Goal: Task Accomplishment & Management: Manage account settings

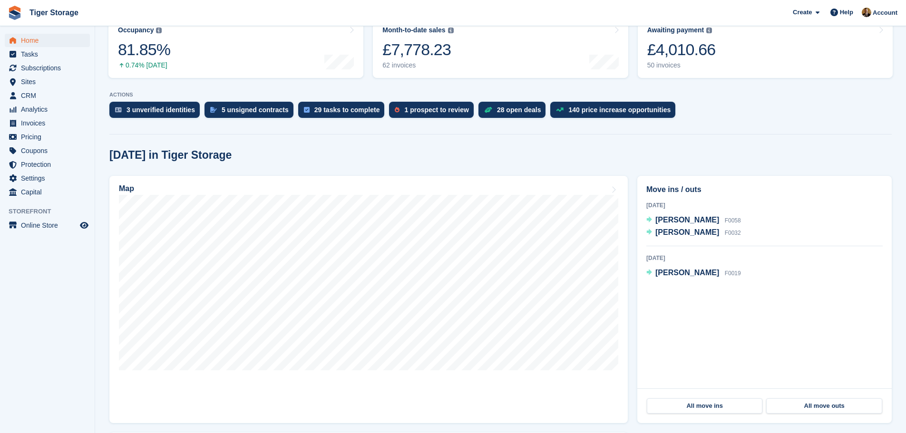
scroll to position [190, 0]
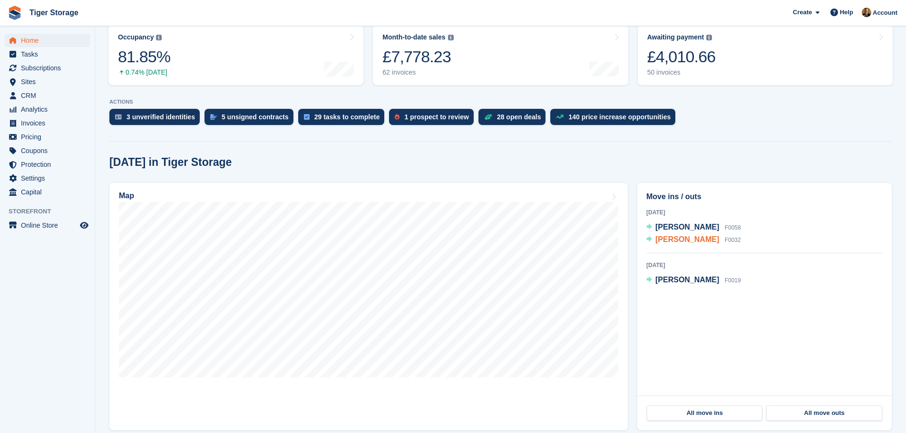
click at [669, 240] on span "[PERSON_NAME]" at bounding box center [687, 239] width 64 height 8
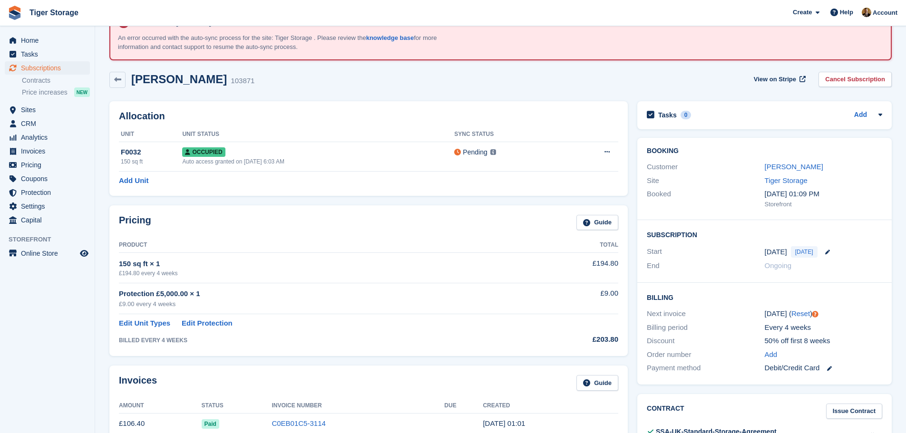
scroll to position [48, 0]
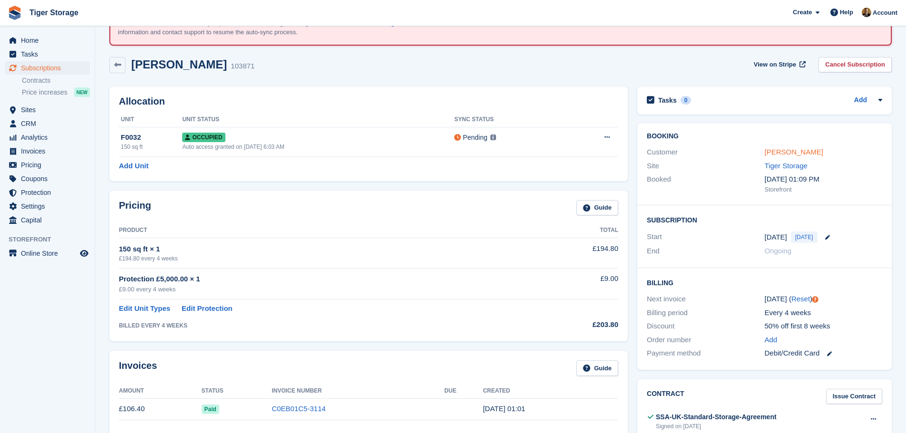
click at [784, 154] on link "[PERSON_NAME]" at bounding box center [794, 152] width 59 height 8
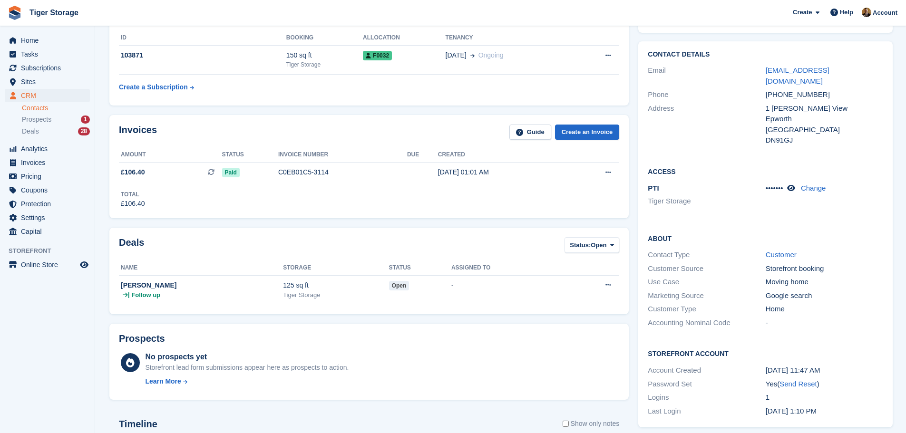
scroll to position [143, 0]
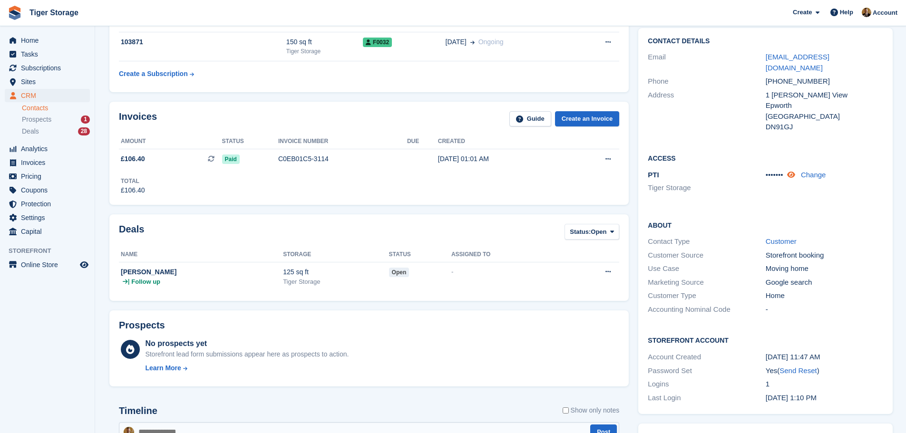
click at [790, 171] on icon at bounding box center [791, 174] width 8 height 7
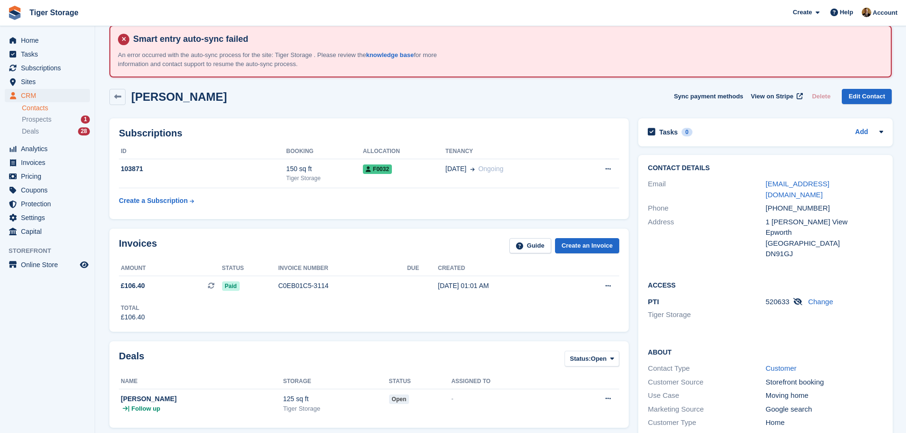
scroll to position [0, 0]
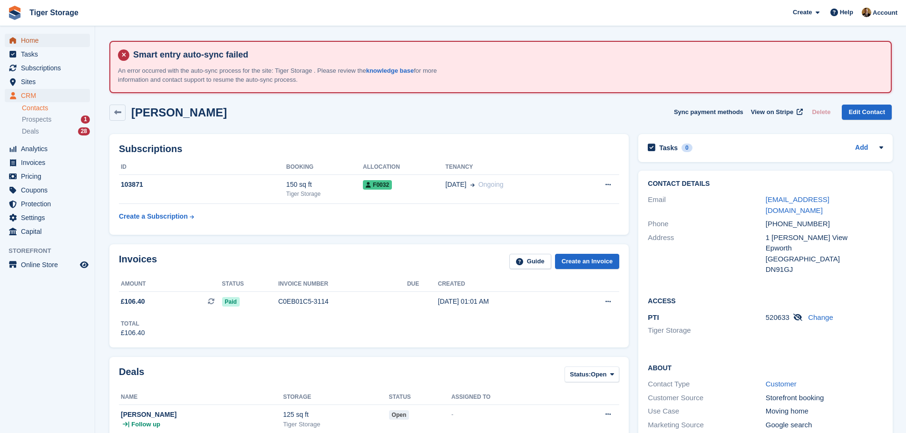
click at [43, 41] on span "Home" at bounding box center [49, 40] width 57 height 13
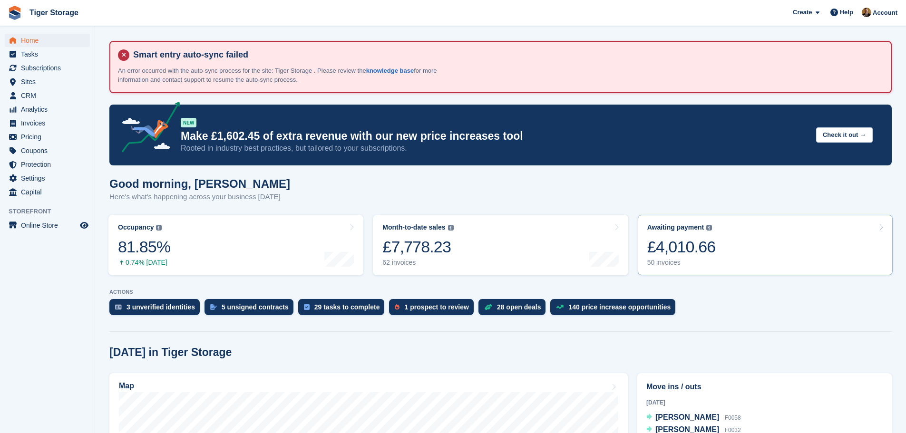
click at [781, 248] on link "Awaiting payment The total outstanding balance on all open invoices. £4,010.66 …" at bounding box center [765, 245] width 255 height 60
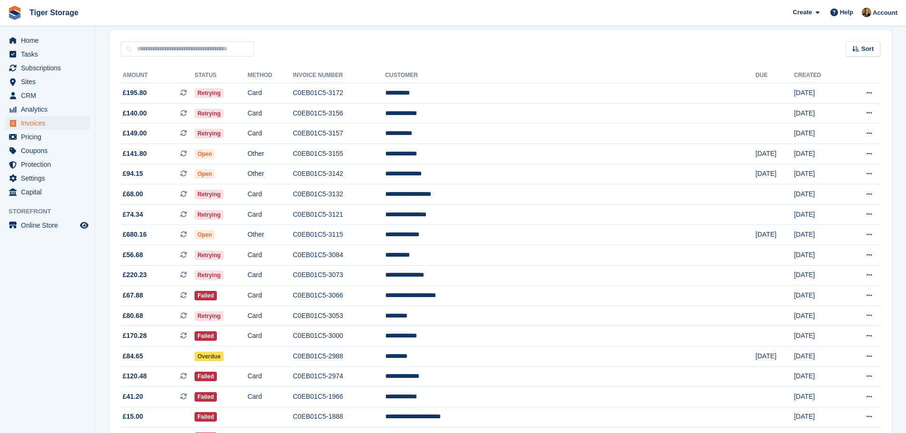
scroll to position [89, 0]
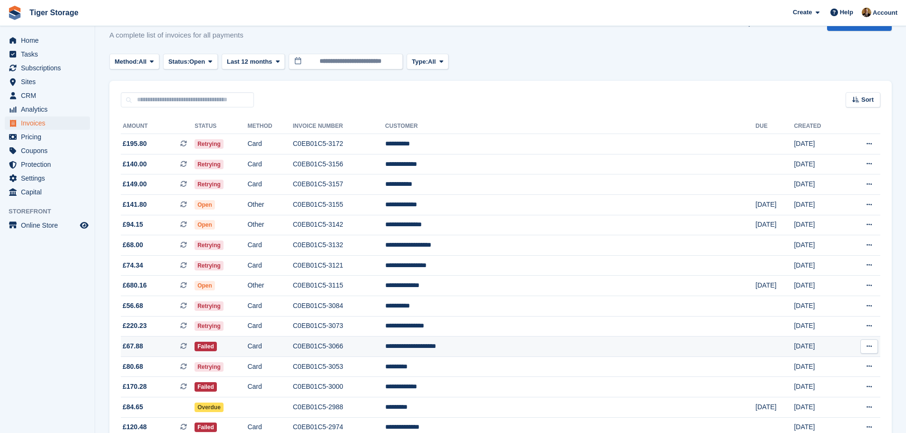
click at [293, 346] on td "Card" at bounding box center [269, 347] width 45 height 20
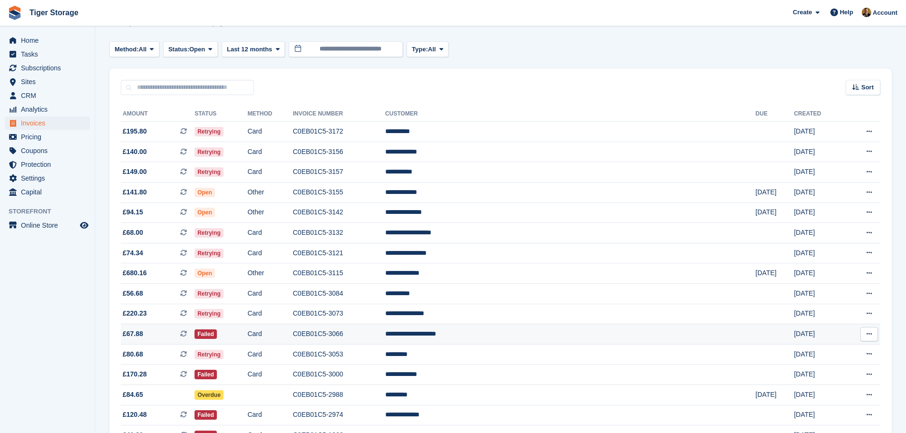
scroll to position [137, 0]
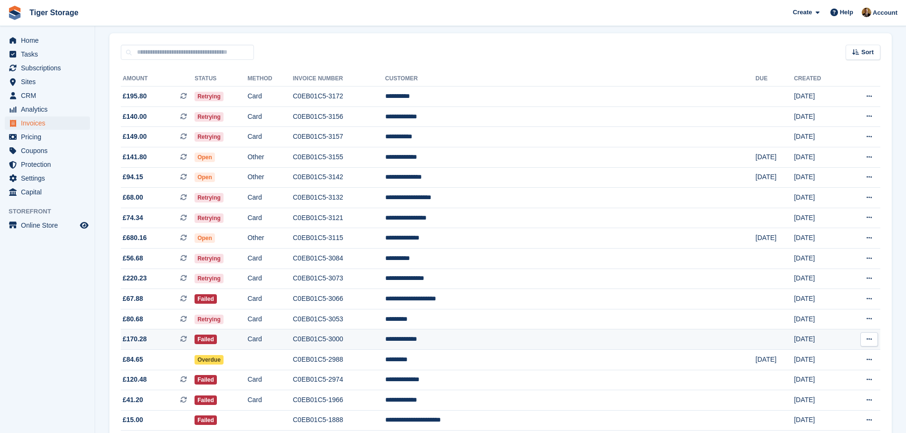
click at [293, 341] on td "Card" at bounding box center [269, 340] width 45 height 20
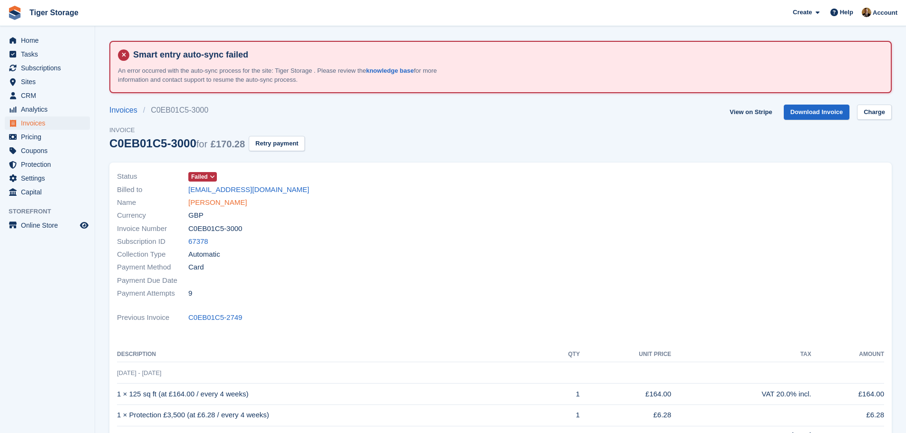
click at [216, 200] on link "[PERSON_NAME]" at bounding box center [217, 202] width 59 height 11
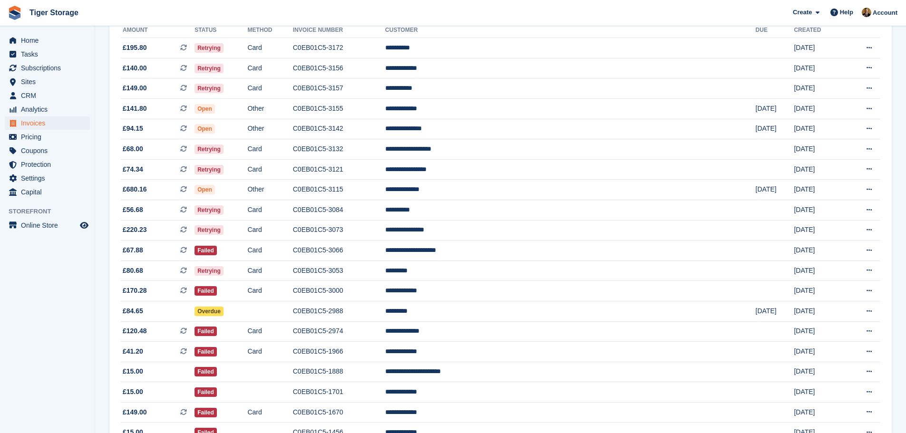
scroll to position [184, 0]
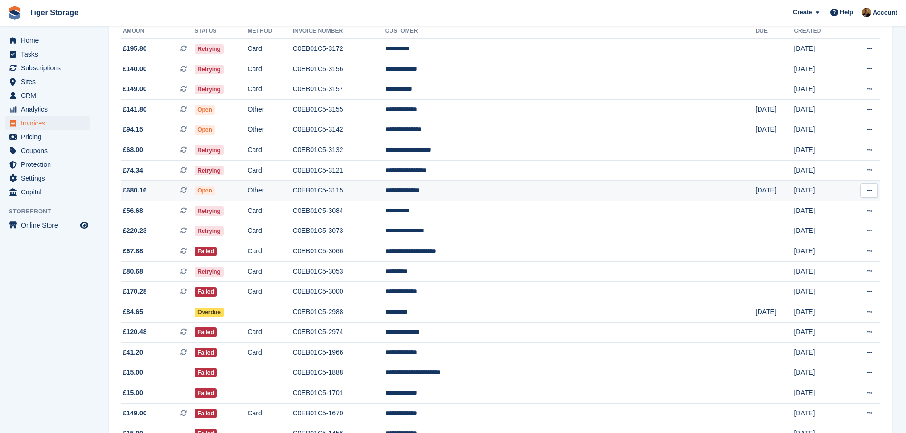
click at [385, 193] on td "C0EB01C5-3115" at bounding box center [339, 191] width 92 height 20
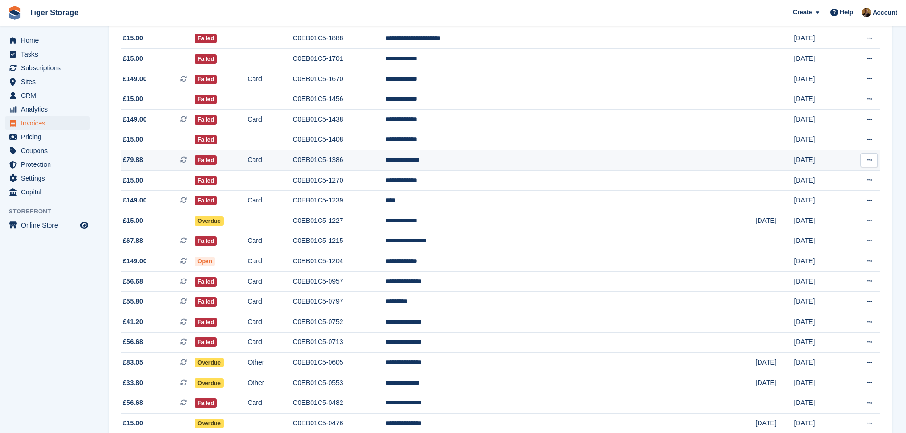
scroll to position [571, 0]
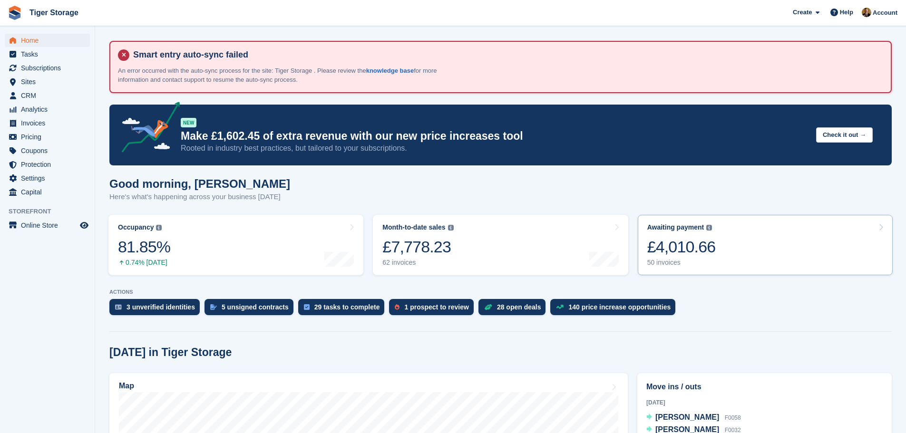
drag, startPoint x: 894, startPoint y: 0, endPoint x: 752, endPoint y: 241, distance: 280.0
click at [752, 241] on link "Awaiting payment The total outstanding balance on all open invoices. £4,010.66 …" at bounding box center [765, 245] width 255 height 60
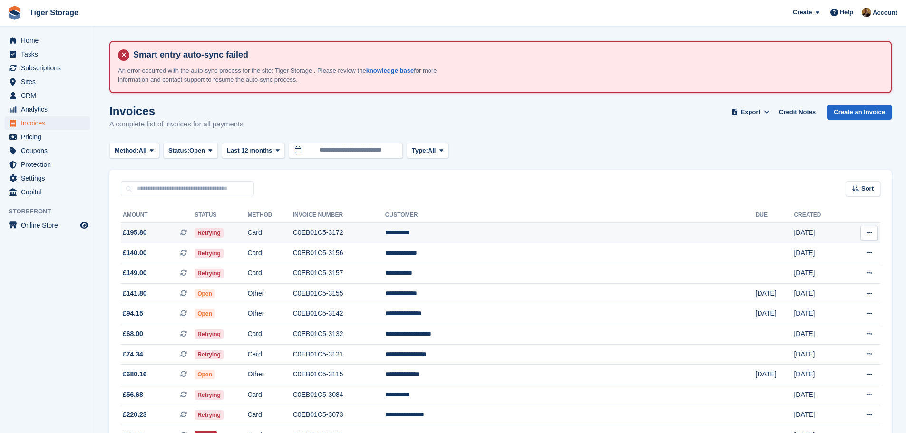
click at [385, 223] on td "C0EB01C5-3172" at bounding box center [339, 233] width 92 height 20
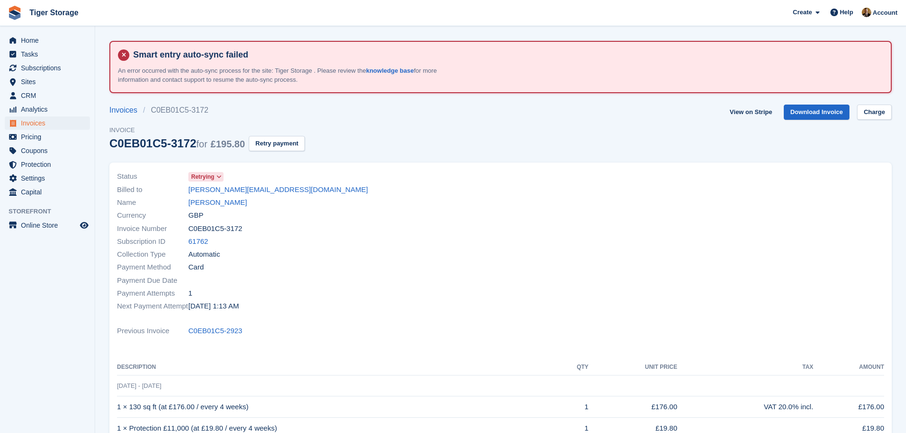
click at [210, 175] on span "Retrying" at bounding box center [202, 177] width 23 height 9
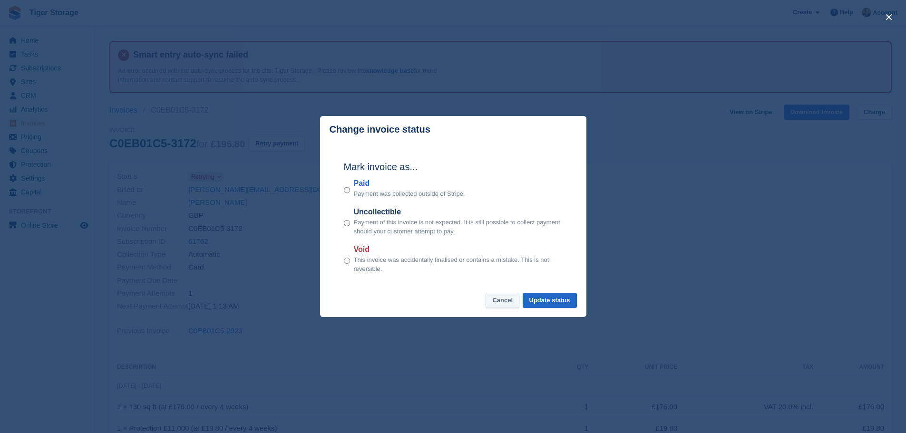
click at [513, 309] on footer "Cancel Update status" at bounding box center [453, 305] width 266 height 25
click at [509, 301] on button "Cancel" at bounding box center [503, 301] width 34 height 16
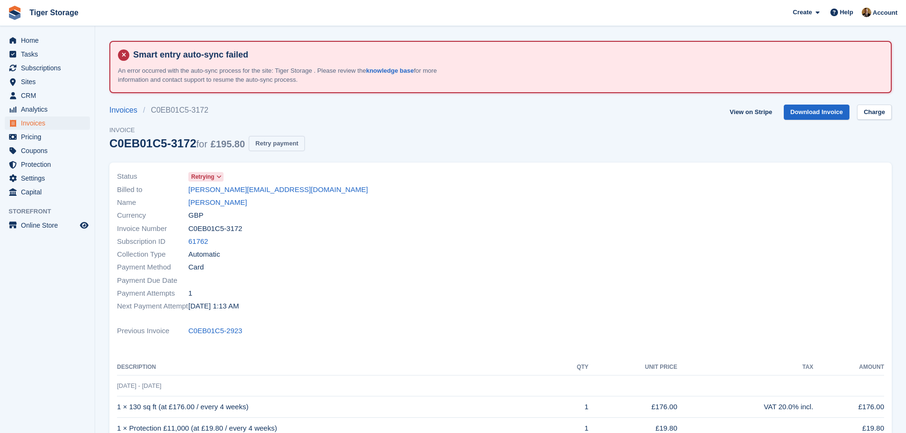
click at [291, 143] on button "Retry payment" at bounding box center [277, 144] width 56 height 16
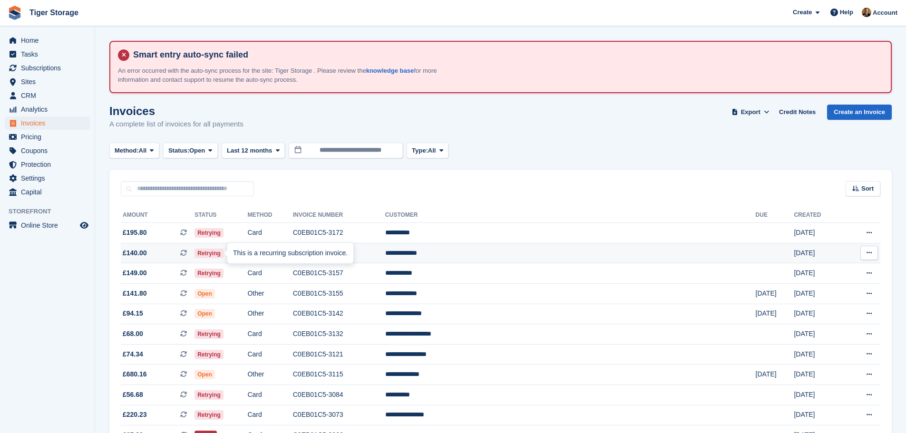
click at [187, 250] on icon at bounding box center [183, 253] width 7 height 7
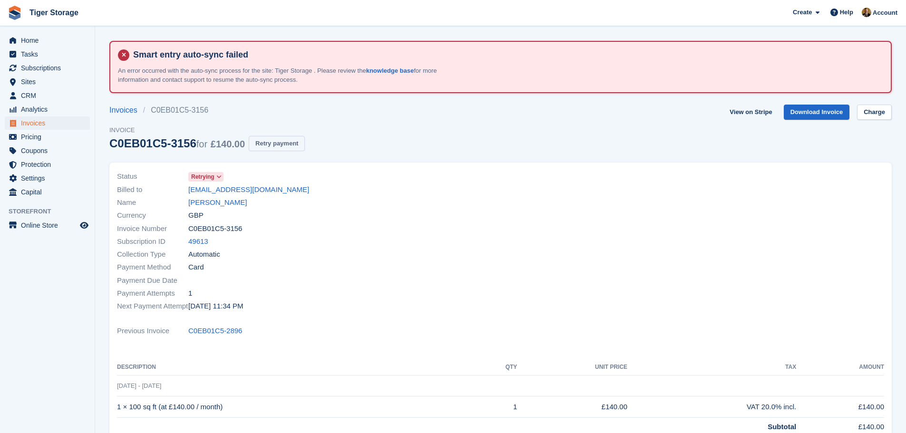
click at [279, 143] on button "Retry payment" at bounding box center [277, 144] width 56 height 16
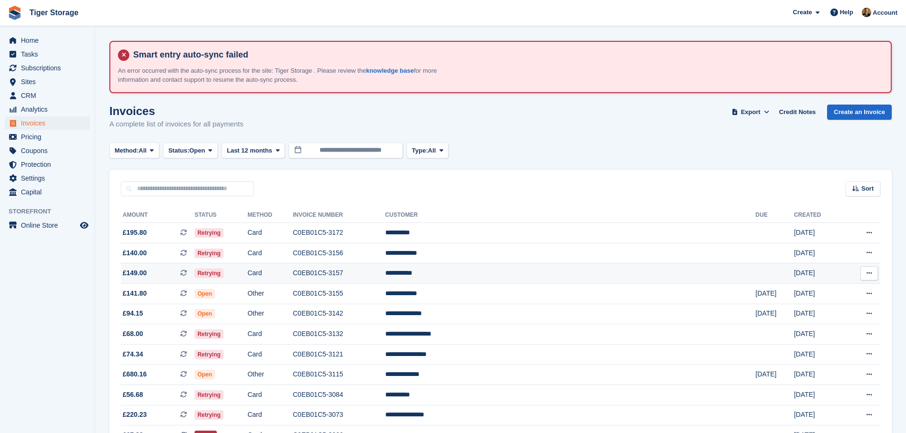
click at [187, 274] on icon at bounding box center [183, 273] width 7 height 7
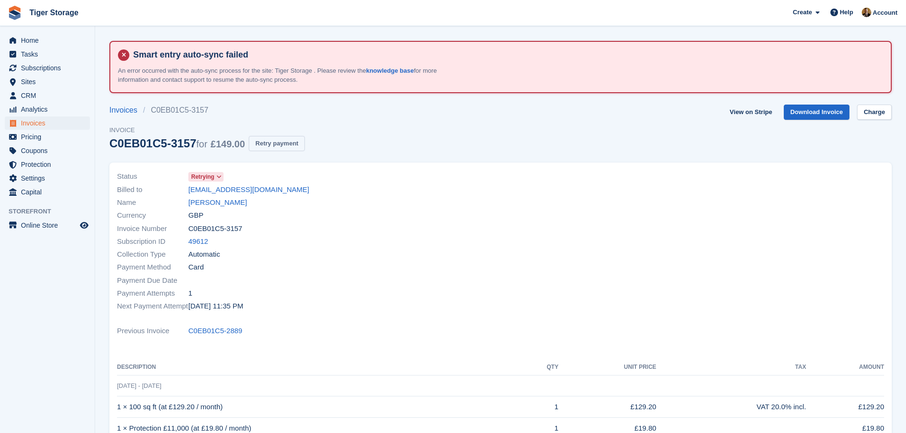
click at [272, 148] on button "Retry payment" at bounding box center [277, 144] width 56 height 16
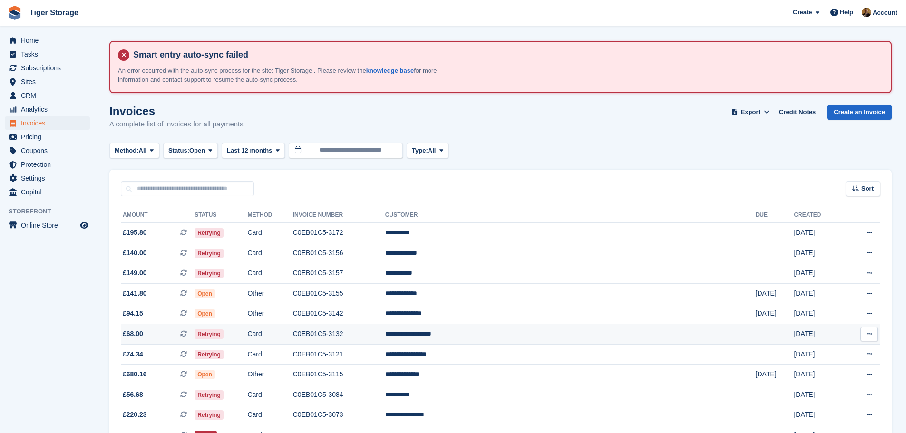
click at [224, 334] on span "Retrying" at bounding box center [209, 335] width 29 height 10
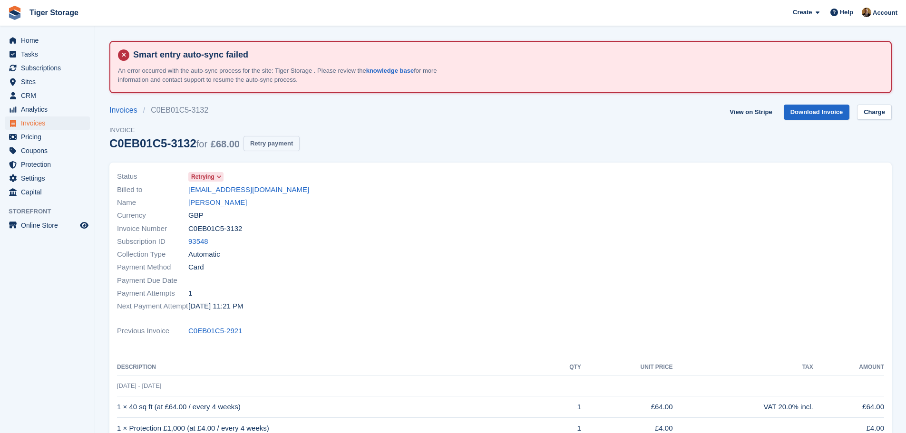
click at [257, 138] on button "Retry payment" at bounding box center [272, 144] width 56 height 16
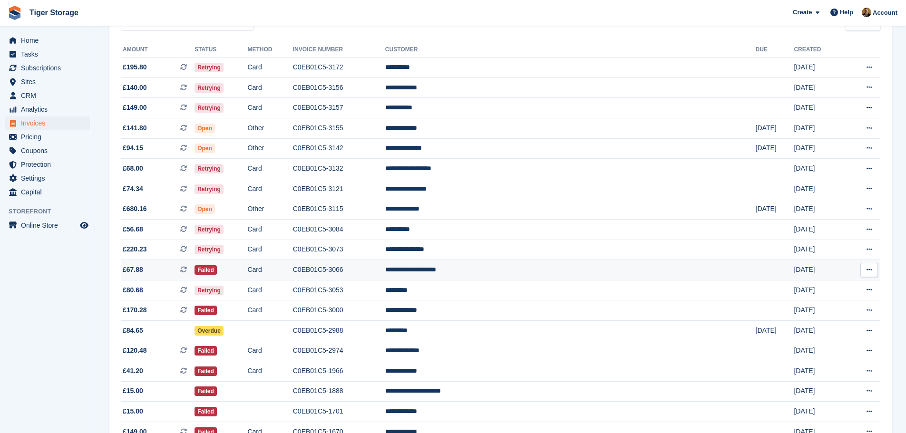
scroll to position [190, 0]
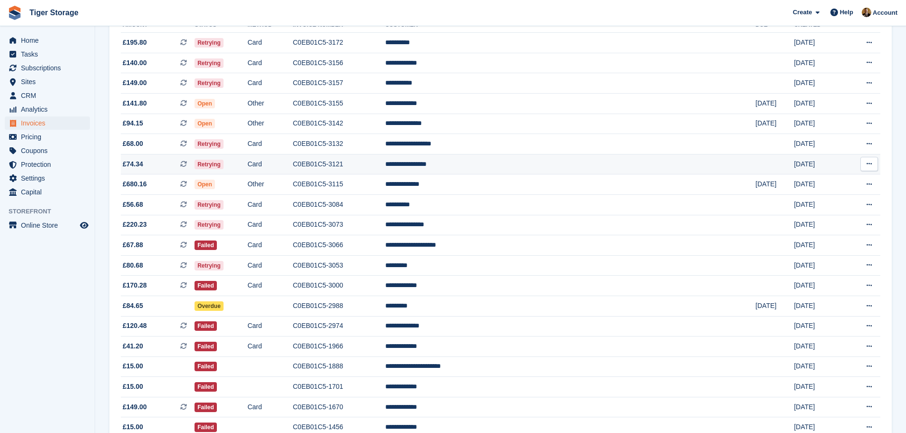
click at [385, 165] on td "C0EB01C5-3121" at bounding box center [339, 164] width 92 height 20
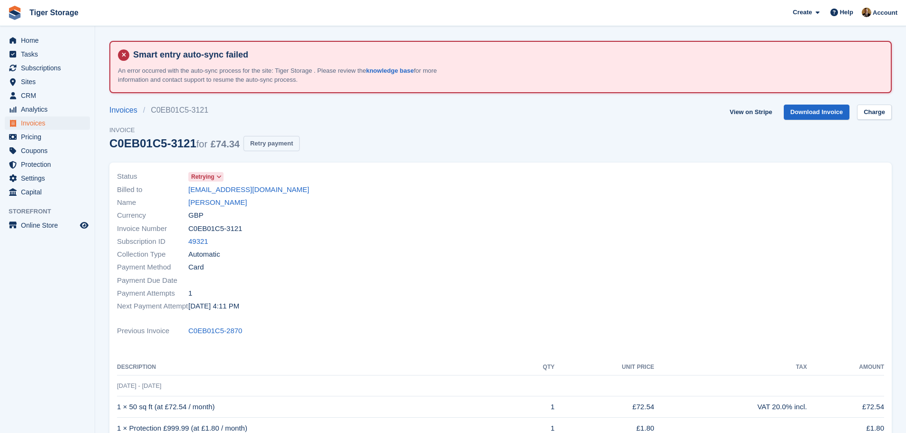
click at [280, 145] on button "Retry payment" at bounding box center [272, 144] width 56 height 16
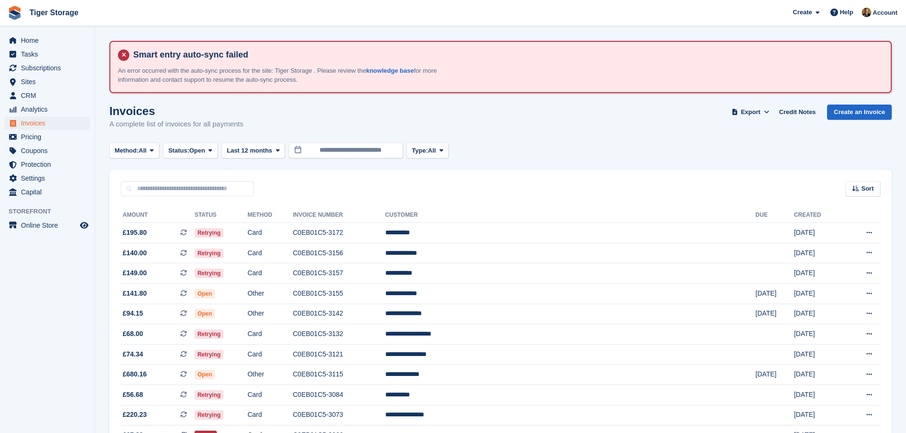
scroll to position [190, 0]
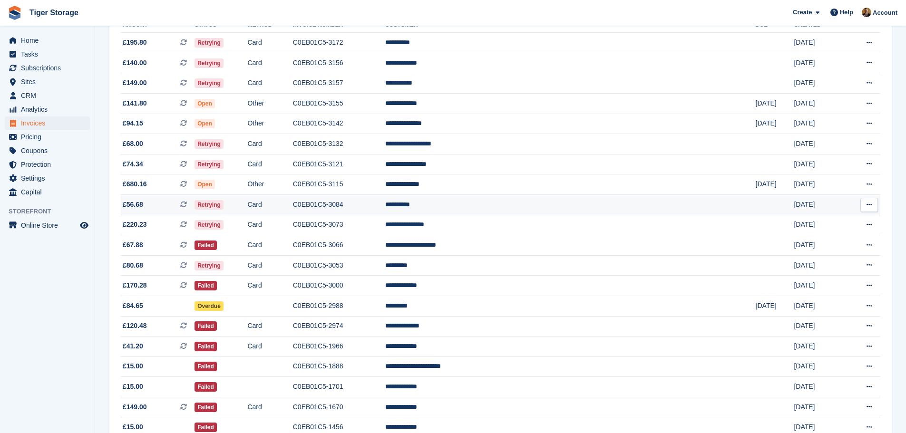
click at [507, 206] on td "**********" at bounding box center [570, 205] width 371 height 20
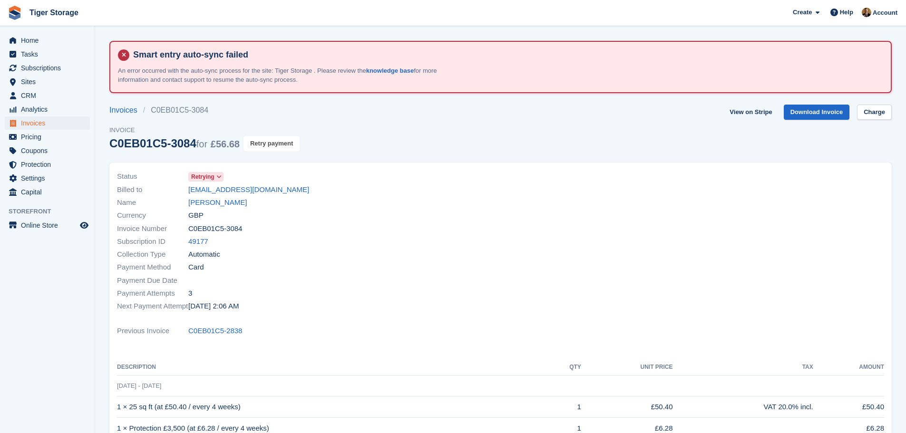
drag, startPoint x: 271, startPoint y: 148, endPoint x: 499, endPoint y: 29, distance: 257.9
click at [271, 148] on button "Retry payment" at bounding box center [272, 144] width 56 height 16
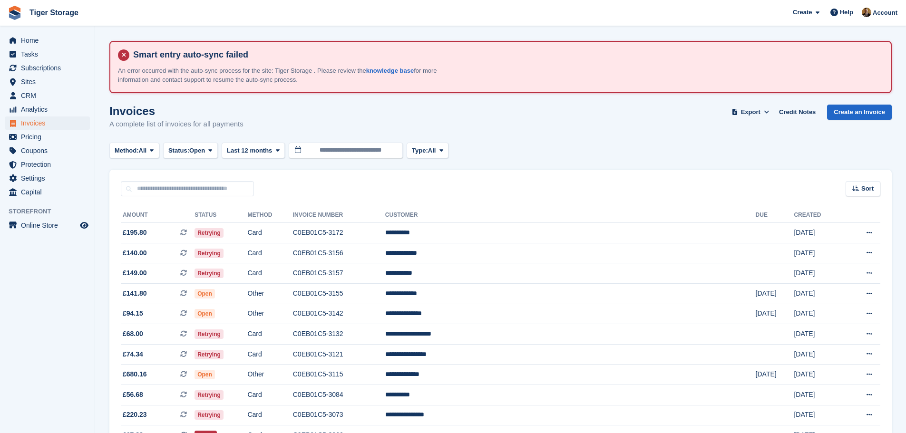
scroll to position [190, 0]
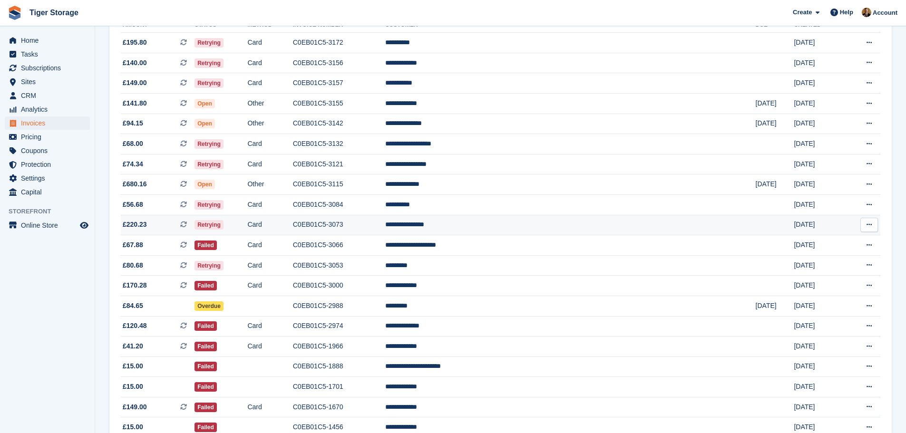
click at [385, 226] on td "C0EB01C5-3073" at bounding box center [339, 225] width 92 height 20
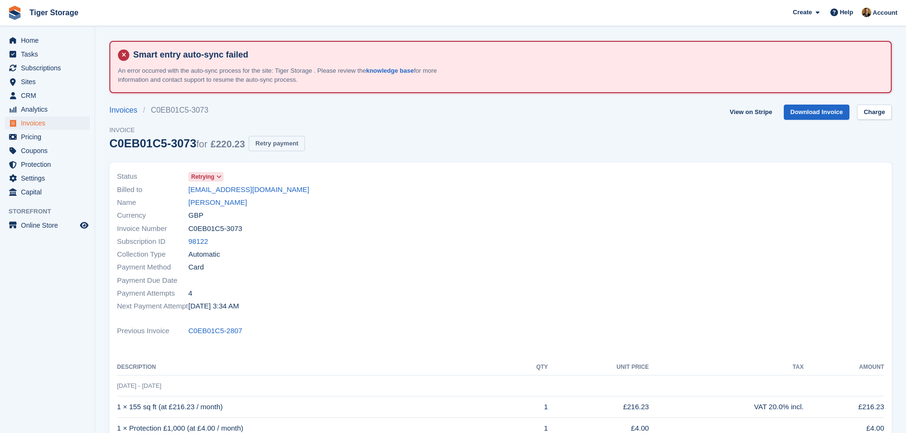
click at [275, 143] on button "Retry payment" at bounding box center [277, 144] width 56 height 16
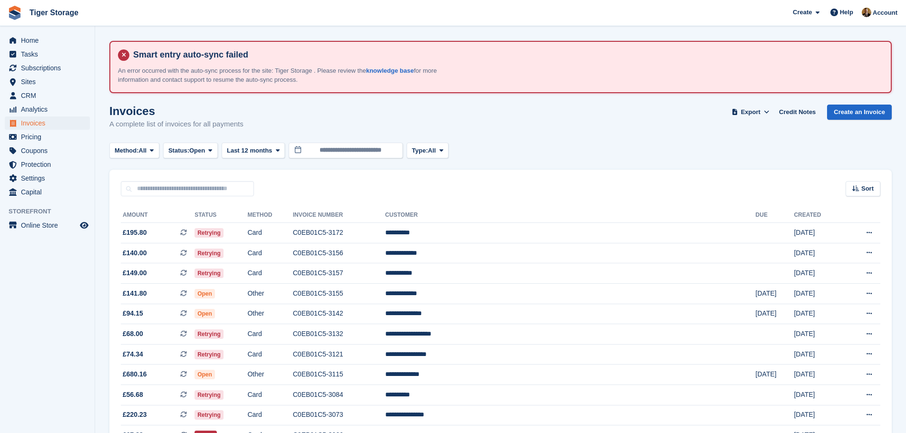
scroll to position [190, 0]
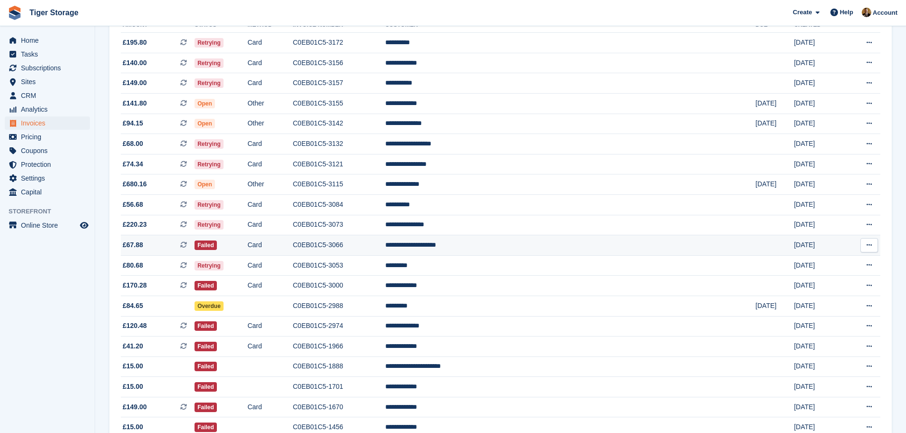
click at [486, 248] on td "**********" at bounding box center [570, 245] width 371 height 20
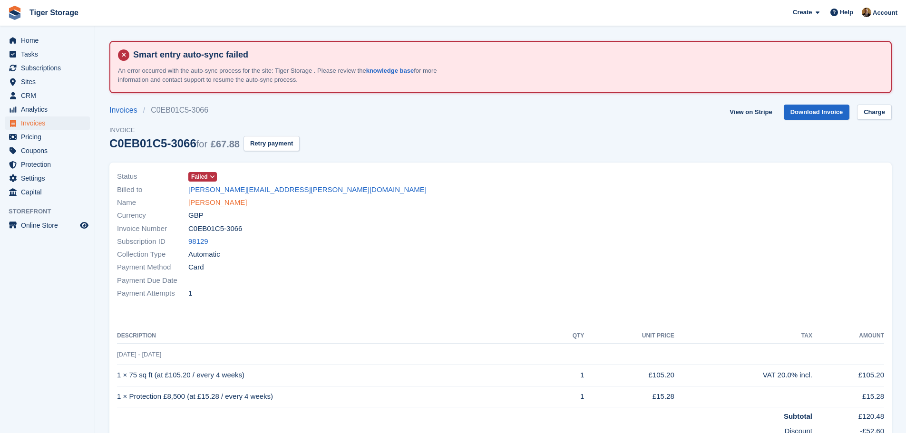
click at [215, 205] on link "MISS NICOLE K WHEADON" at bounding box center [217, 202] width 59 height 11
click at [212, 176] on icon at bounding box center [212, 177] width 5 height 6
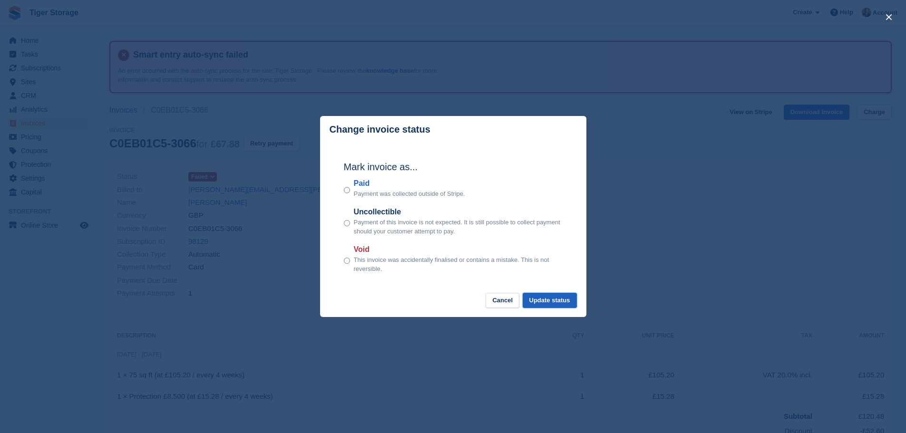
click at [572, 298] on button "Update status" at bounding box center [550, 301] width 54 height 16
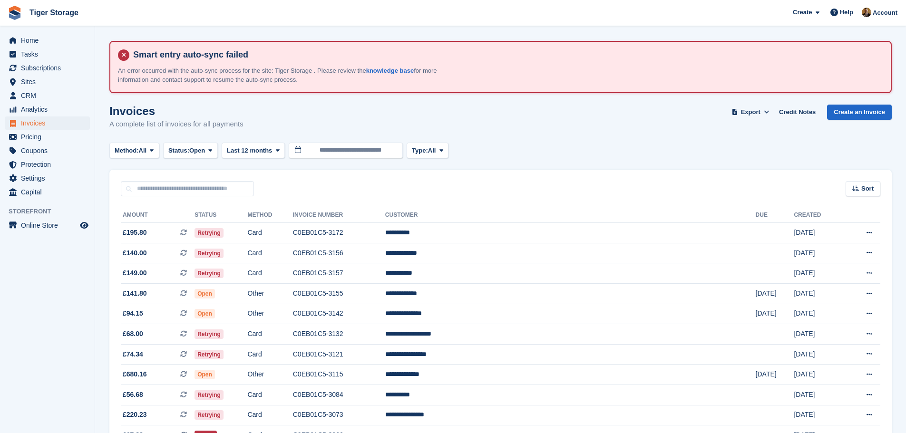
scroll to position [190, 0]
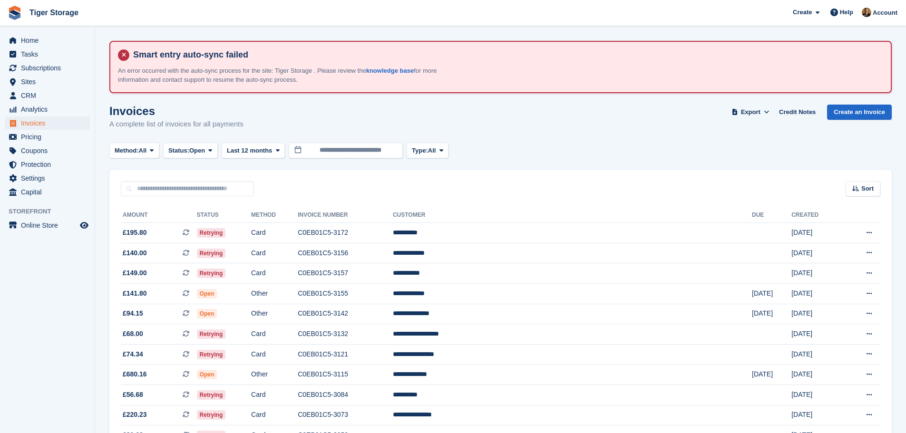
scroll to position [187, 0]
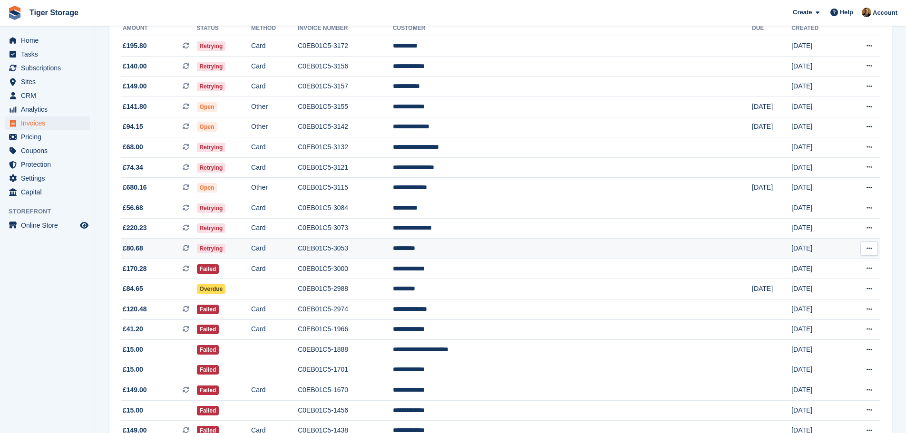
click at [511, 248] on td "*********" at bounding box center [572, 249] width 359 height 20
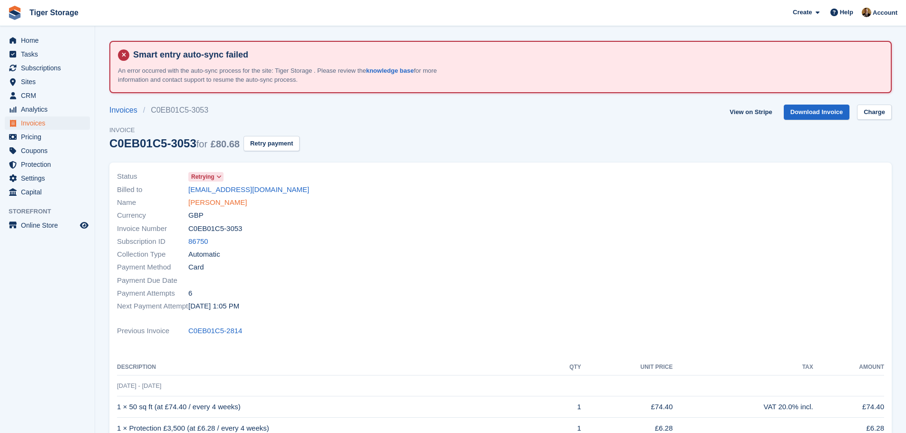
click at [216, 200] on link "Andy Hood" at bounding box center [217, 202] width 59 height 11
click at [293, 143] on button "Retry payment" at bounding box center [272, 144] width 56 height 16
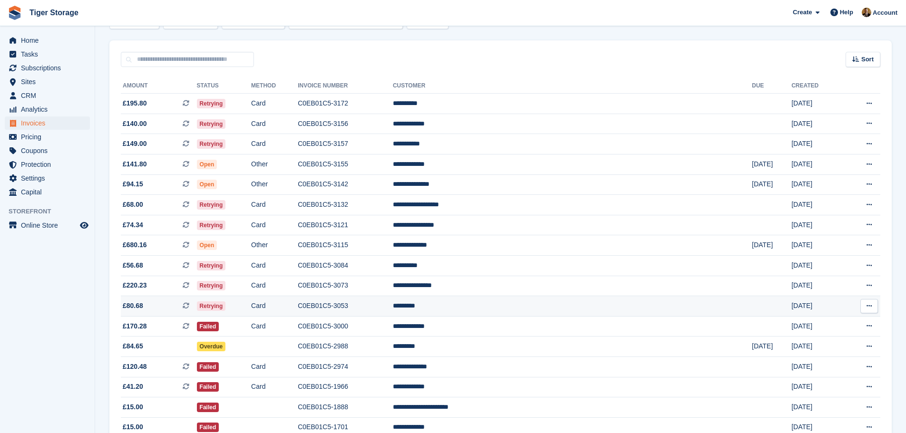
scroll to position [95, 0]
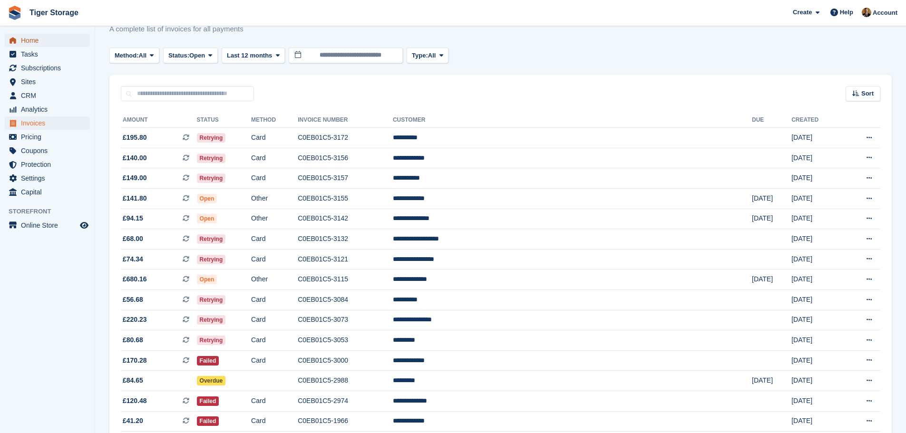
click at [25, 41] on span "Home" at bounding box center [49, 40] width 57 height 13
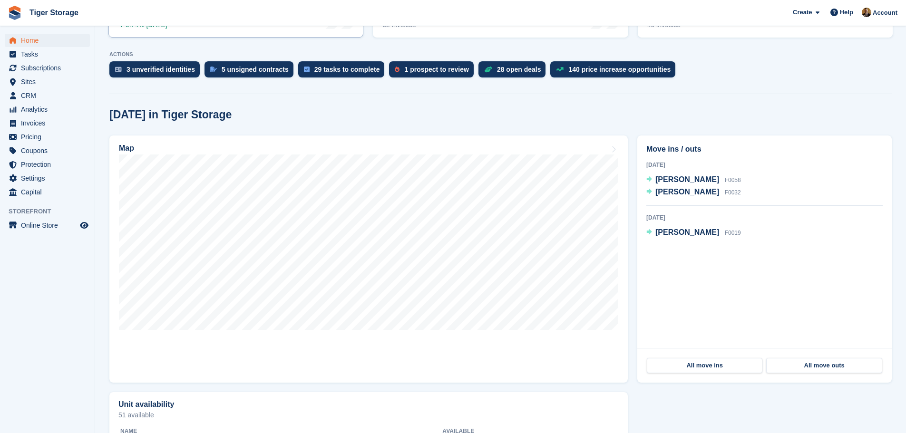
scroll to position [285, 0]
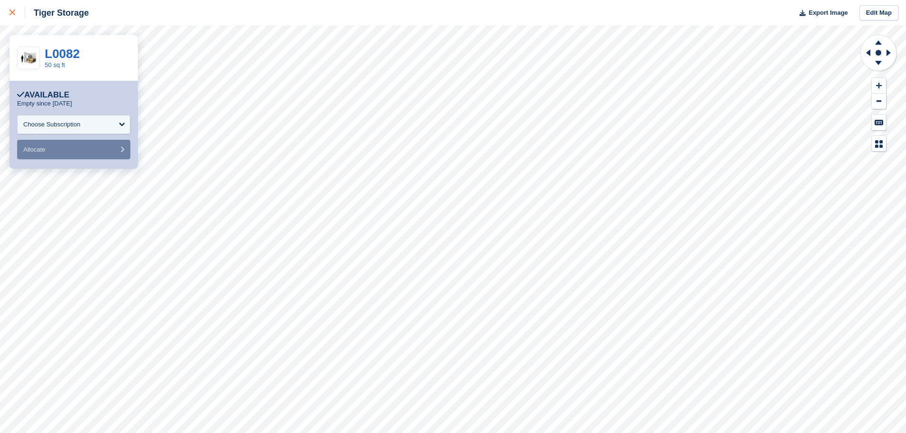
click at [14, 17] on div at bounding box center [18, 12] width 16 height 11
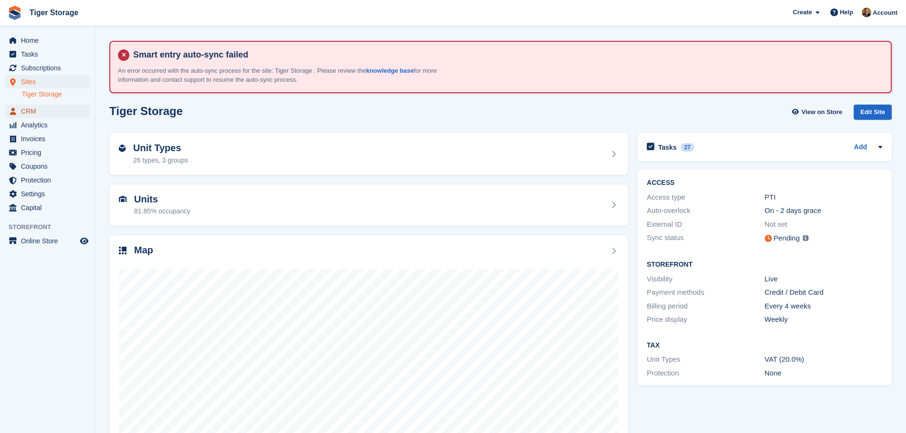
click at [39, 109] on span "CRM" at bounding box center [49, 111] width 57 height 13
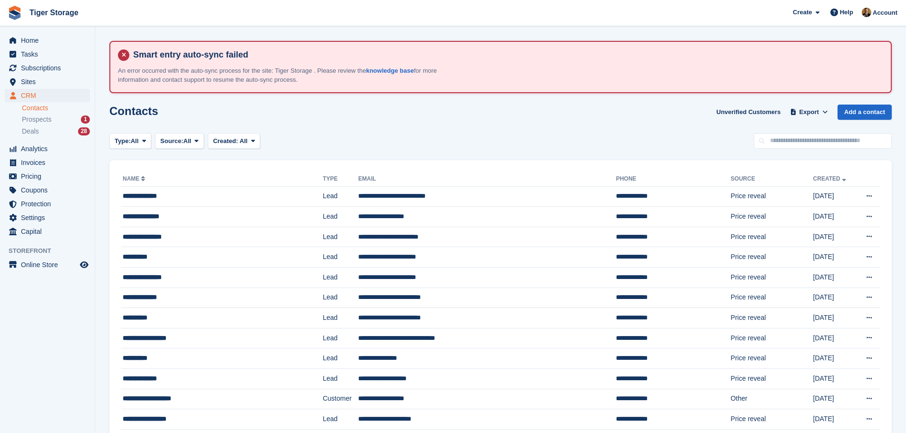
click at [46, 104] on link "Contacts" at bounding box center [56, 108] width 68 height 9
click at [812, 135] on input "text" at bounding box center [823, 141] width 138 height 16
type input "******"
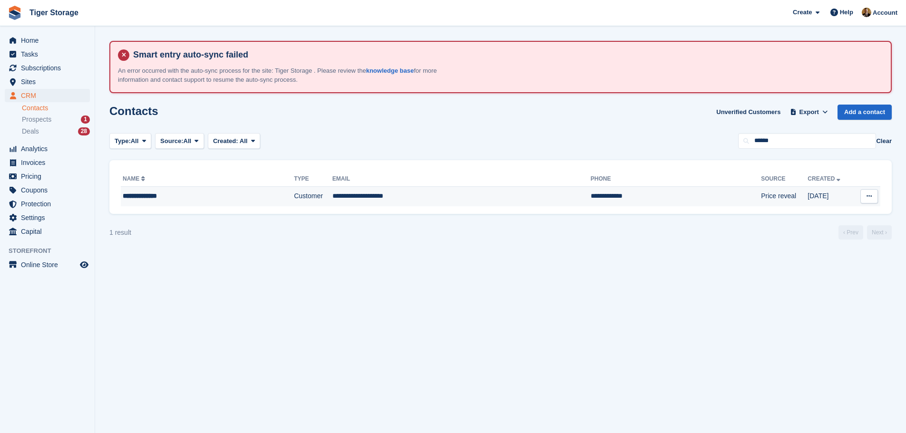
click at [448, 203] on td "**********" at bounding box center [461, 196] width 258 height 20
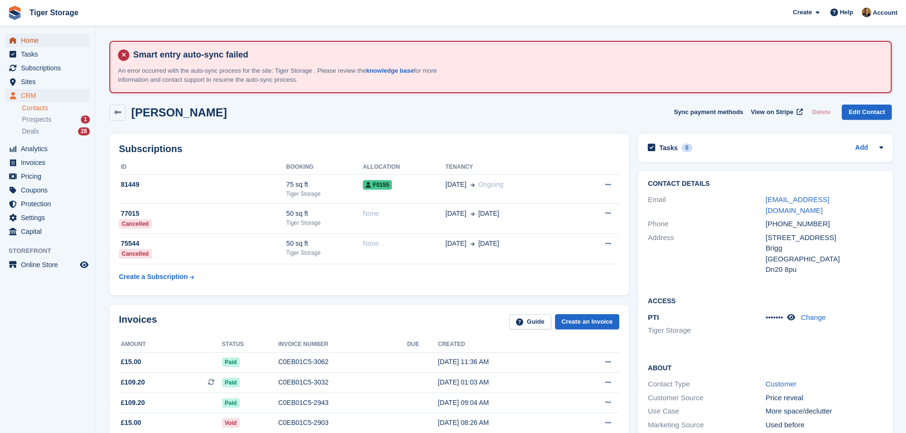
click at [47, 42] on span "Home" at bounding box center [49, 40] width 57 height 13
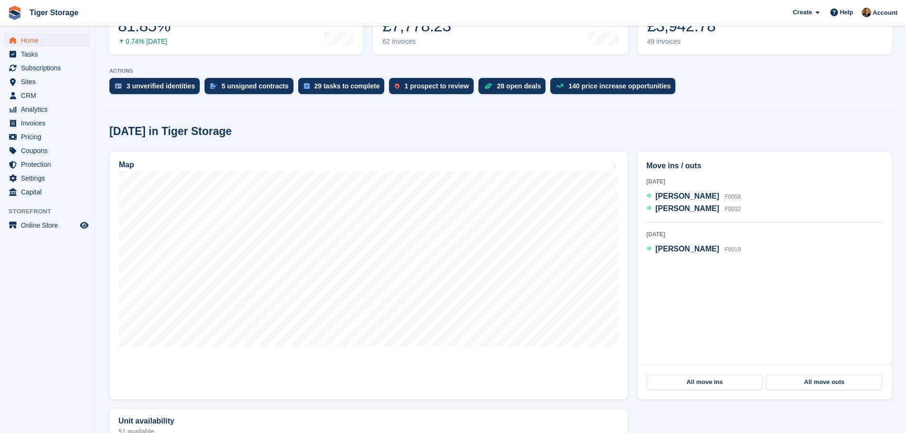
scroll to position [238, 0]
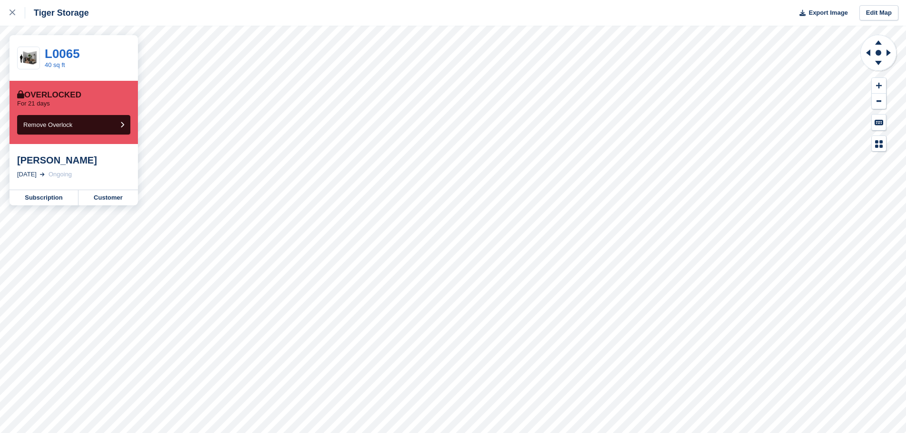
click at [34, 160] on div "[PERSON_NAME]" at bounding box center [73, 160] width 113 height 11
click at [112, 194] on link "Customer" at bounding box center [107, 197] width 59 height 15
click at [87, 196] on link "Customer" at bounding box center [107, 197] width 59 height 15
click at [62, 123] on span "Remove Overlock" at bounding box center [47, 124] width 49 height 7
click at [102, 203] on link "Customer" at bounding box center [107, 197] width 59 height 15
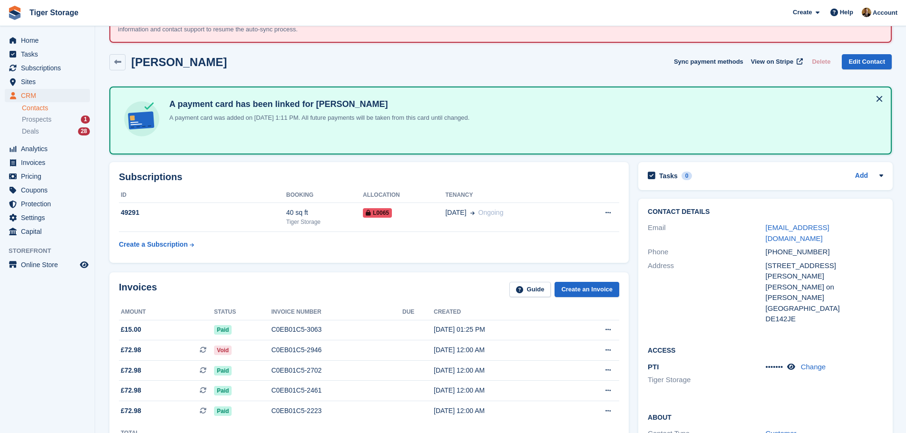
scroll to position [95, 0]
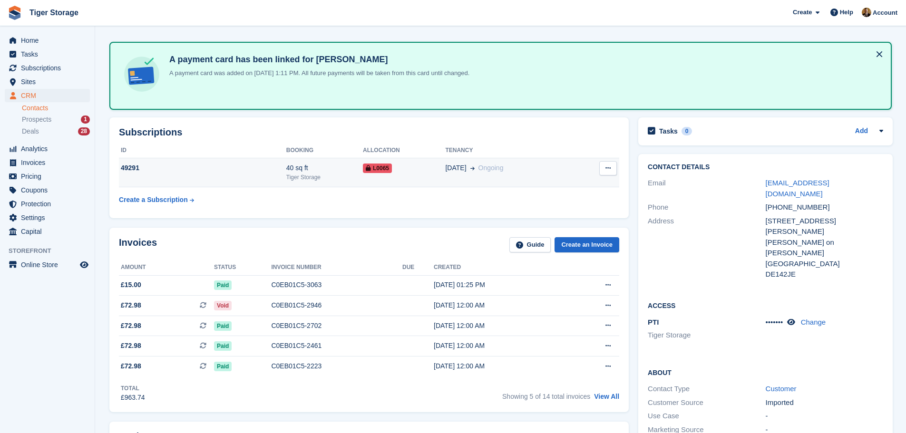
click at [374, 170] on span "L0065" at bounding box center [377, 169] width 29 height 10
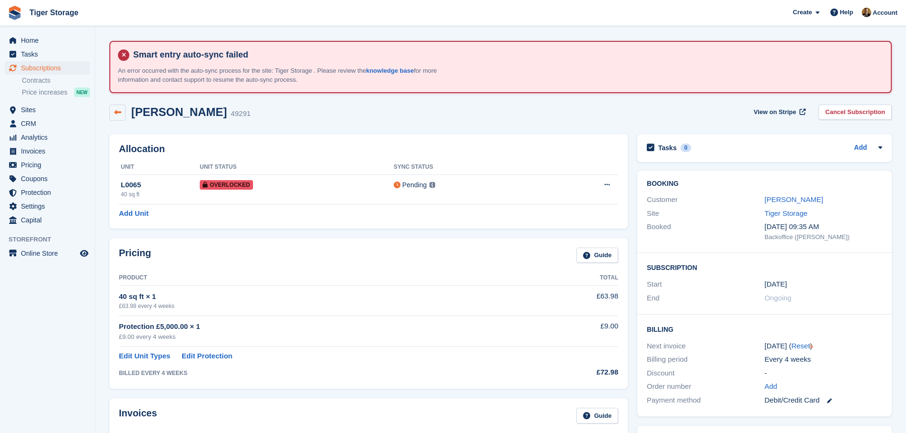
click at [118, 117] on link at bounding box center [117, 113] width 16 height 16
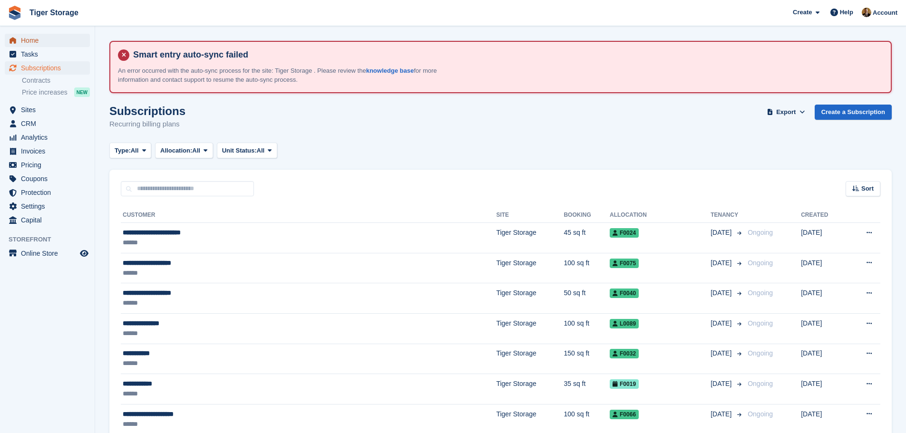
click at [36, 37] on span "Home" at bounding box center [49, 40] width 57 height 13
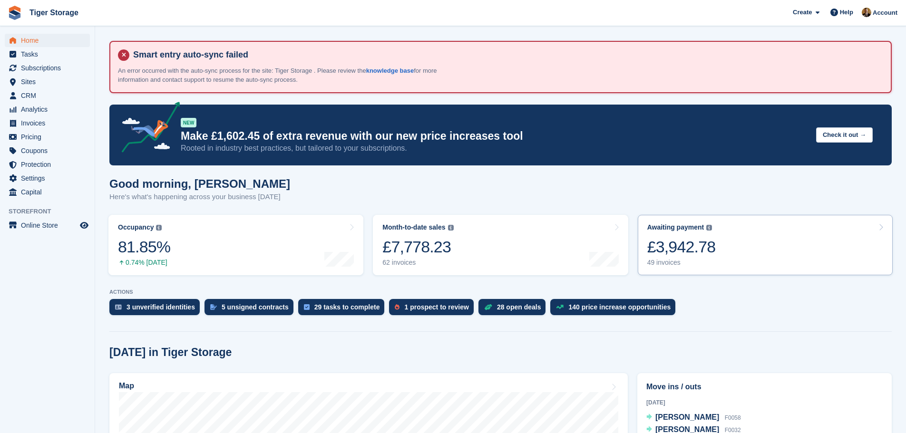
click at [742, 254] on link "Awaiting payment The total outstanding balance on all open invoices. £3,942.78 …" at bounding box center [765, 245] width 255 height 60
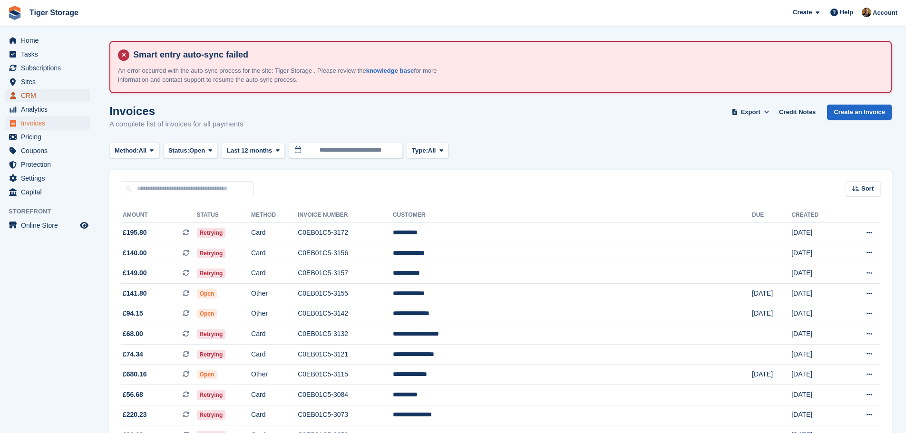
click at [34, 89] on span "CRM" at bounding box center [49, 95] width 57 height 13
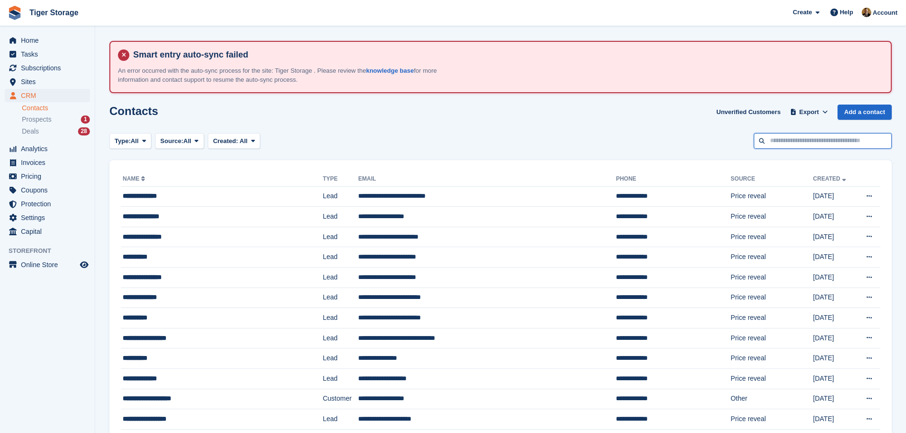
click at [800, 142] on input "text" at bounding box center [823, 141] width 138 height 16
type input "****"
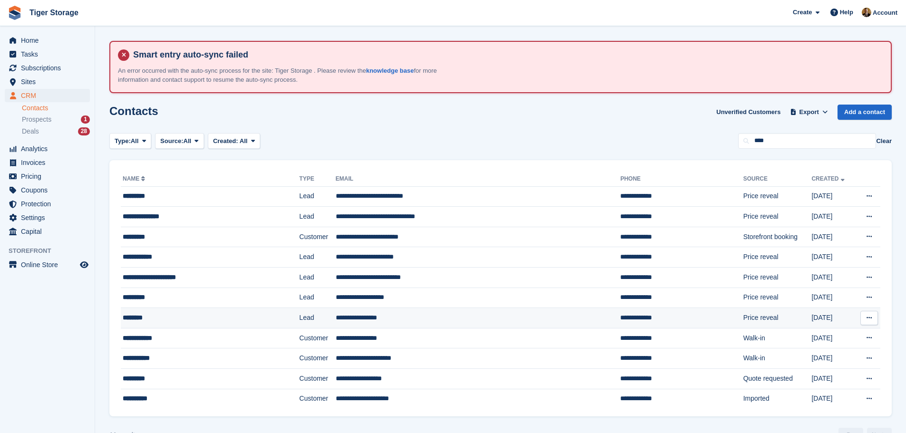
scroll to position [23, 0]
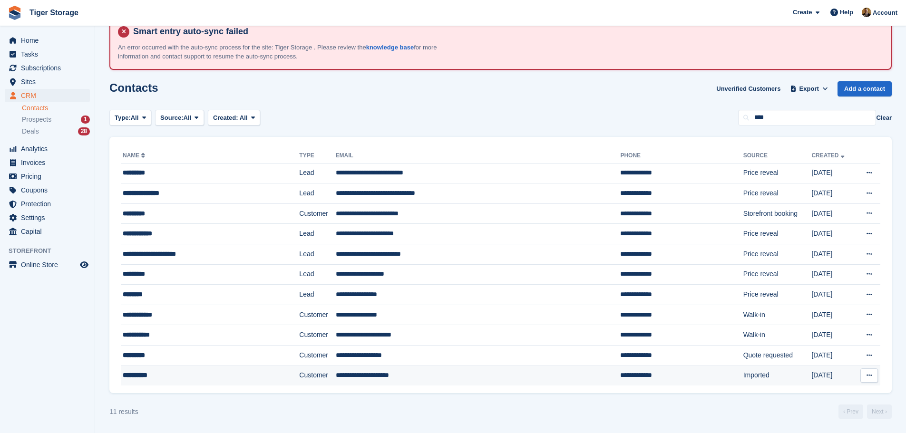
click at [375, 374] on td "**********" at bounding box center [478, 376] width 285 height 20
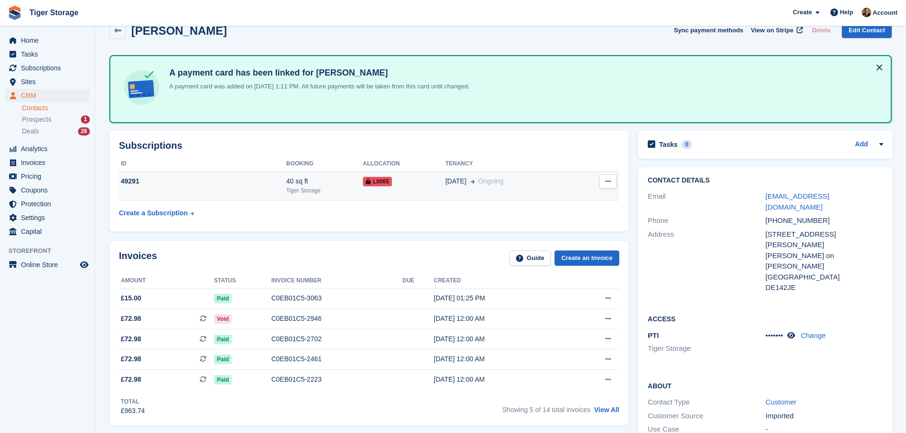
scroll to position [95, 0]
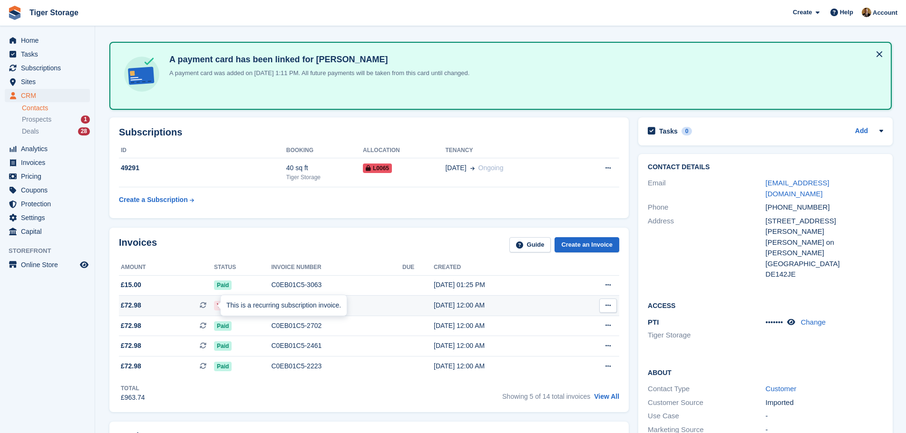
click at [221, 303] on div at bounding box center [225, 306] width 8 height 8
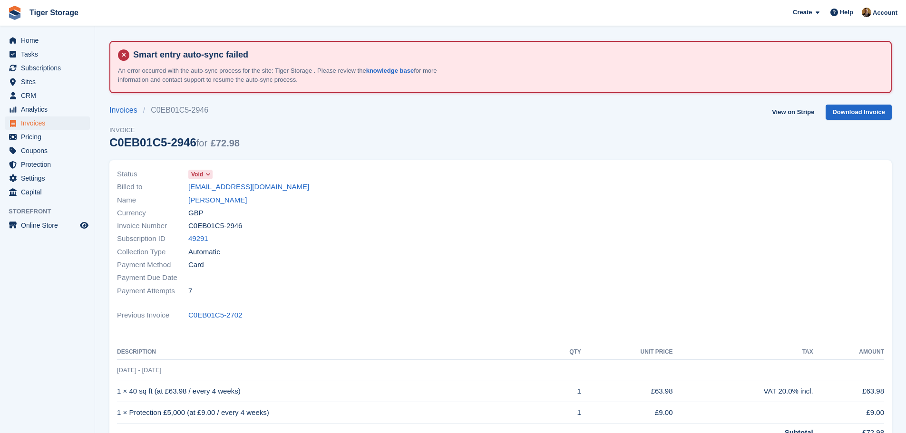
click at [208, 177] on icon at bounding box center [207, 175] width 5 height 6
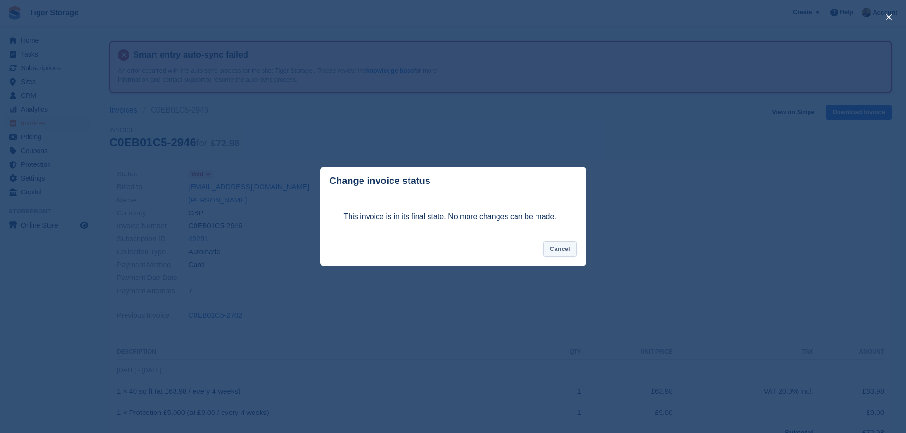
click at [574, 254] on button "Cancel" at bounding box center [560, 250] width 34 height 16
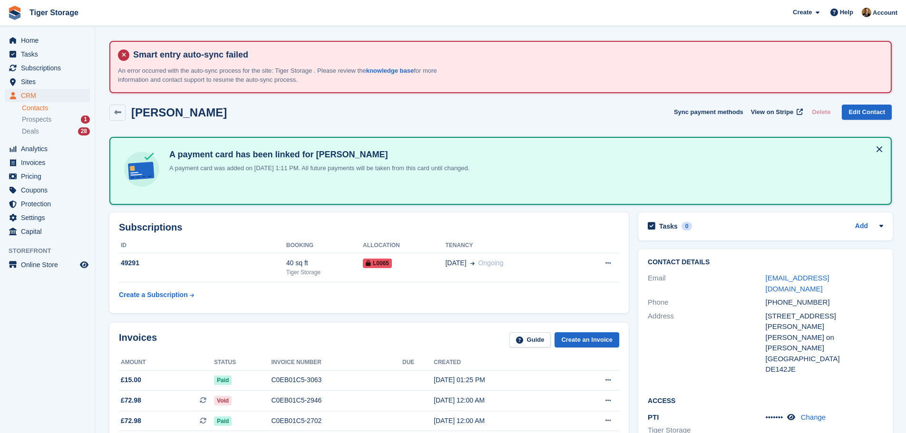
scroll to position [95, 0]
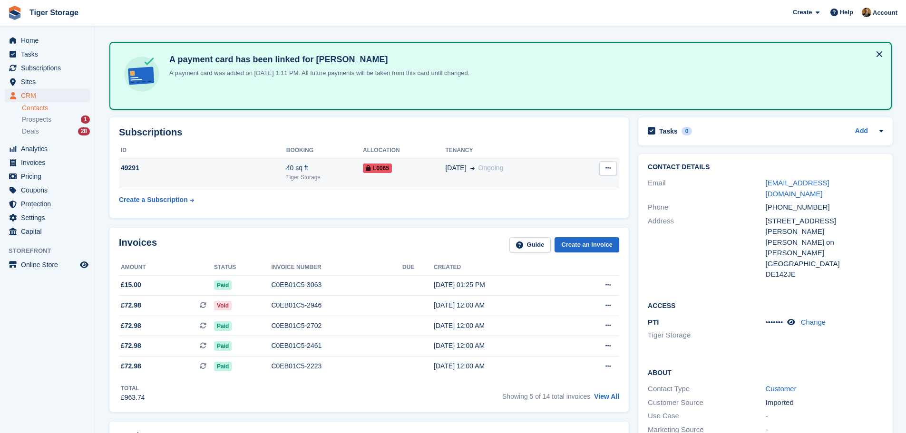
click at [381, 171] on span "L0065" at bounding box center [377, 169] width 29 height 10
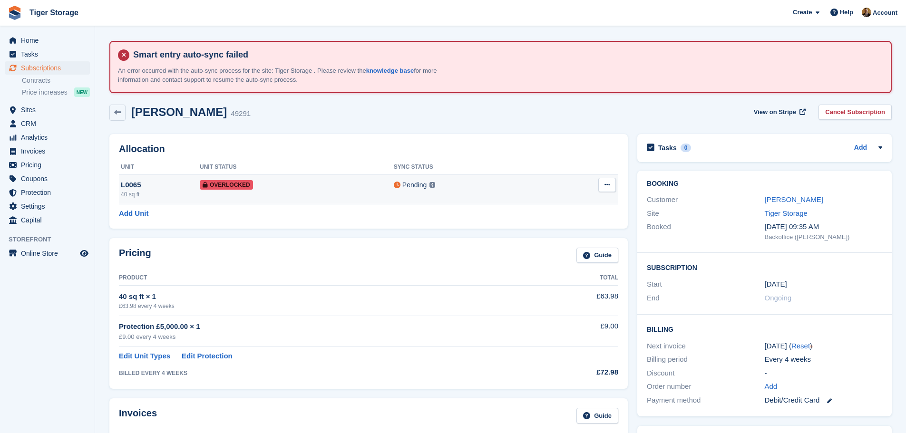
click at [226, 184] on span "Overlocked" at bounding box center [226, 185] width 53 height 10
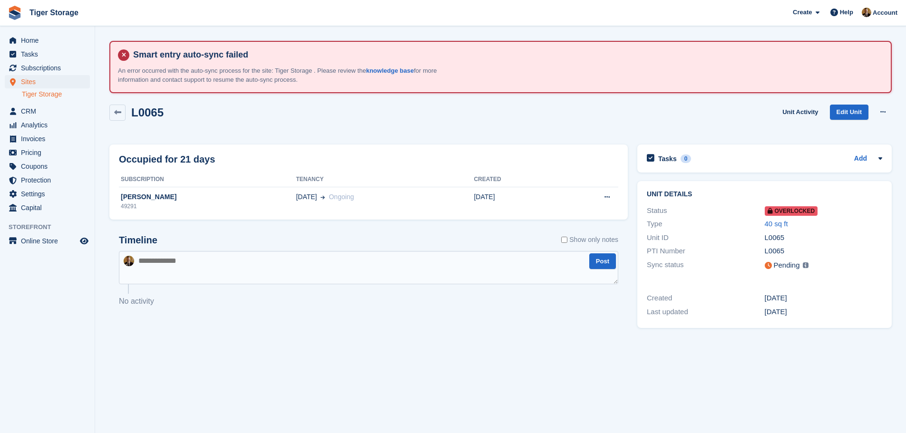
click at [810, 215] on span "Overlocked" at bounding box center [791, 211] width 53 height 10
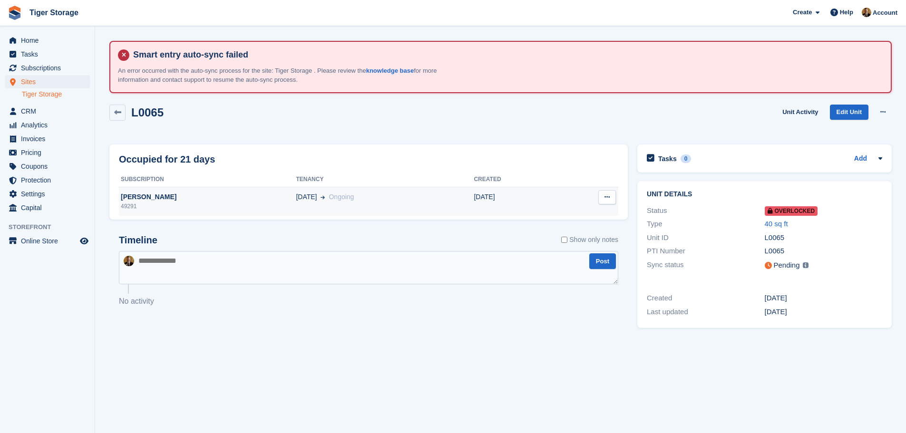
click at [608, 195] on icon at bounding box center [607, 197] width 5 height 6
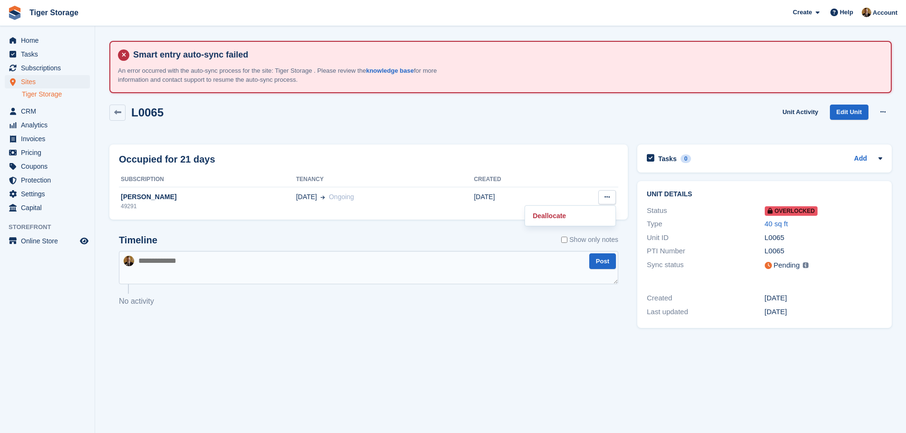
click at [751, 215] on div "Status" at bounding box center [705, 210] width 117 height 11
click at [111, 114] on link at bounding box center [117, 113] width 16 height 16
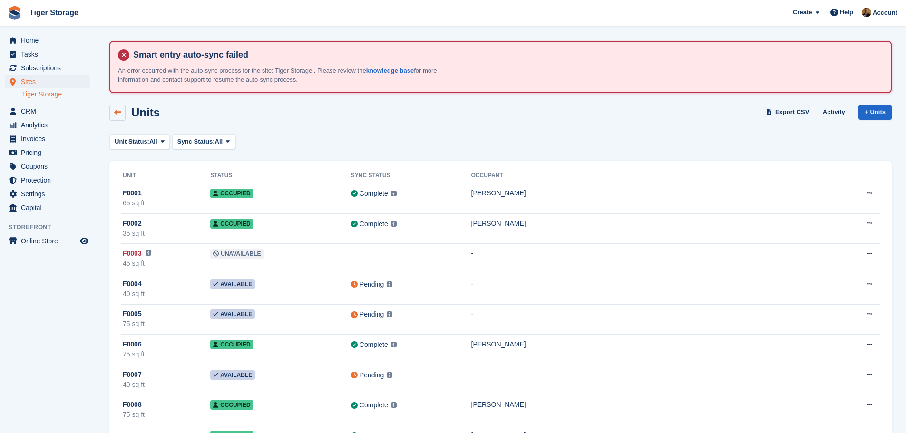
click at [121, 107] on link at bounding box center [117, 113] width 16 height 16
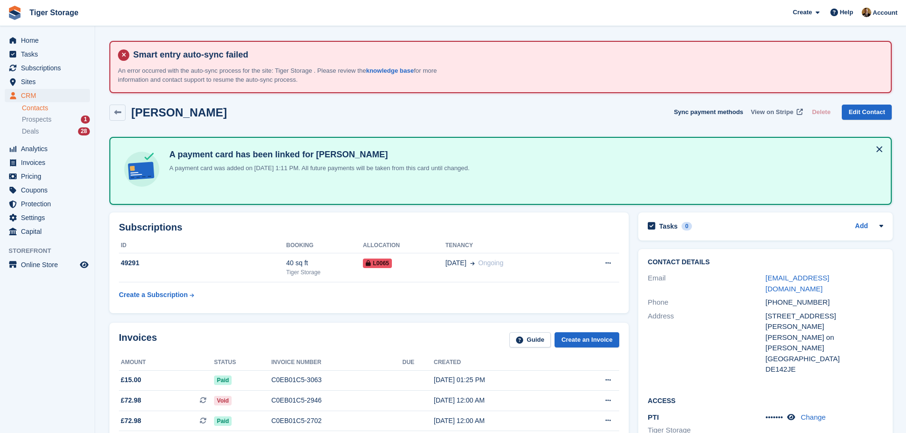
click at [771, 112] on span "View on Stripe" at bounding box center [772, 112] width 42 height 10
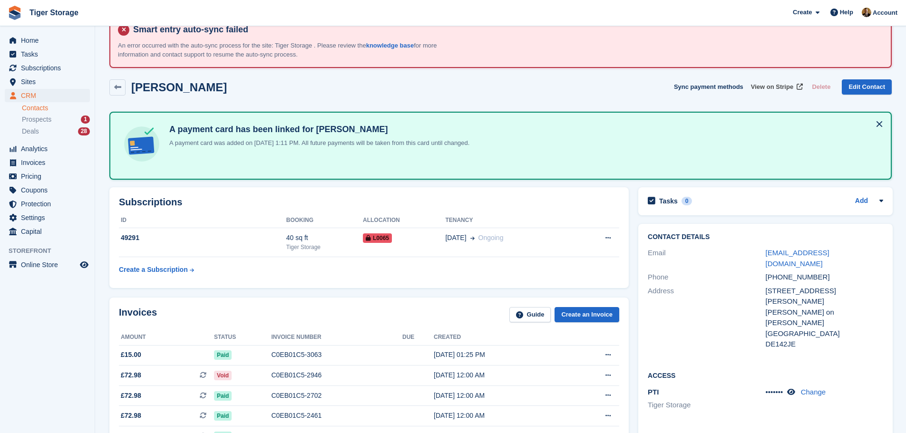
scroll to position [56, 0]
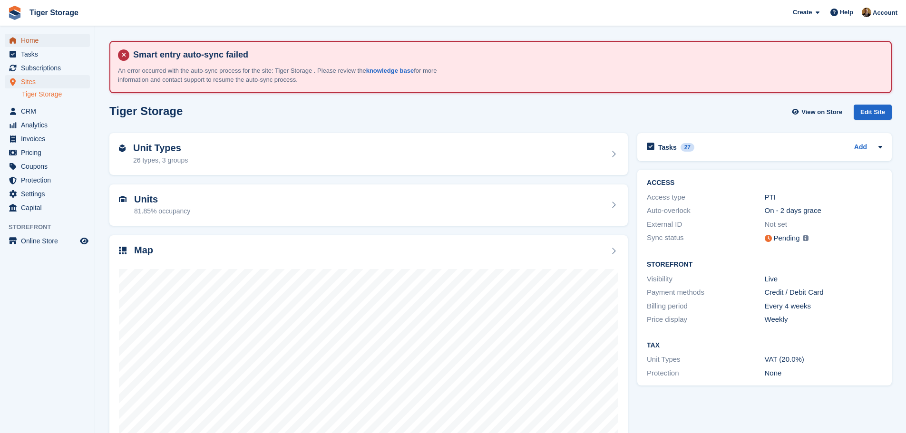
click at [35, 36] on span "Home" at bounding box center [49, 40] width 57 height 13
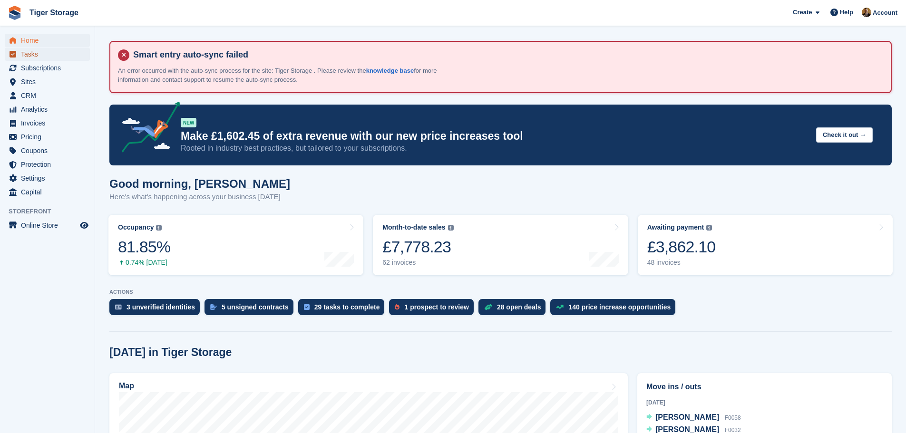
click at [26, 52] on span "Tasks" at bounding box center [49, 54] width 57 height 13
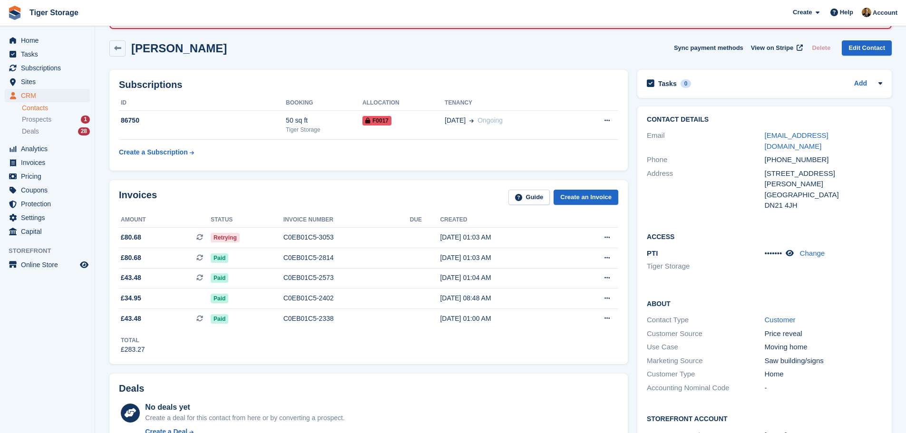
scroll to position [48, 0]
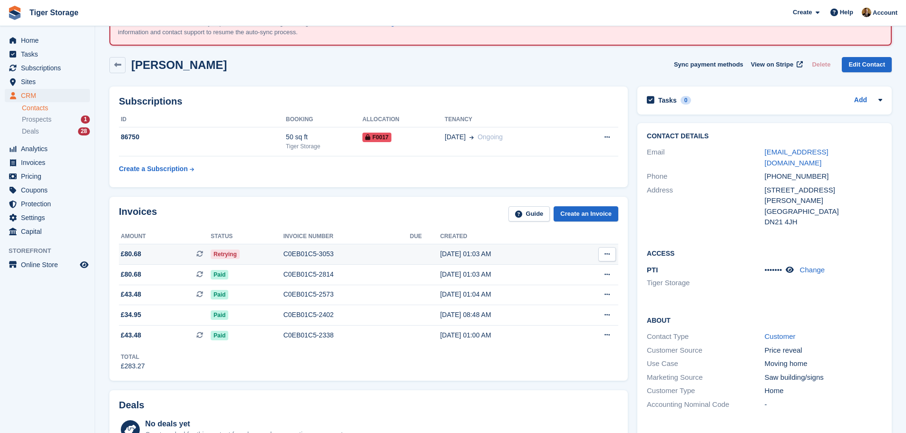
click at [232, 255] on span "Retrying" at bounding box center [225, 255] width 29 height 10
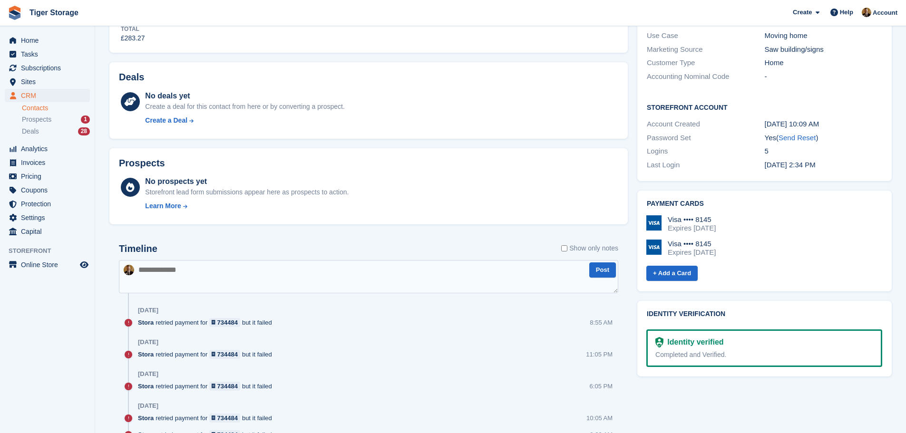
scroll to position [428, 0]
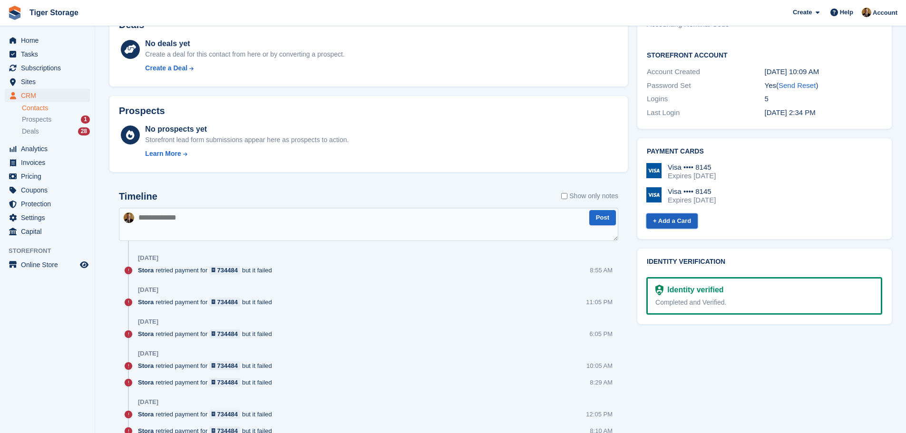
click at [686, 214] on link "+ Add a Card" at bounding box center [671, 222] width 51 height 16
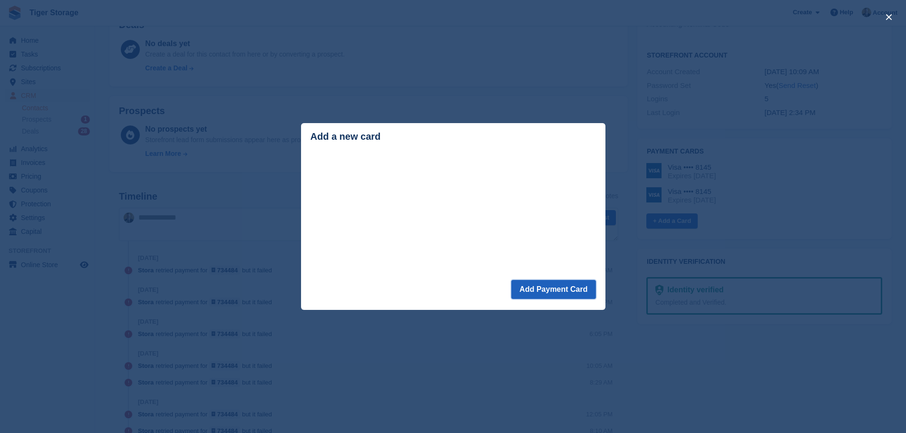
click at [558, 286] on button "Add Payment Card" at bounding box center [553, 289] width 84 height 19
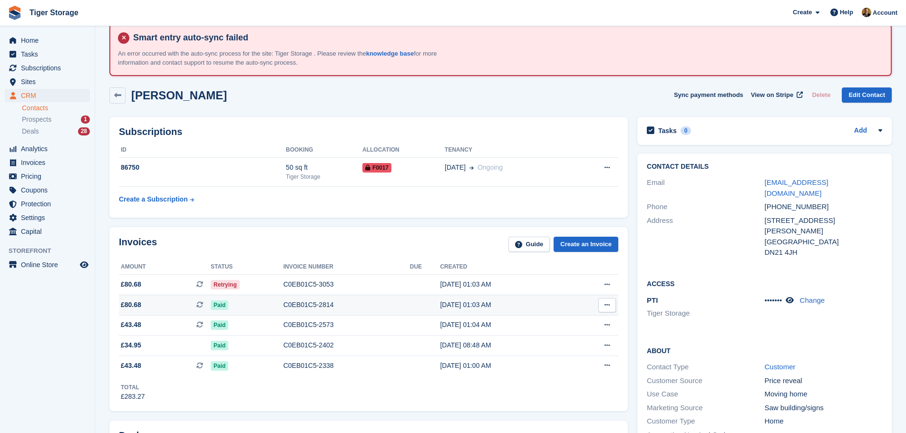
scroll to position [48, 0]
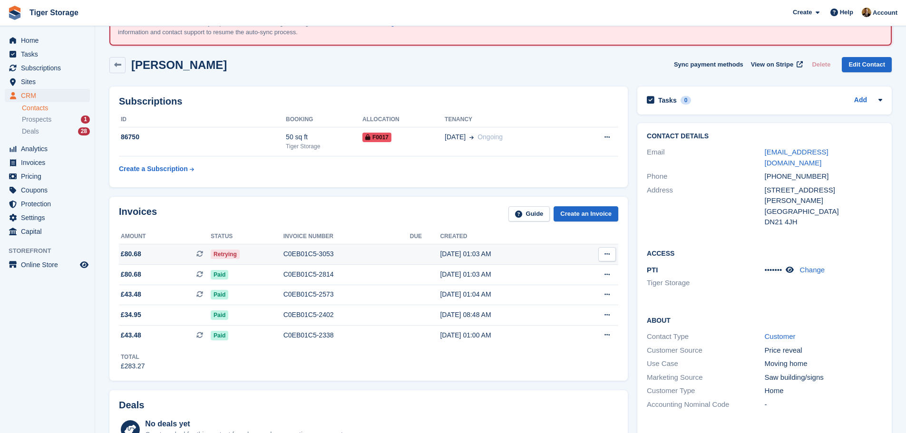
click at [237, 248] on td "Retrying" at bounding box center [247, 254] width 73 height 20
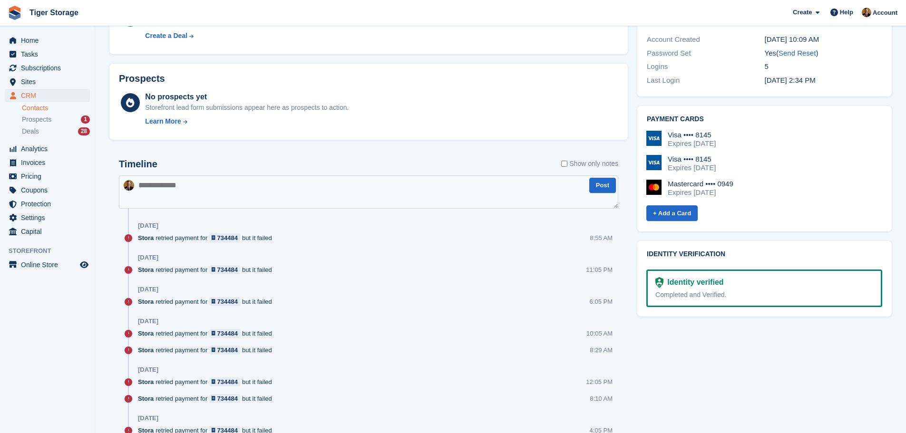
scroll to position [476, 0]
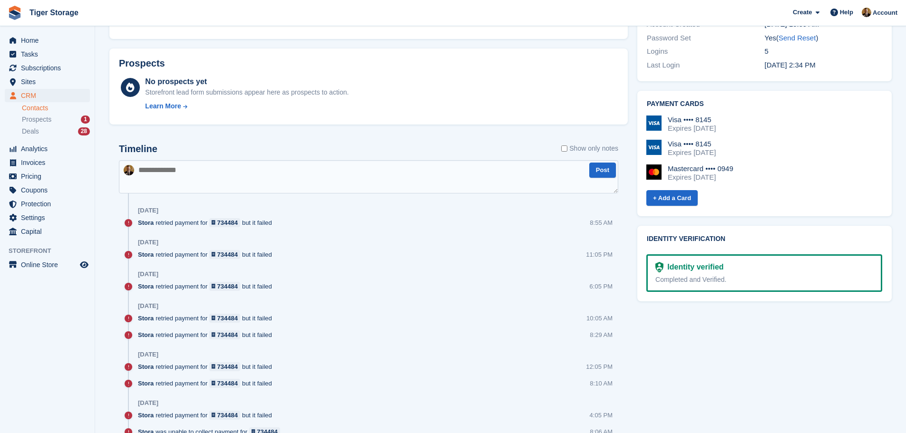
click at [677, 173] on div "Expires July 2029" at bounding box center [701, 177] width 66 height 9
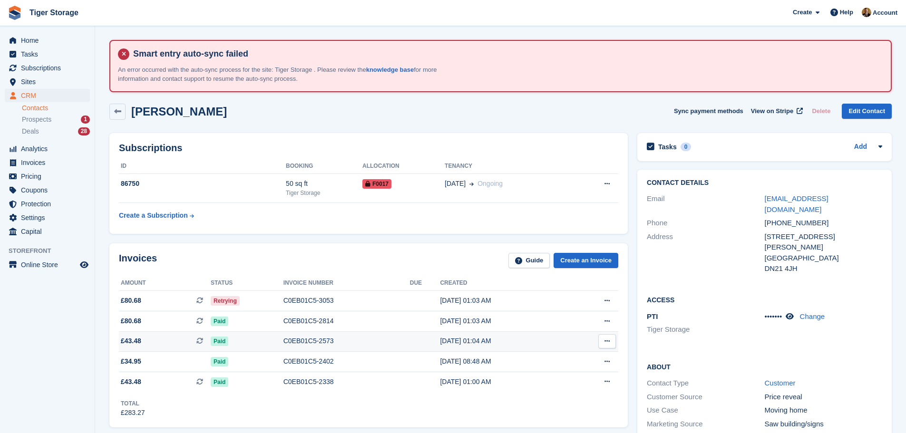
scroll to position [0, 0]
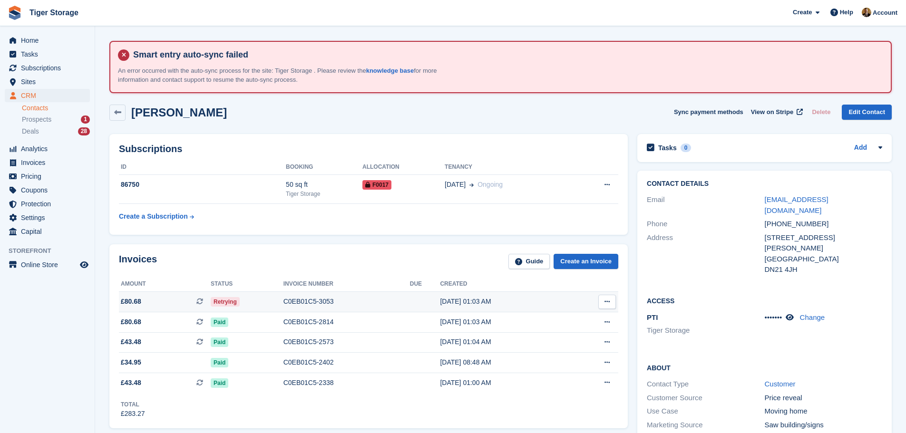
click at [224, 303] on span "Retrying" at bounding box center [225, 302] width 29 height 10
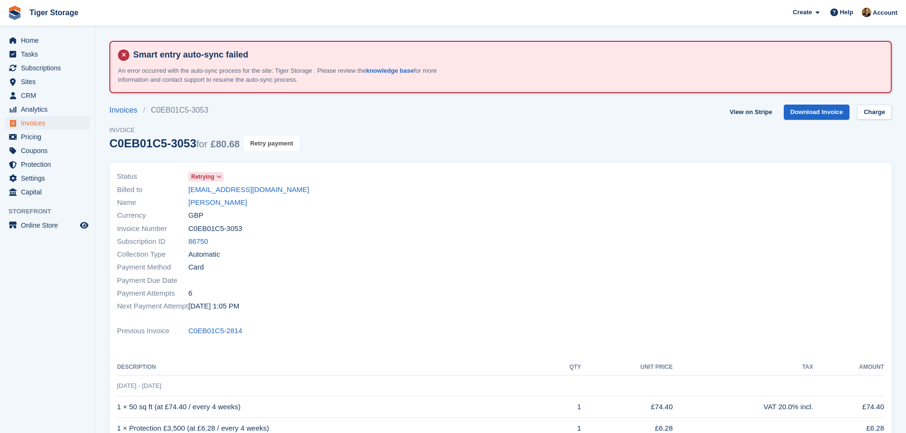
drag, startPoint x: 281, startPoint y: 141, endPoint x: 504, endPoint y: 38, distance: 245.8
click at [281, 141] on button "Retry payment" at bounding box center [272, 144] width 56 height 16
click at [766, 109] on link "View on Stripe" at bounding box center [751, 113] width 50 height 16
click at [35, 41] on span "Home" at bounding box center [49, 40] width 57 height 13
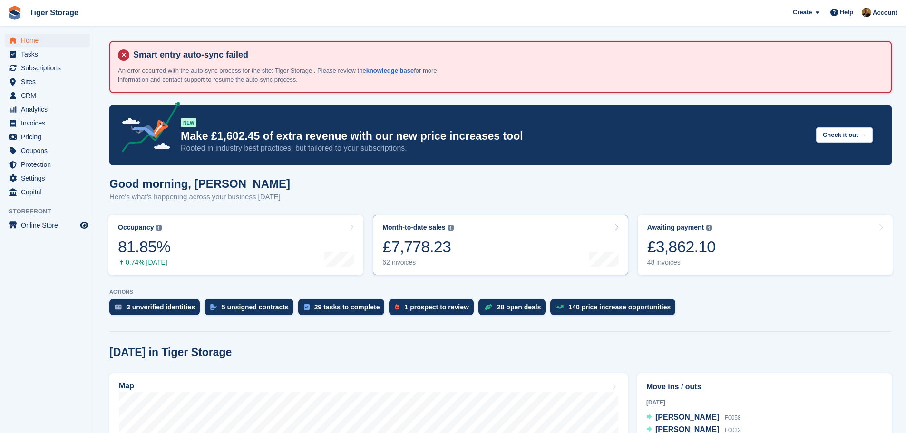
scroll to position [190, 0]
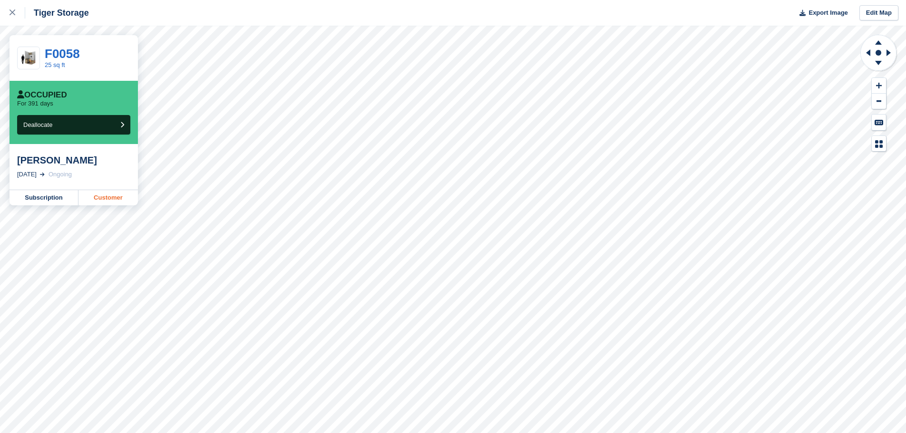
click at [106, 196] on link "Customer" at bounding box center [107, 197] width 59 height 15
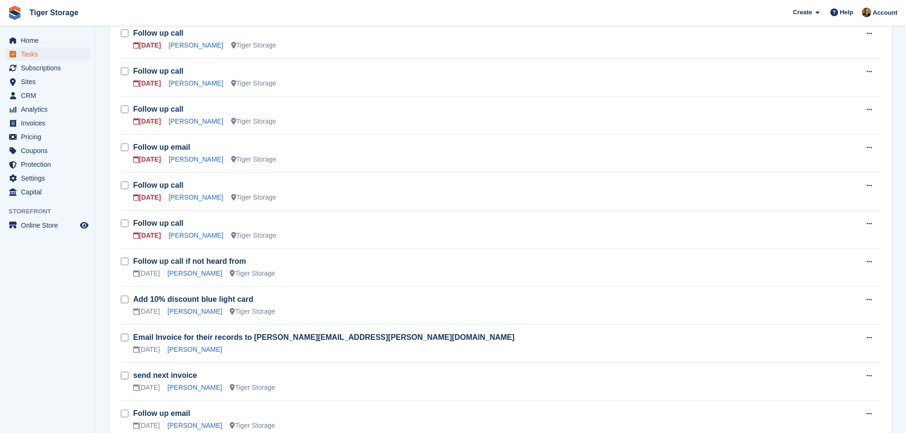
scroll to position [976, 0]
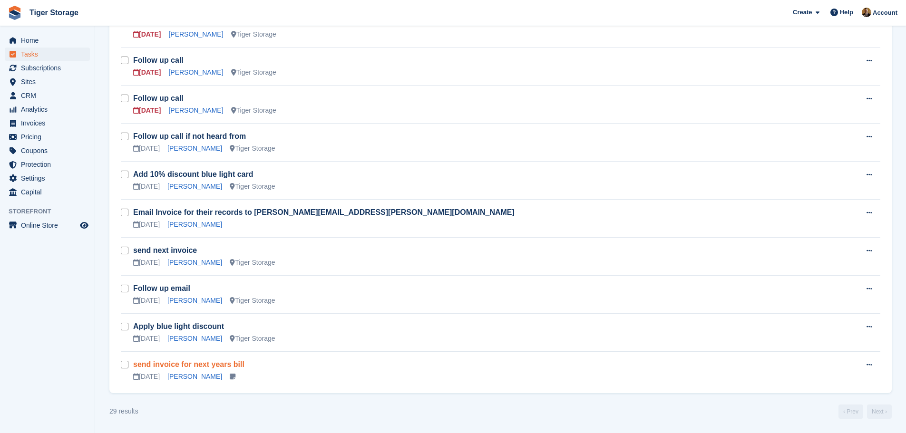
click at [208, 362] on link "send invoice for next years bill" at bounding box center [188, 365] width 111 height 8
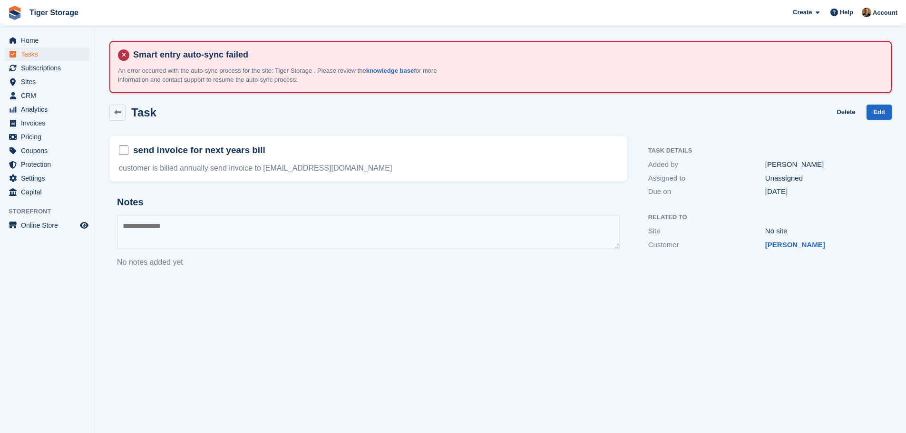
drag, startPoint x: 263, startPoint y: 169, endPoint x: 362, endPoint y: 154, distance: 101.0
click at [362, 154] on div "send invoice for next years bill customer is billed annually send invoice to no…" at bounding box center [368, 159] width 518 height 46
click at [370, 176] on div "send invoice for next years bill customer is billed annually send invoice to no…" at bounding box center [368, 159] width 518 height 46
drag, startPoint x: 351, startPoint y: 169, endPoint x: 263, endPoint y: 175, distance: 88.2
click at [263, 175] on div "send invoice for next years bill customer is billed annually send invoice to no…" at bounding box center [368, 159] width 518 height 46
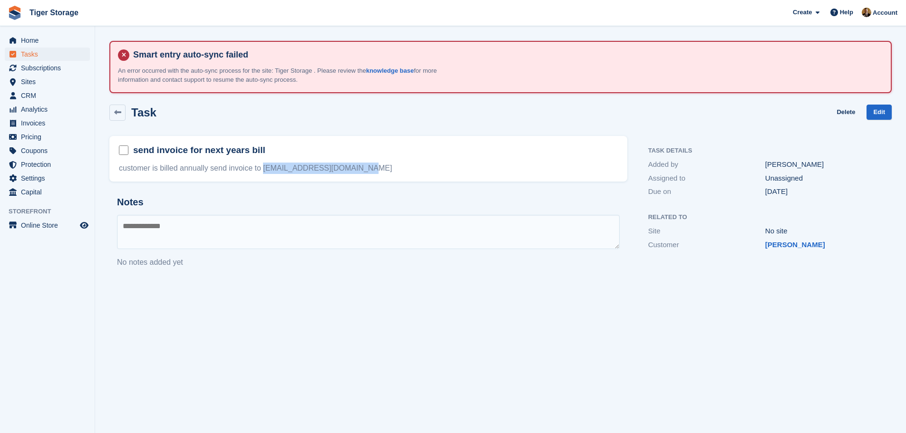
copy div "north.lincs@stroke.org.uk"
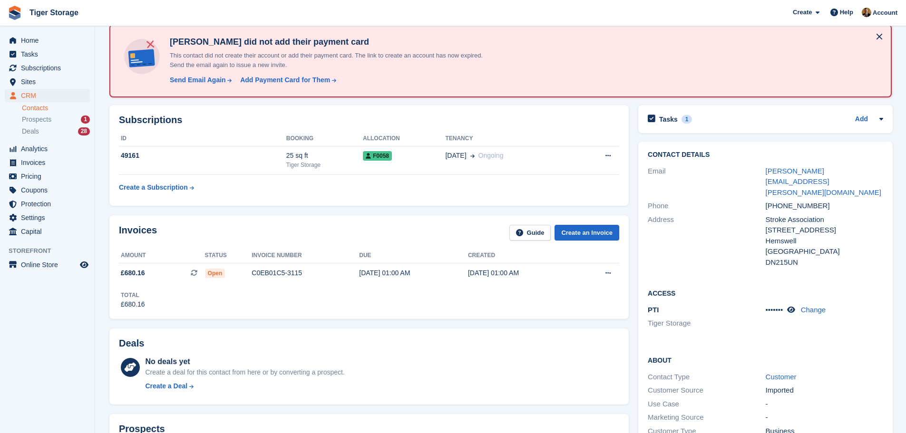
scroll to position [143, 0]
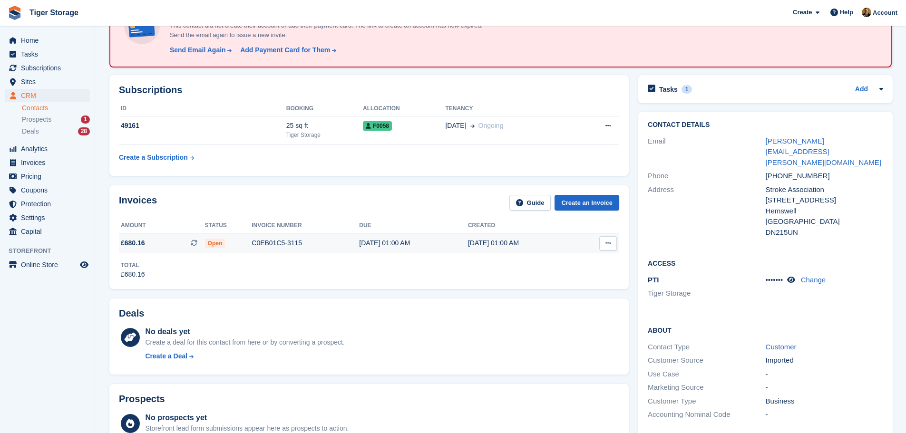
click at [613, 243] on button at bounding box center [608, 243] width 18 height 14
click at [565, 264] on p "Download PDF" at bounding box center [571, 262] width 83 height 12
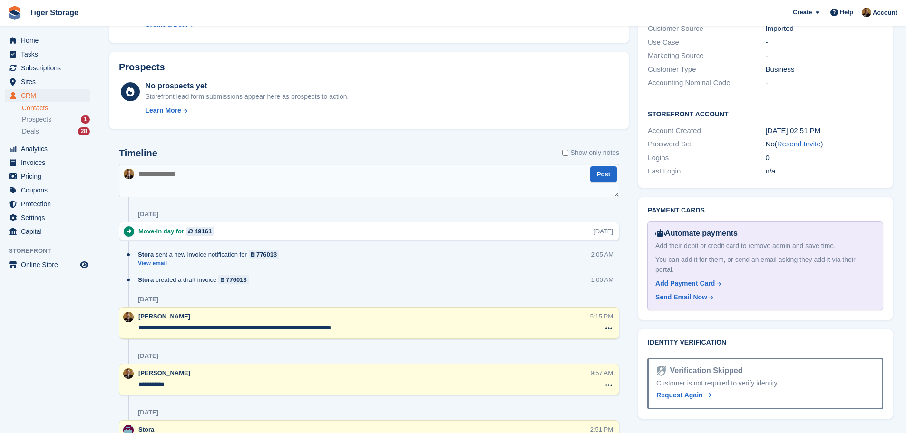
scroll to position [476, 0]
drag, startPoint x: 213, startPoint y: 170, endPoint x: 212, endPoint y: 164, distance: 5.8
click at [213, 166] on textarea at bounding box center [369, 179] width 500 height 33
type textarea "**********"
click at [605, 169] on button "Post" at bounding box center [603, 174] width 27 height 16
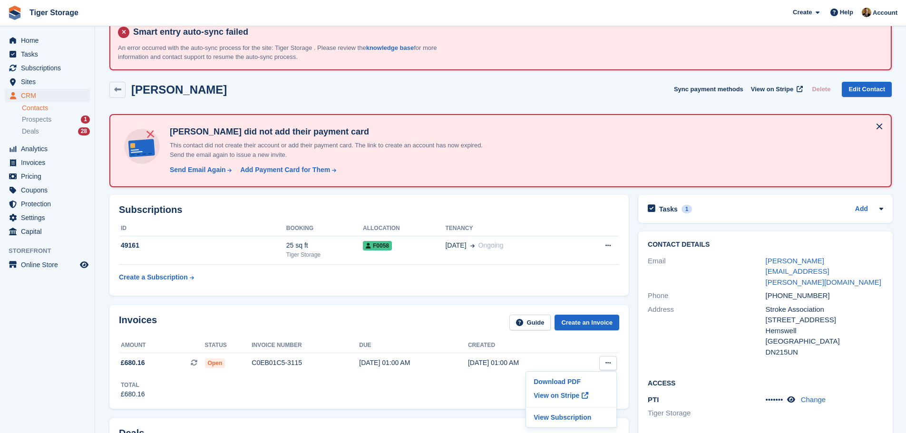
scroll to position [0, 0]
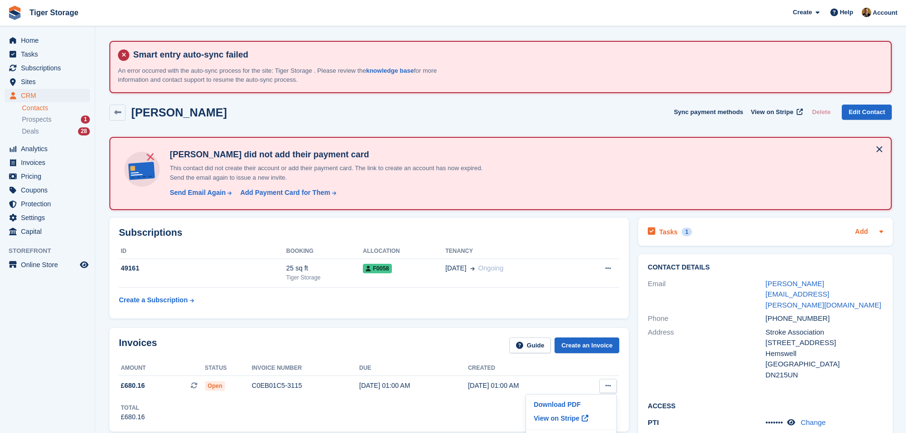
click at [859, 230] on link "Add" at bounding box center [861, 232] width 13 height 11
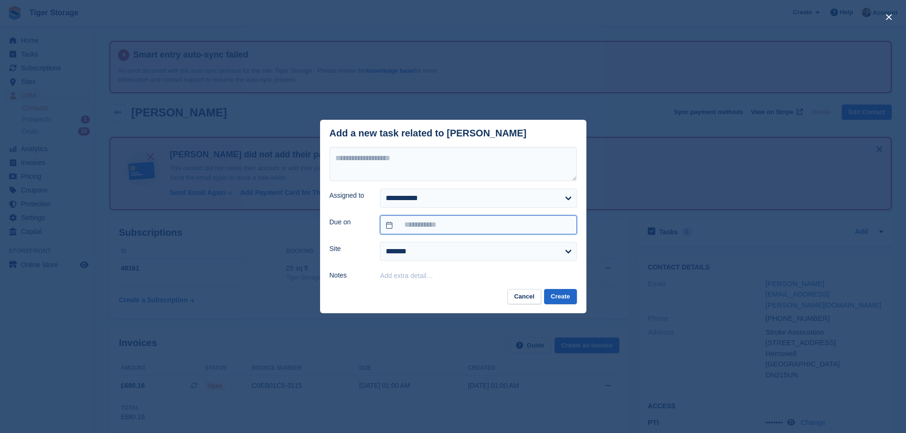
click at [414, 221] on input "text" at bounding box center [478, 224] width 196 height 19
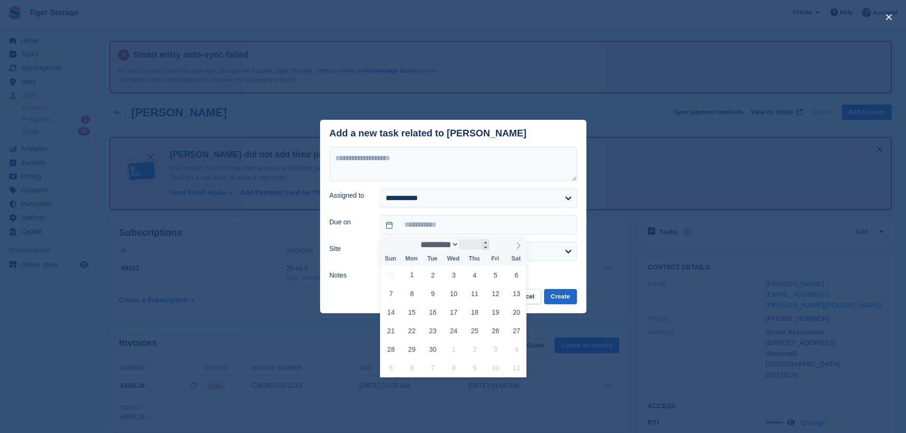
click at [468, 246] on input "****" at bounding box center [474, 245] width 30 height 10
click at [459, 245] on select "********* ******* ******** ********" at bounding box center [439, 245] width 42 height 10
click at [489, 243] on span at bounding box center [485, 242] width 7 height 5
type input "****"
click at [459, 248] on select "******* ******** ***** ***** *** **** **** ****** ********* ******* ******** **…" at bounding box center [439, 245] width 42 height 10
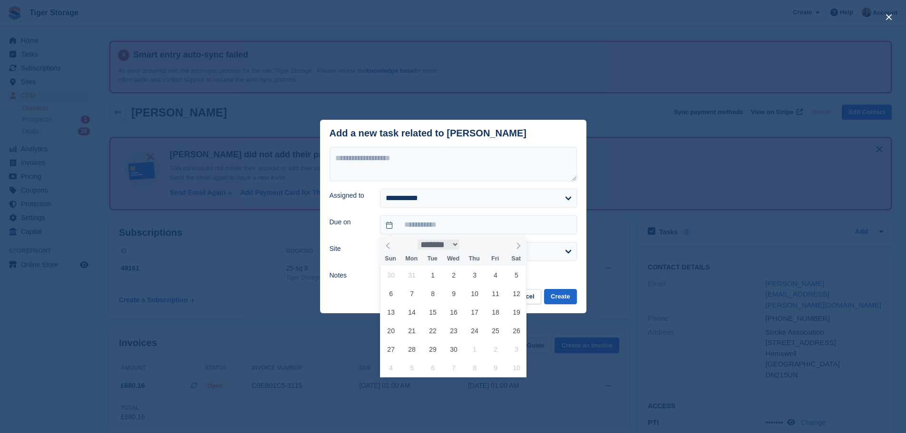
select select "*"
click at [418, 240] on select "******* ******** ***** ***** *** **** **** ****** ********* ******* ******** **…" at bounding box center [439, 245] width 42 height 10
click at [511, 278] on span "1" at bounding box center [516, 275] width 19 height 19
type input "**********"
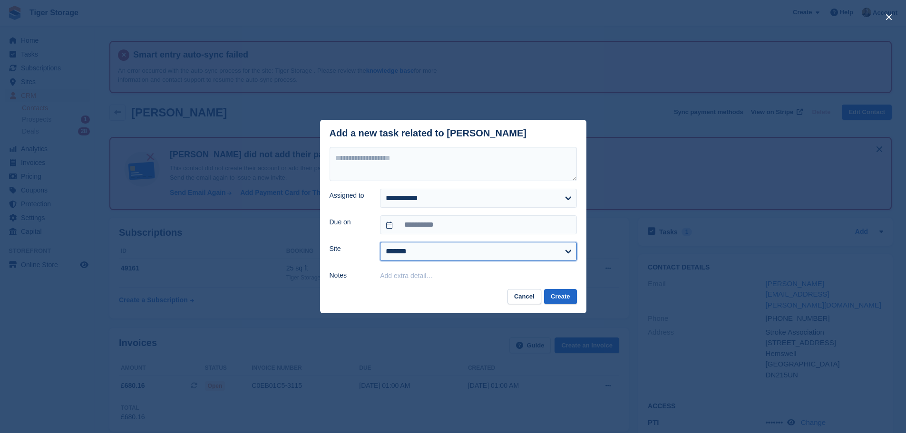
click at [400, 254] on select "**********" at bounding box center [478, 251] width 196 height 19
select select "****"
click at [380, 243] on select "**********" at bounding box center [478, 251] width 196 height 19
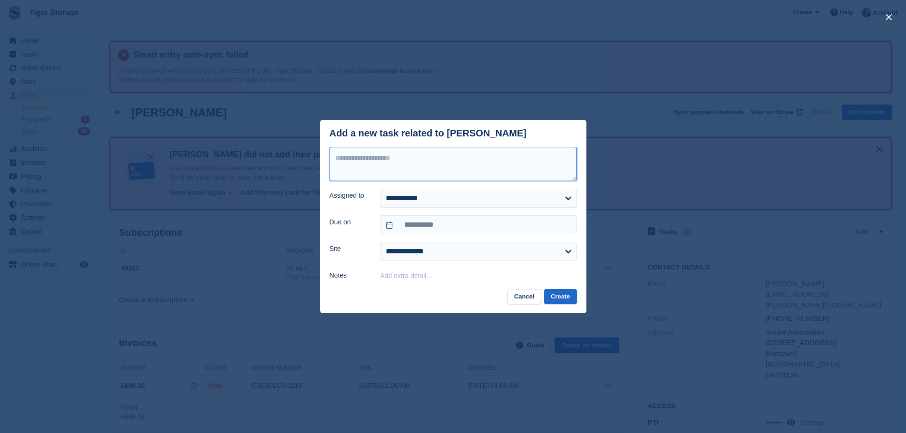
click at [354, 166] on textarea at bounding box center [453, 164] width 247 height 34
click at [556, 158] on textarea "**********" at bounding box center [453, 164] width 247 height 34
type textarea "**********"
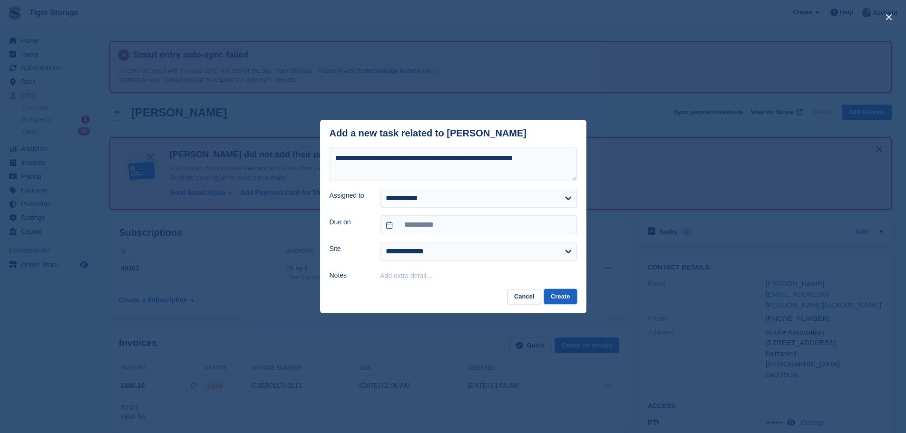
click at [564, 294] on button "Create" at bounding box center [560, 297] width 32 height 16
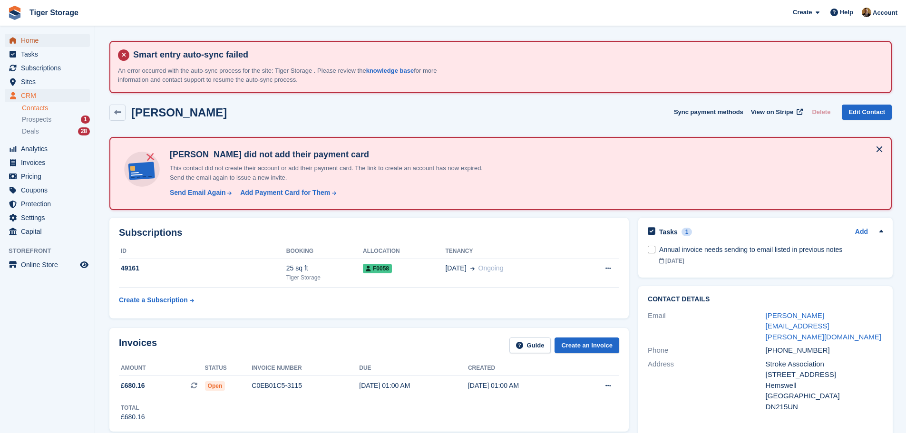
click at [45, 39] on span "Home" at bounding box center [49, 40] width 57 height 13
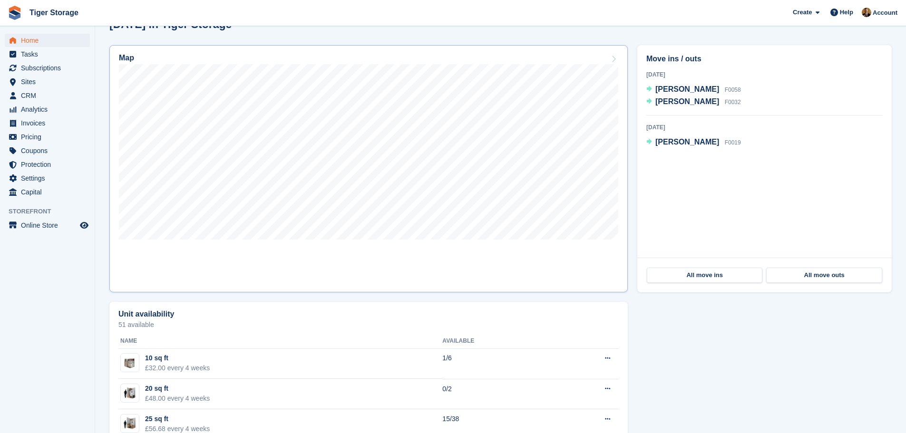
scroll to position [333, 0]
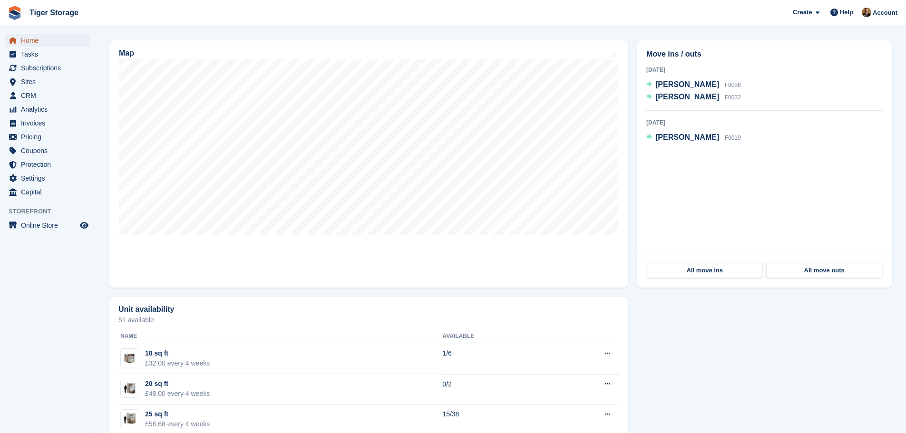
click at [39, 42] on span "Home" at bounding box center [49, 40] width 57 height 13
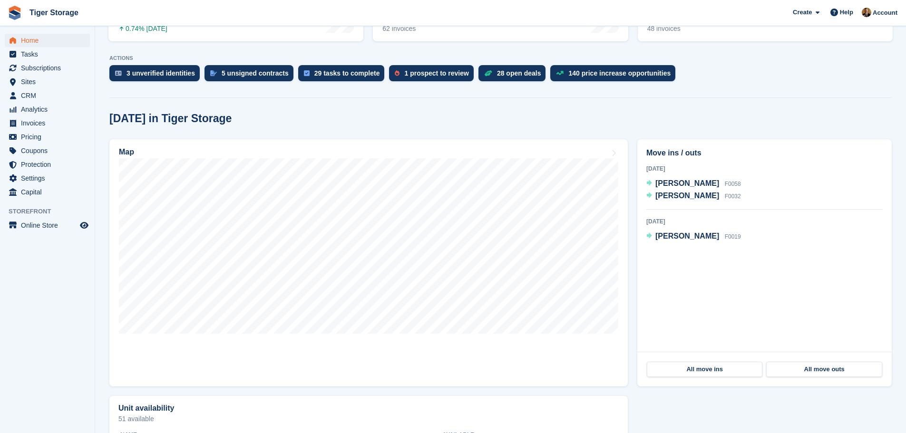
scroll to position [238, 0]
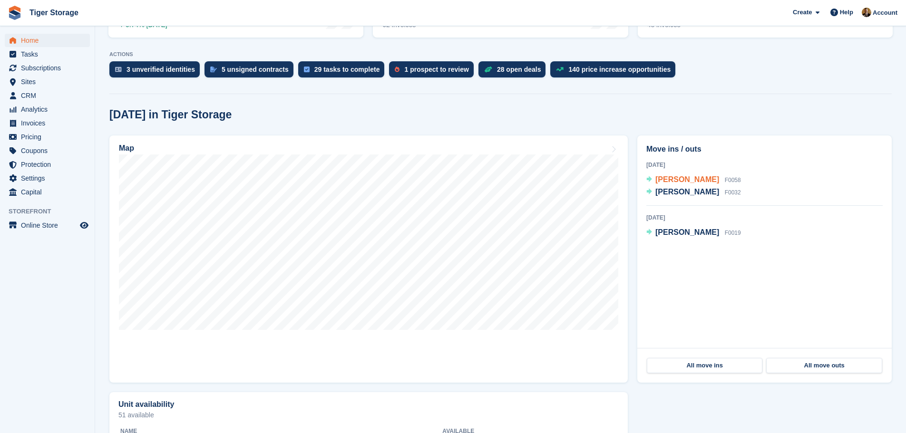
click at [704, 182] on span "[PERSON_NAME]" at bounding box center [687, 180] width 64 height 8
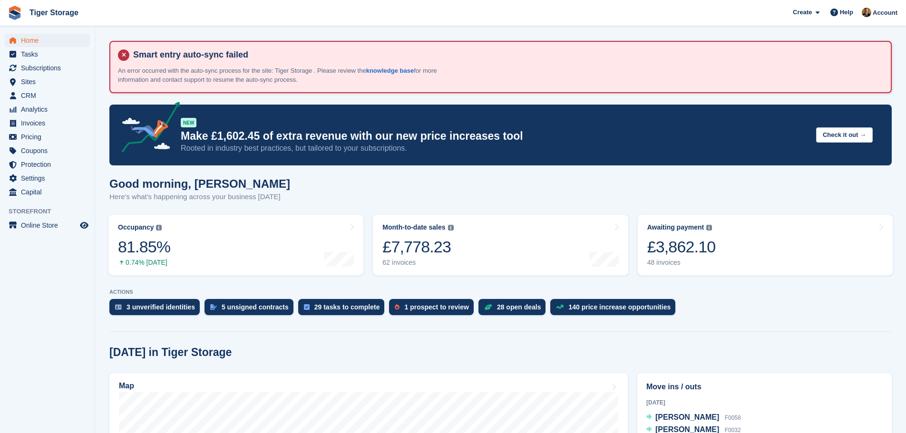
scroll to position [238, 0]
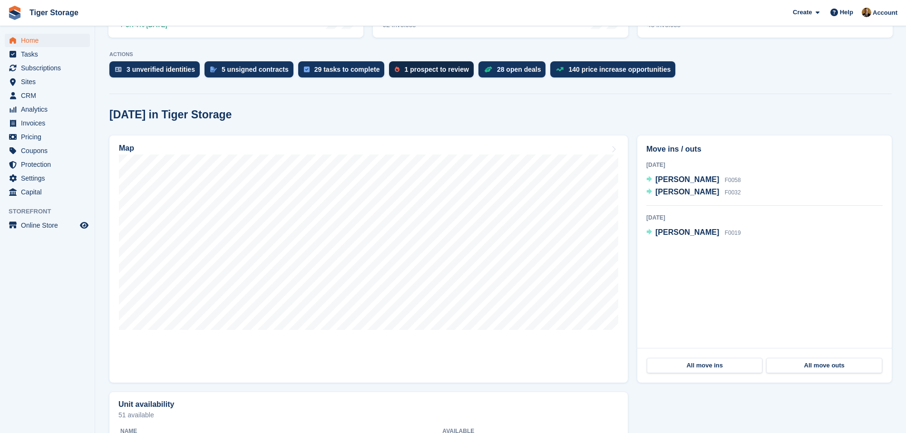
click at [437, 71] on div "1 prospect to review" at bounding box center [436, 70] width 64 height 8
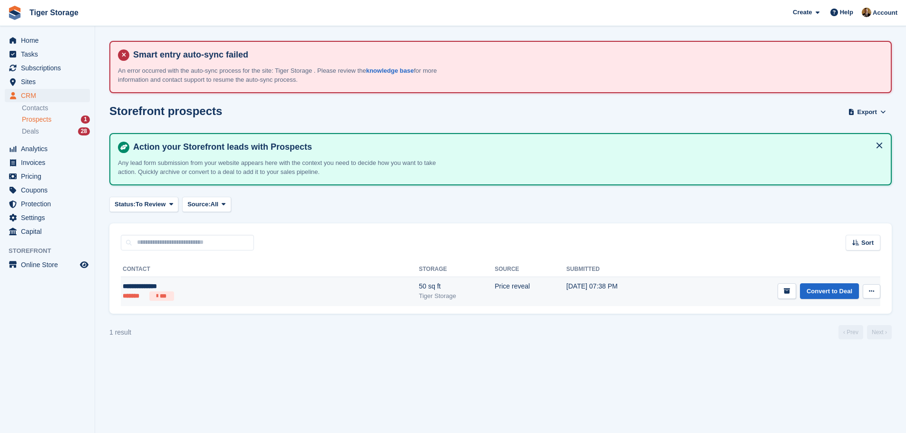
click at [161, 286] on div "**********" at bounding box center [195, 287] width 145 height 10
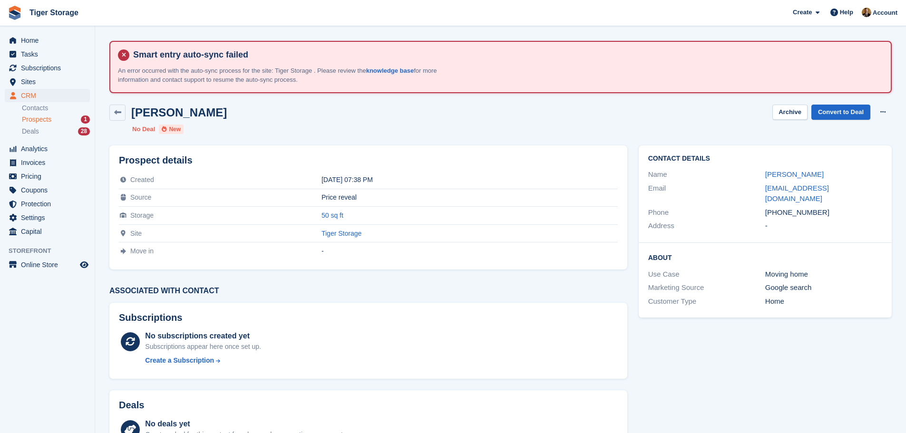
drag, startPoint x: 816, startPoint y: 180, endPoint x: 764, endPoint y: 178, distance: 52.4
click at [764, 178] on div "Name Zoe Hutchinson" at bounding box center [765, 175] width 234 height 14
copy div "Zoe Hutchinson"
drag, startPoint x: 779, startPoint y: 201, endPoint x: 819, endPoint y: 205, distance: 39.7
click at [819, 207] on div "+447761525356" at bounding box center [823, 212] width 117 height 11
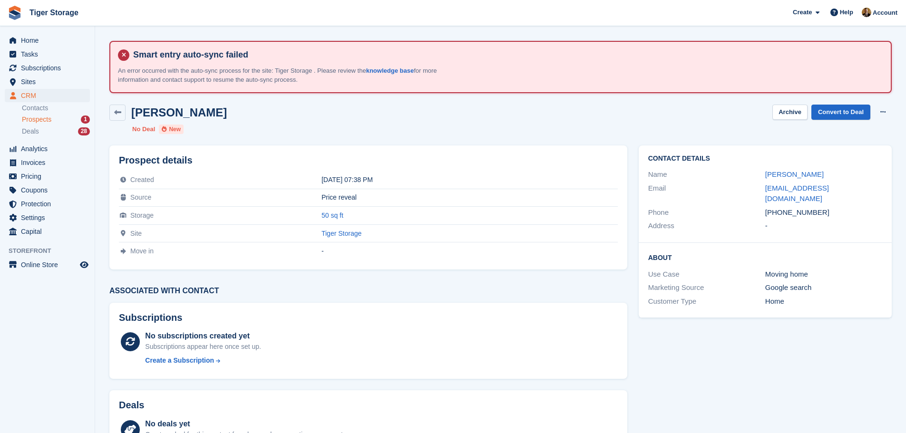
copy div "7761525356"
drag, startPoint x: 762, startPoint y: 190, endPoint x: 875, endPoint y: 187, distance: 112.8
click at [874, 187] on div "Email zoey.davis123@googlemail.com" at bounding box center [765, 194] width 234 height 24
copy div "zoey.davis123@googlemail.com"
click at [804, 172] on link "Zoe Hutchinson" at bounding box center [794, 174] width 59 height 8
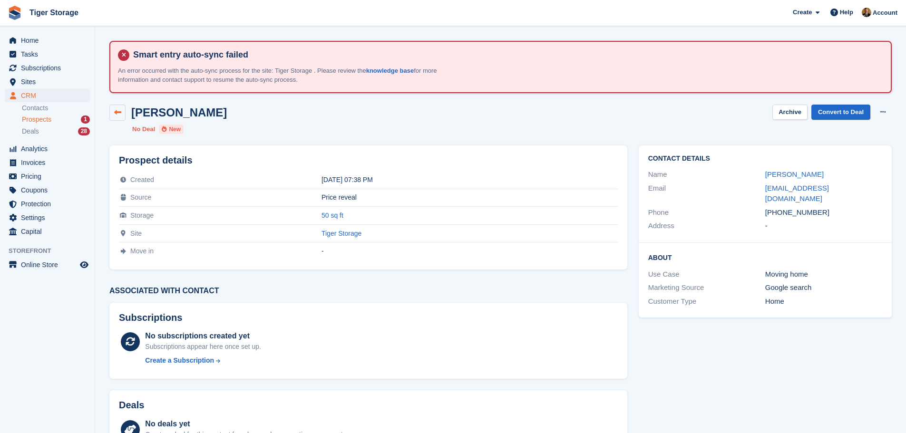
click at [109, 119] on link at bounding box center [117, 113] width 16 height 16
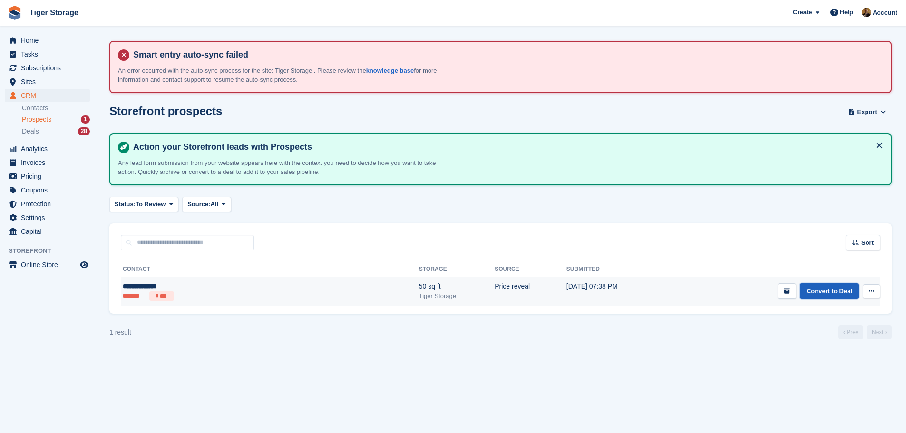
click at [822, 286] on link "Convert to Deal" at bounding box center [829, 291] width 59 height 16
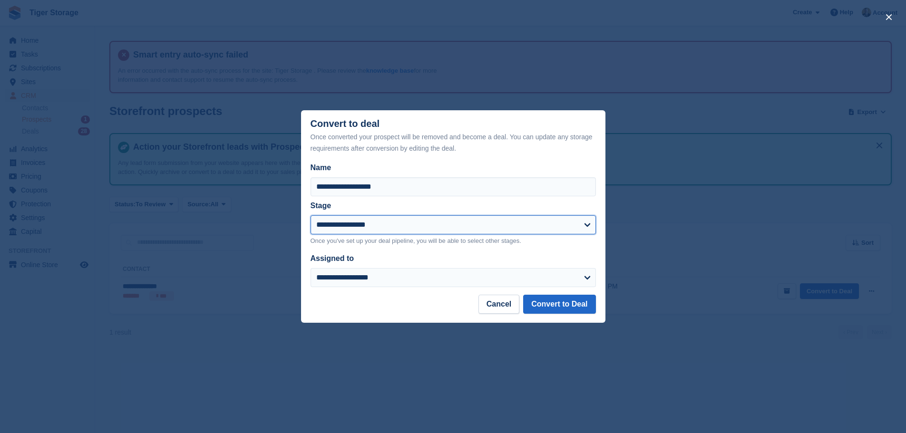
click at [379, 222] on select "**********" at bounding box center [453, 224] width 285 height 19
select select "****"
click at [311, 216] on select "**********" at bounding box center [453, 224] width 285 height 19
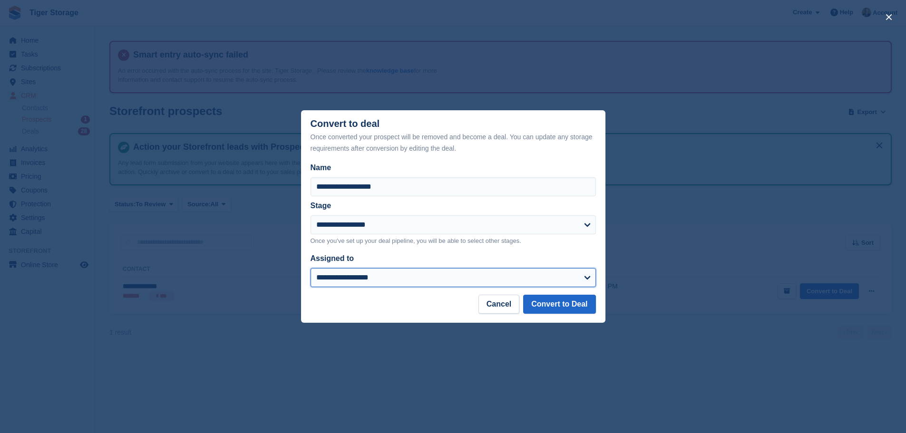
click at [364, 280] on select "**********" at bounding box center [453, 277] width 285 height 19
click at [311, 269] on select "**********" at bounding box center [453, 277] width 285 height 19
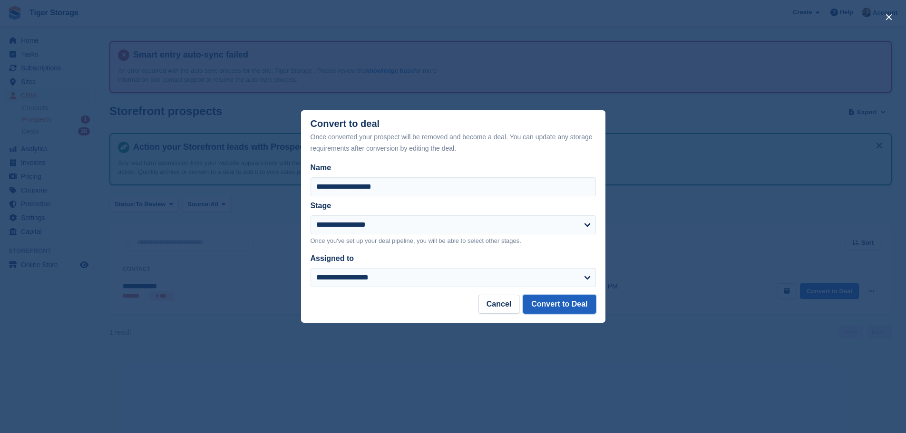
click at [571, 306] on button "Convert to Deal" at bounding box center [559, 304] width 72 height 19
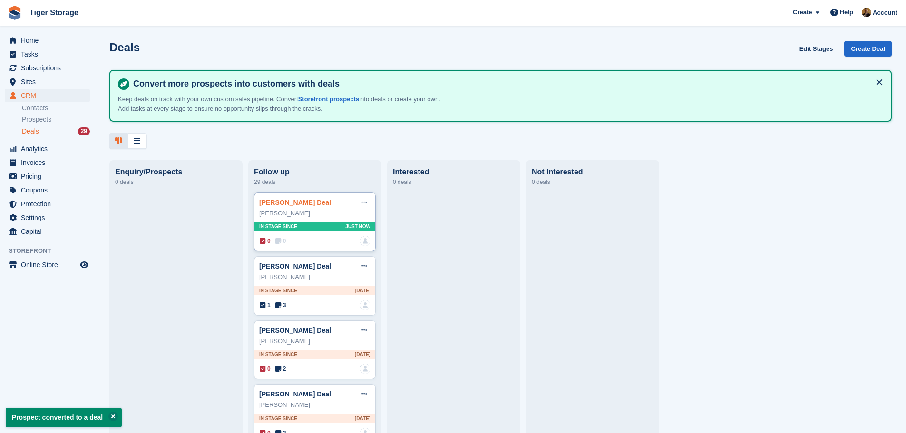
click at [314, 203] on link "Zoe Hutchinson Deal" at bounding box center [295, 203] width 72 height 8
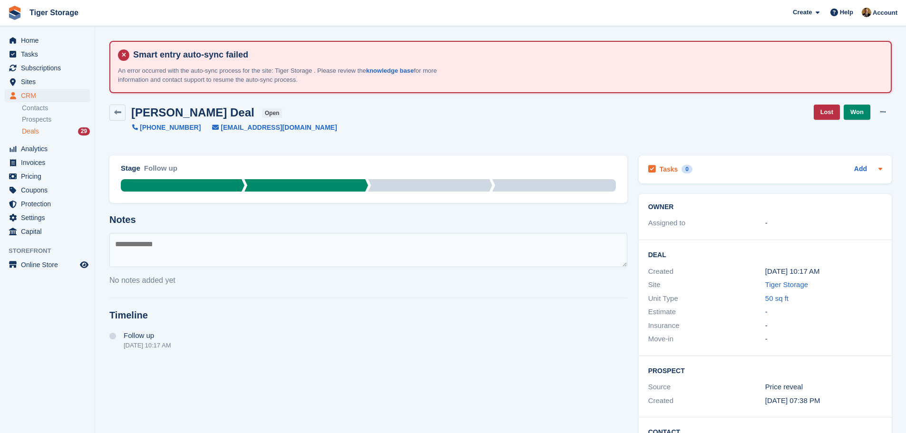
click at [726, 168] on div "Tasks 0 Add" at bounding box center [765, 169] width 234 height 13
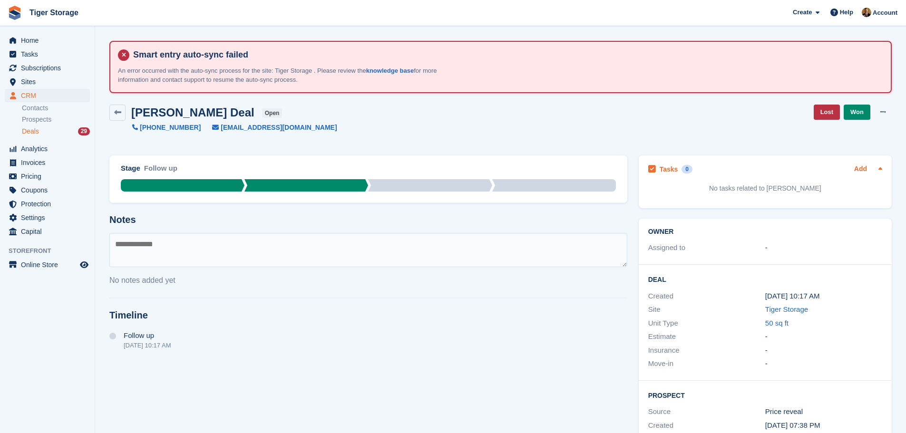
click at [859, 167] on link "Add" at bounding box center [860, 169] width 13 height 11
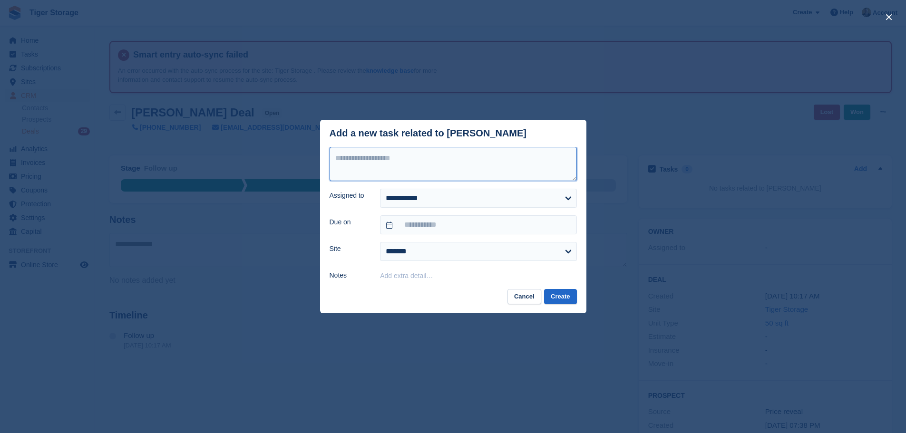
click at [394, 156] on textarea at bounding box center [453, 164] width 247 height 34
type textarea "**********"
click at [428, 221] on input "text" at bounding box center [478, 224] width 196 height 19
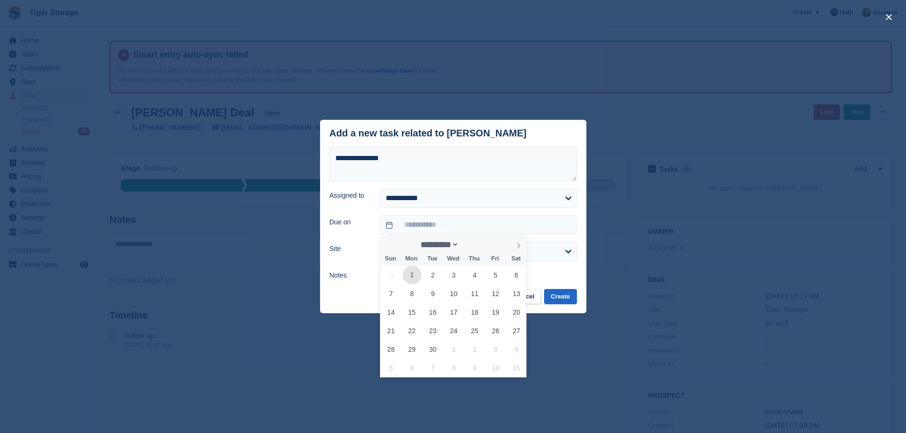
click at [409, 271] on span "1" at bounding box center [412, 275] width 19 height 19
type input "**********"
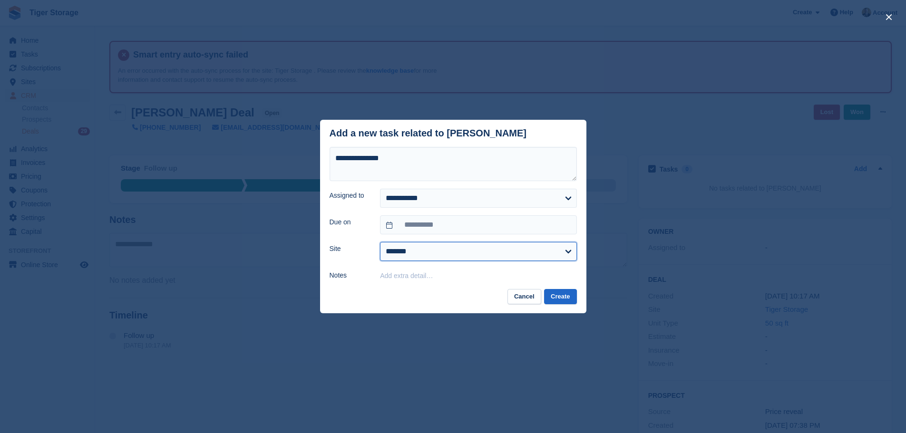
click at [417, 246] on select "**********" at bounding box center [478, 251] width 196 height 19
select select "****"
click at [380, 243] on select "**********" at bounding box center [478, 251] width 196 height 19
click at [555, 296] on button "Create" at bounding box center [560, 297] width 32 height 16
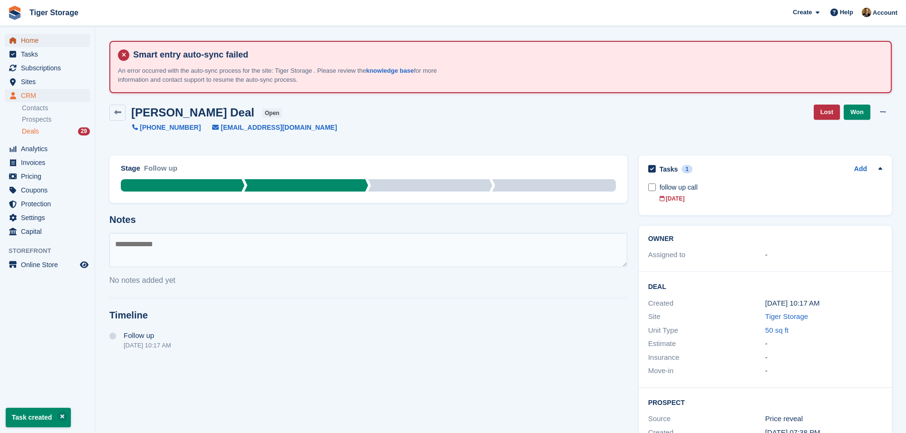
click at [29, 39] on span "Home" at bounding box center [49, 40] width 57 height 13
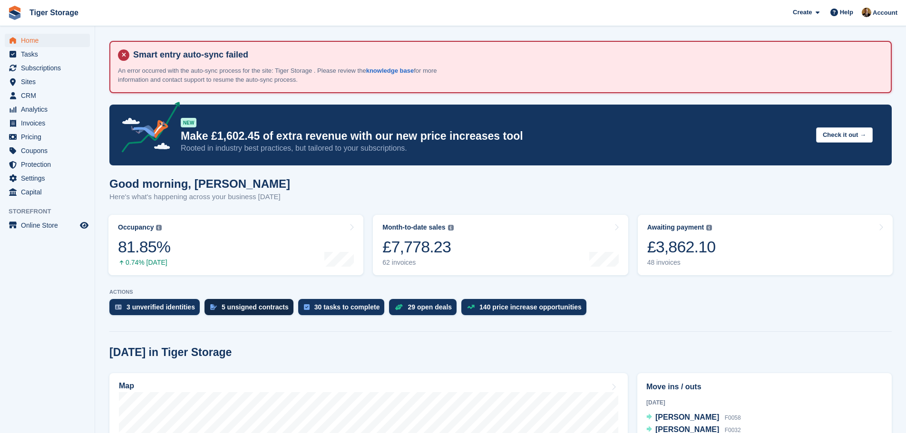
click at [270, 306] on div "5 unsigned contracts" at bounding box center [255, 307] width 67 height 8
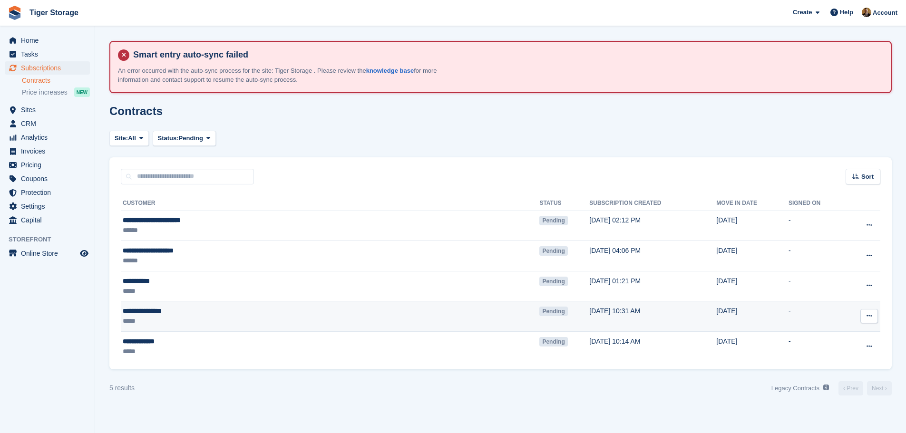
click at [256, 307] on div "**********" at bounding box center [240, 311] width 235 height 10
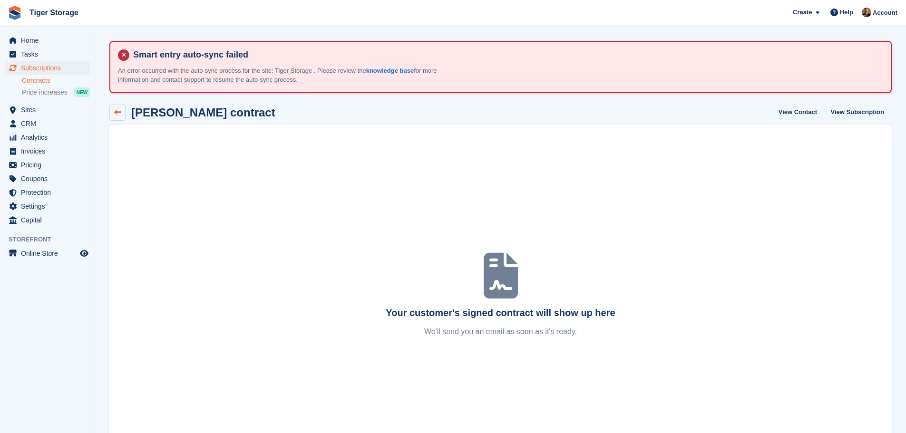
click at [115, 118] on link at bounding box center [117, 113] width 16 height 16
click at [112, 114] on link at bounding box center [117, 113] width 16 height 16
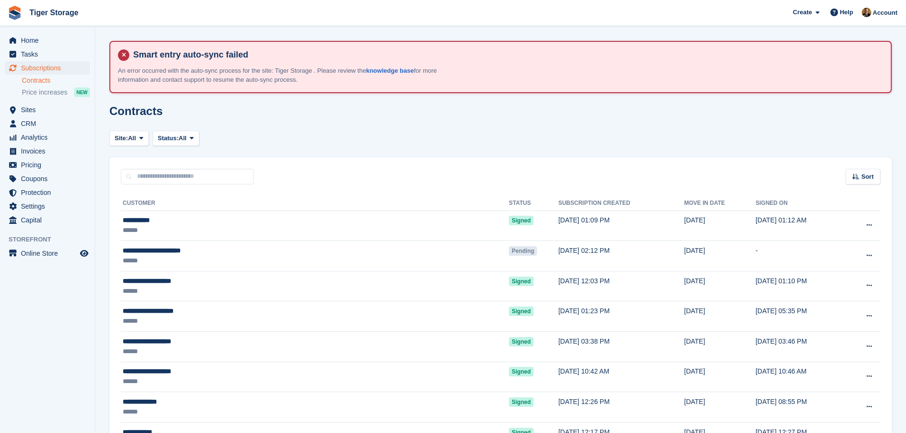
click at [509, 200] on th "Status" at bounding box center [533, 203] width 49 height 15
click at [871, 169] on div "Sort" at bounding box center [863, 177] width 35 height 16
click at [680, 163] on div "Sort Sort by Move in date Move in (oldest first) Move in (newest first)" at bounding box center [500, 170] width 782 height 27
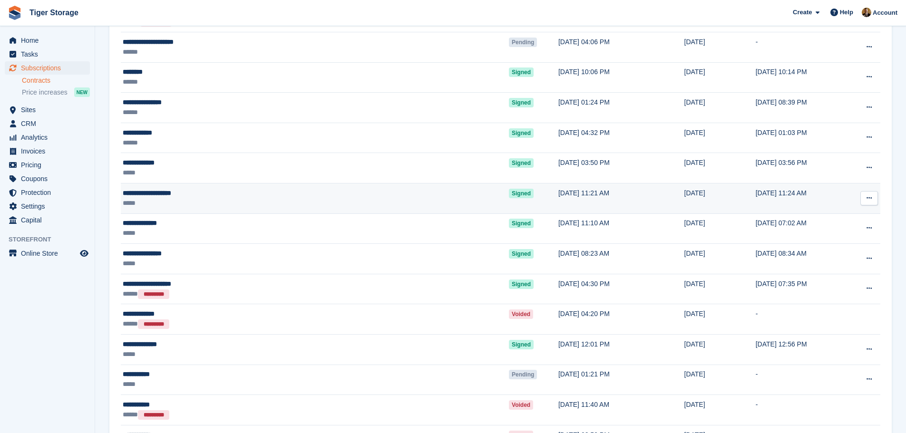
scroll to position [618, 0]
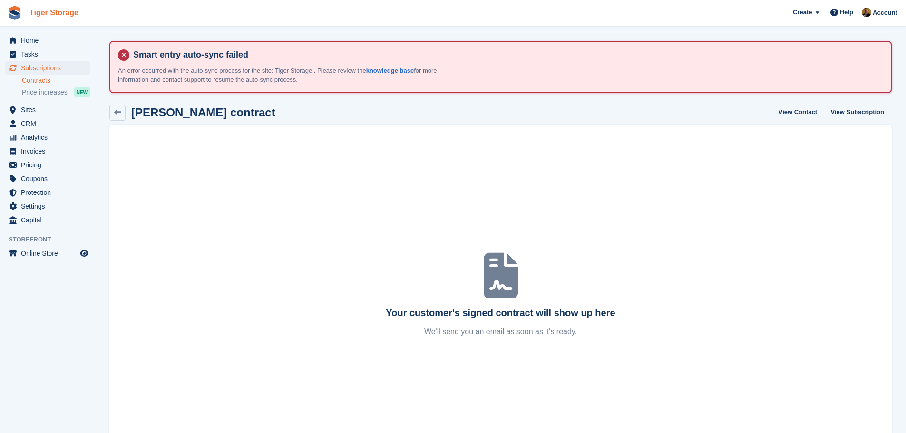
click at [44, 14] on link "Tiger Storage" at bounding box center [54, 13] width 57 height 16
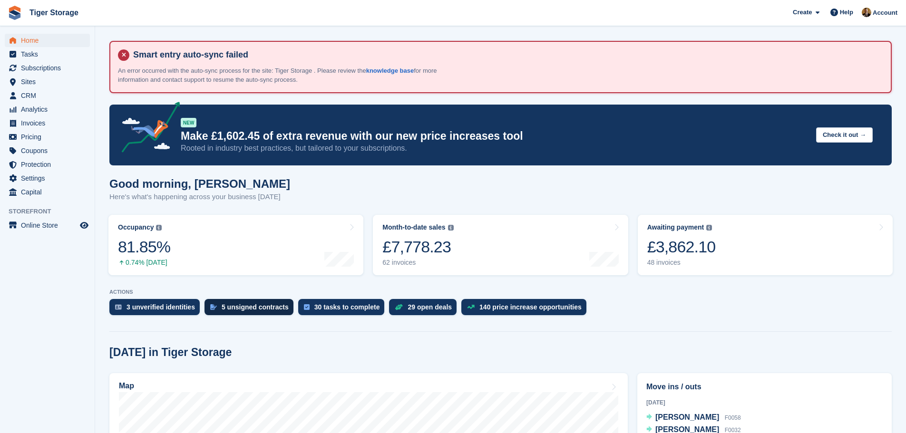
click at [233, 302] on div "5 unsigned contracts" at bounding box center [249, 307] width 89 height 16
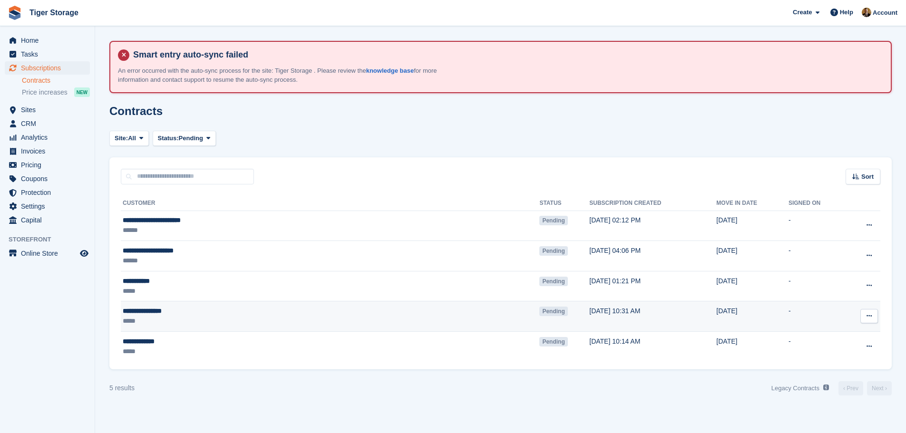
click at [870, 318] on icon at bounding box center [869, 316] width 5 height 6
click at [155, 309] on div "**********" at bounding box center [240, 311] width 235 height 10
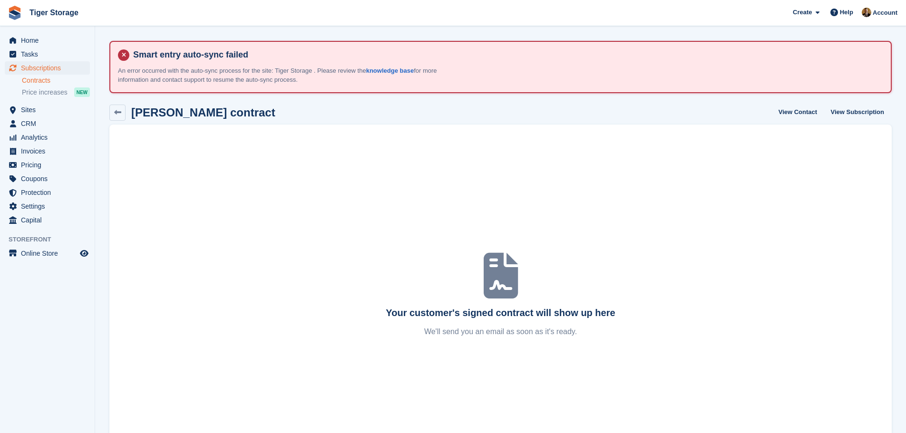
click at [488, 274] on icon at bounding box center [501, 276] width 34 height 46
click at [120, 114] on icon at bounding box center [117, 112] width 7 height 7
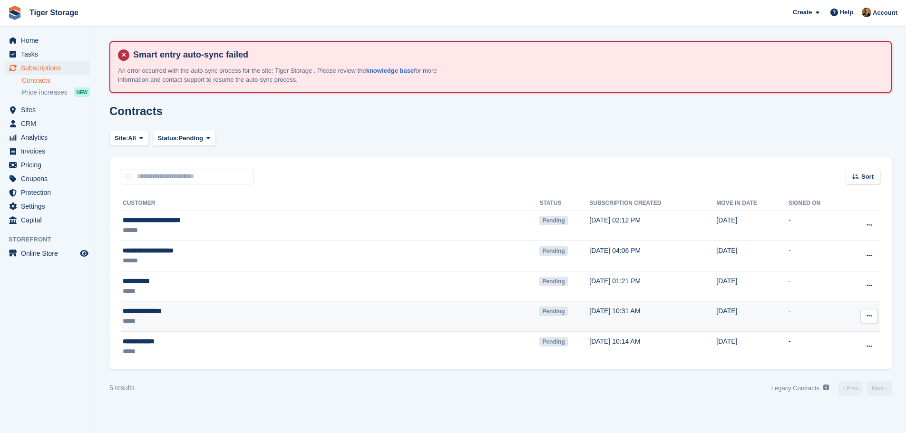
click at [539, 307] on span "Pending" at bounding box center [553, 312] width 28 height 10
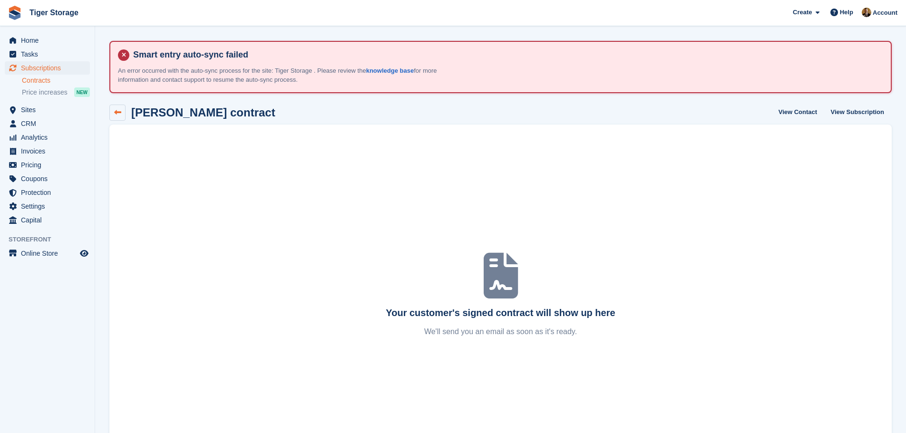
click at [119, 116] on icon at bounding box center [117, 112] width 7 height 7
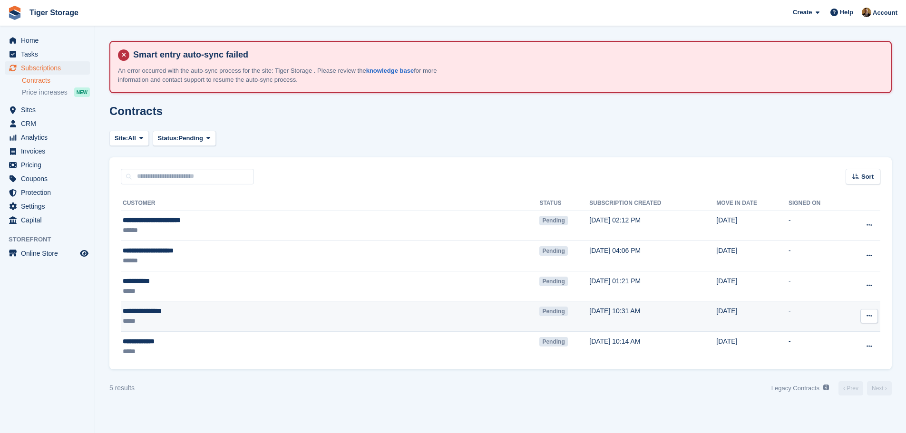
click at [874, 313] on button at bounding box center [869, 316] width 18 height 14
click at [838, 361] on p "Void contract" at bounding box center [832, 359] width 83 height 12
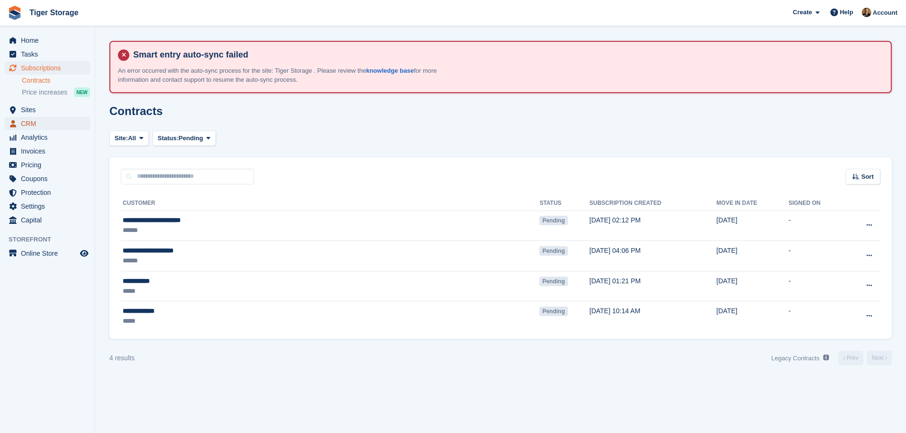
click at [31, 120] on span "CRM" at bounding box center [49, 123] width 57 height 13
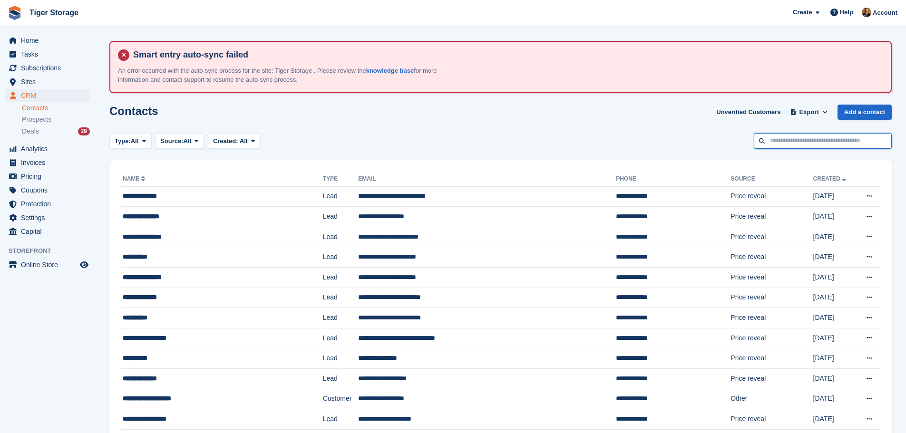
click at [802, 146] on input "text" at bounding box center [823, 141] width 138 height 16
type input "****"
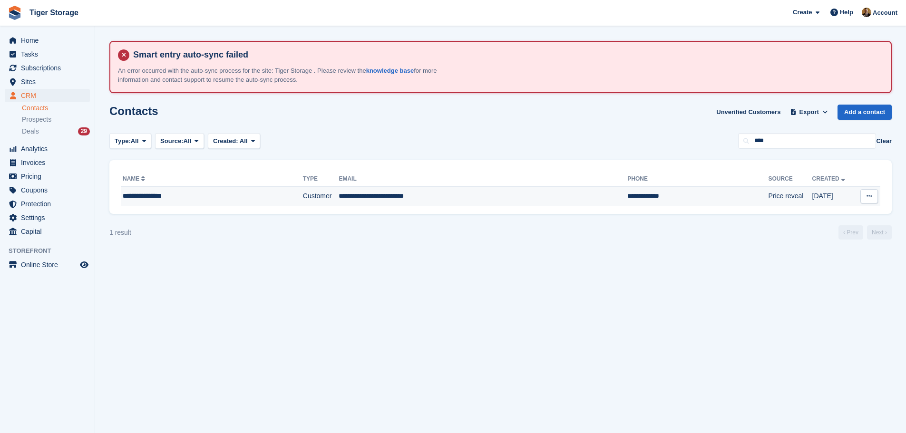
click at [158, 195] on div "**********" at bounding box center [195, 196] width 144 height 10
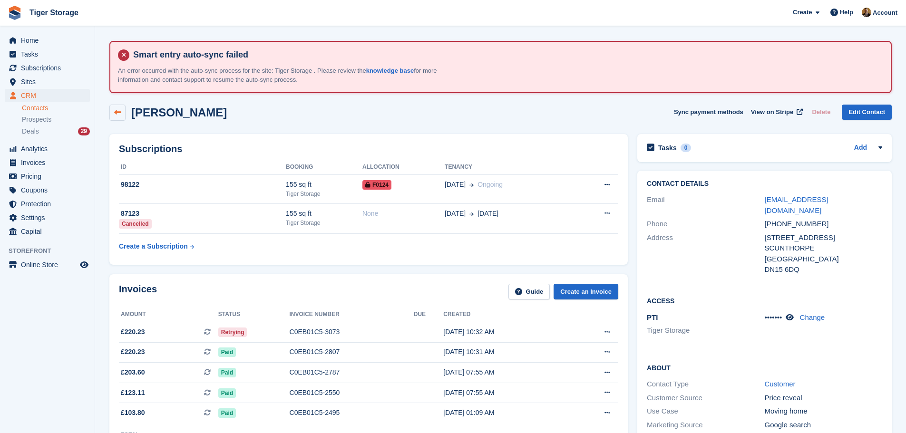
click at [123, 112] on link at bounding box center [117, 113] width 16 height 16
click at [16, 12] on img at bounding box center [15, 13] width 14 height 14
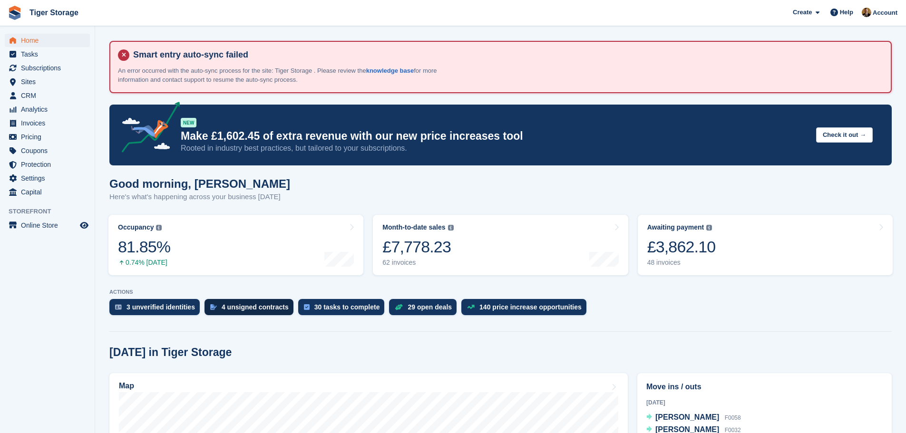
click at [271, 314] on div "4 unsigned contracts" at bounding box center [249, 307] width 89 height 16
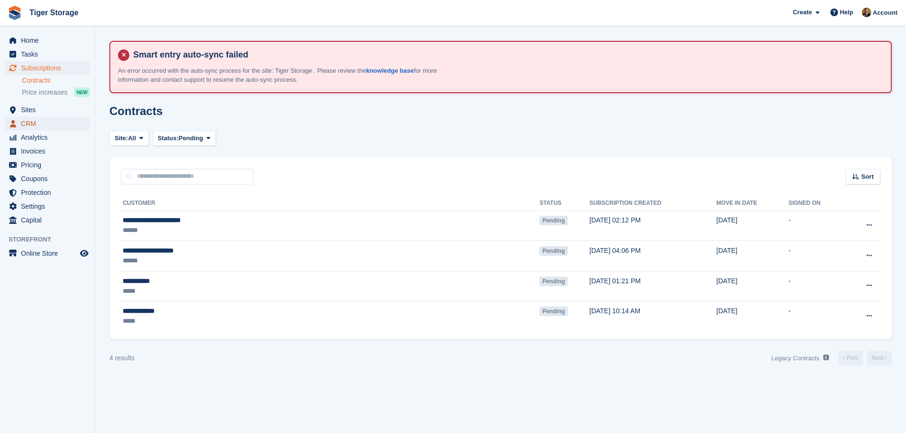
click at [32, 120] on span "CRM" at bounding box center [49, 123] width 57 height 13
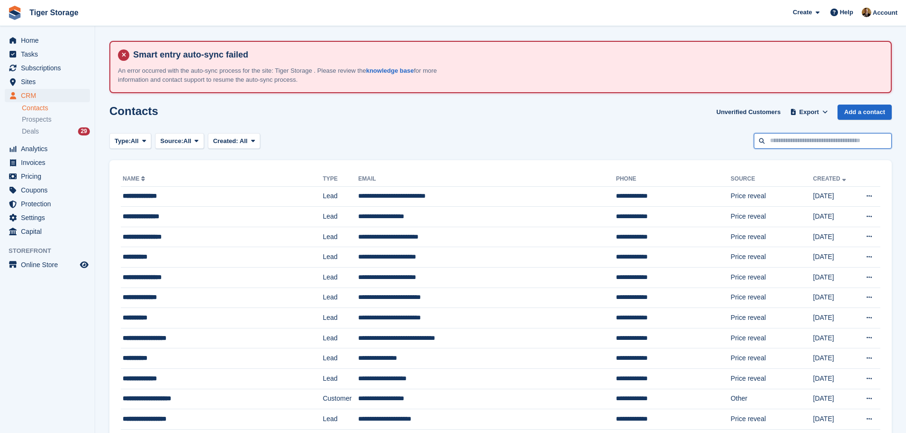
click at [803, 136] on input "text" at bounding box center [823, 141] width 138 height 16
type input "*"
type input "****"
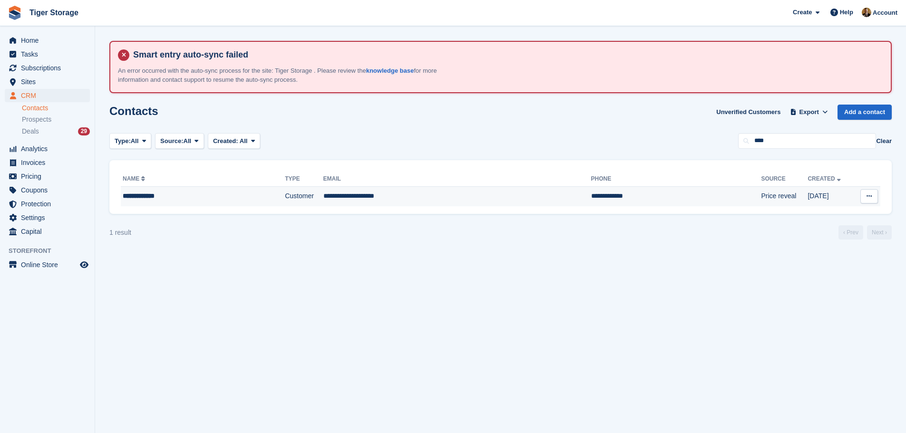
click at [479, 199] on td "**********" at bounding box center [457, 196] width 268 height 20
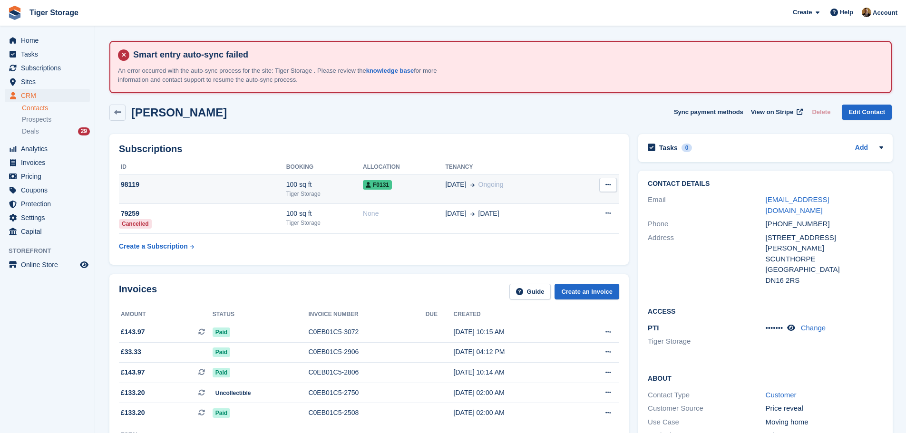
click at [330, 193] on div "Tiger Storage" at bounding box center [324, 194] width 77 height 9
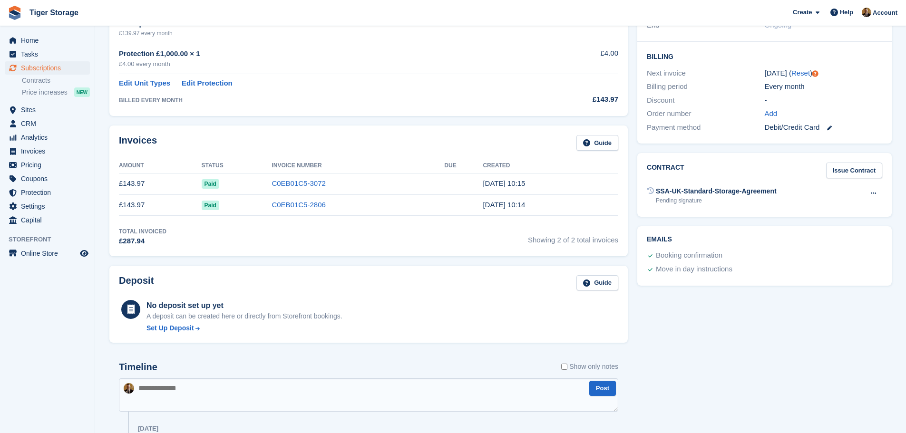
scroll to position [285, 0]
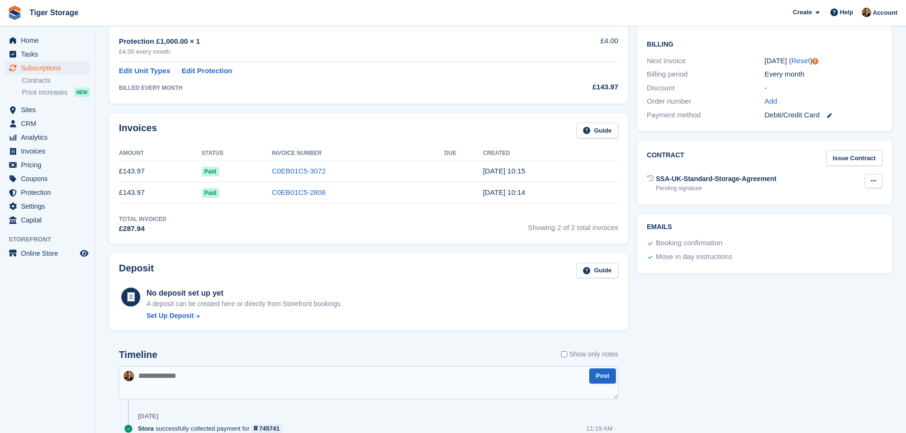
click at [878, 184] on button at bounding box center [874, 181] width 18 height 14
click at [820, 212] on p "Send contract" at bounding box center [836, 212] width 83 height 12
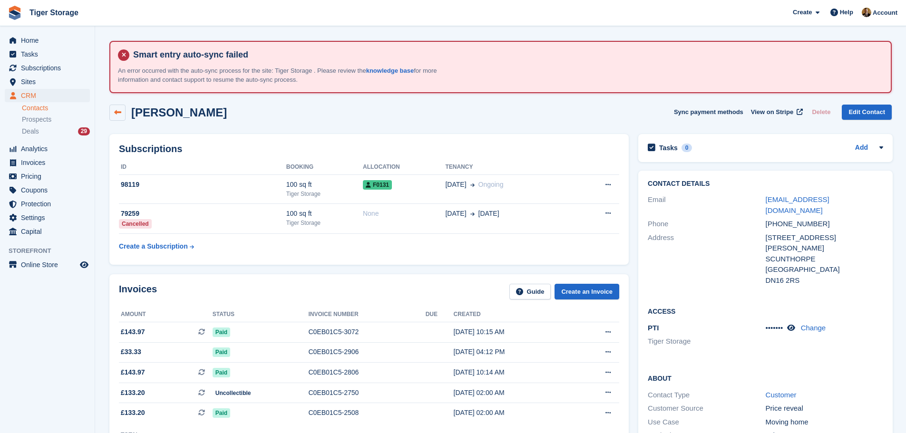
click at [110, 108] on link at bounding box center [117, 113] width 16 height 16
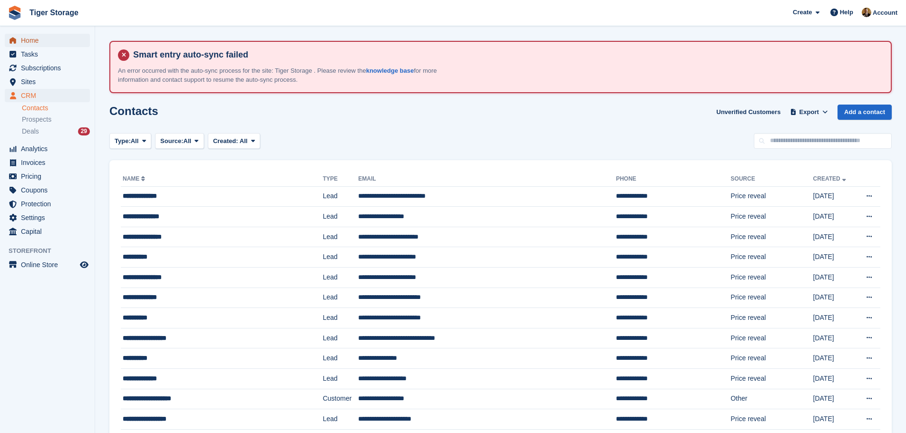
click at [50, 39] on span "Home" at bounding box center [49, 40] width 57 height 13
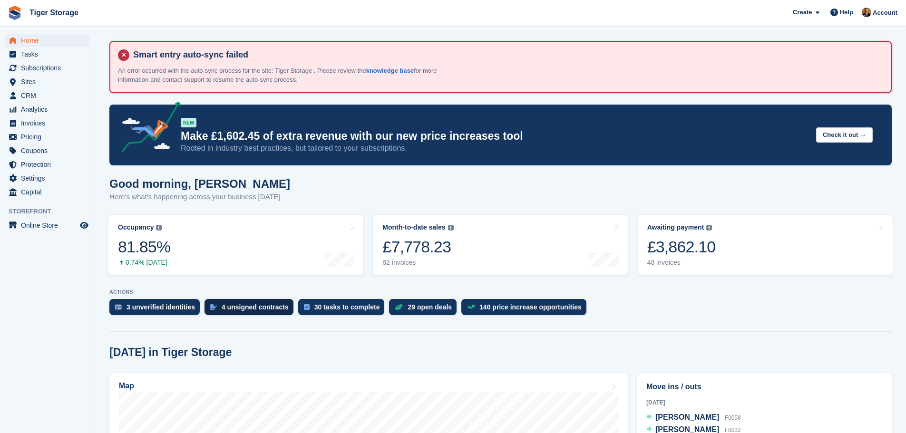
click at [228, 312] on div "4 unsigned contracts" at bounding box center [249, 307] width 89 height 16
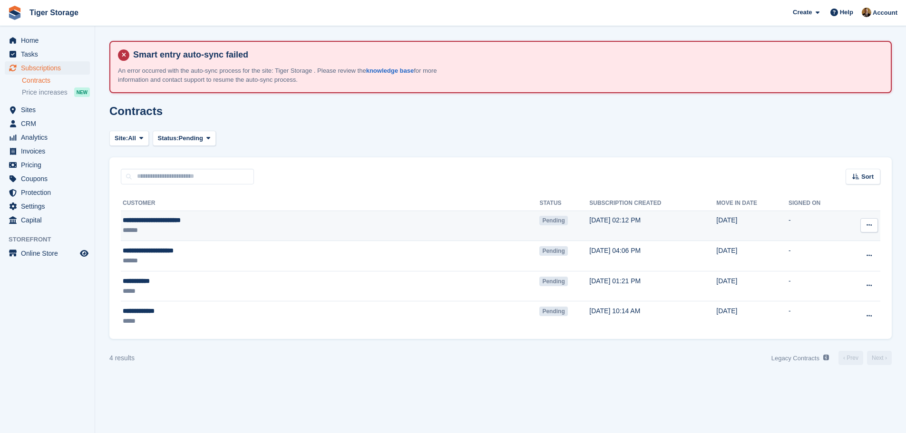
click at [205, 224] on div "**********" at bounding box center [240, 220] width 235 height 10
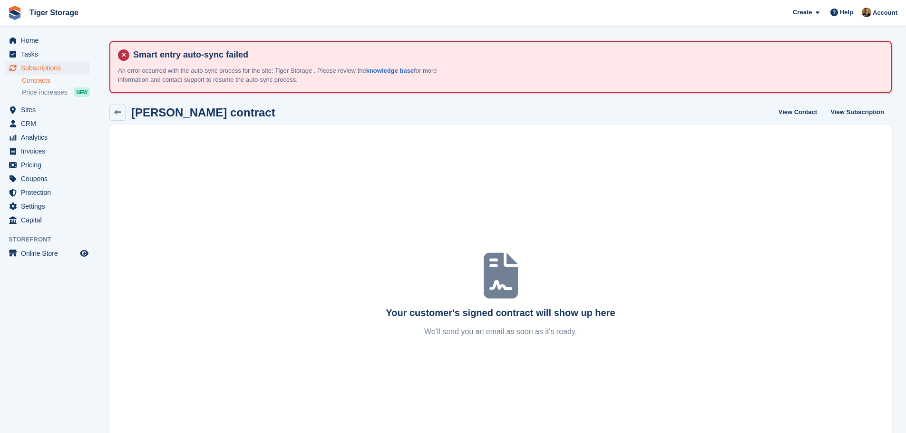
drag, startPoint x: 133, startPoint y: 110, endPoint x: 270, endPoint y: 112, distance: 137.0
click at [270, 112] on h2 "[PERSON_NAME] contract" at bounding box center [203, 112] width 144 height 13
copy h2 "[PERSON_NAME]"
click at [41, 124] on span "CRM" at bounding box center [49, 123] width 57 height 13
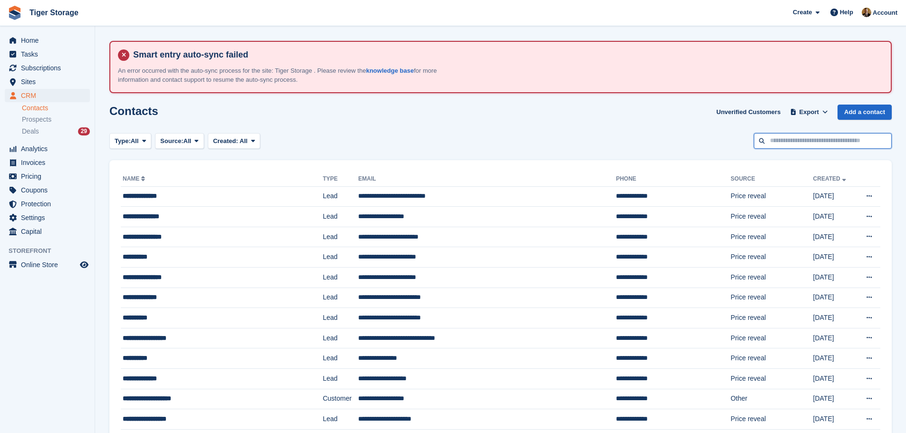
click at [852, 145] on input "text" at bounding box center [823, 141] width 138 height 16
paste input "**********"
type input "**********"
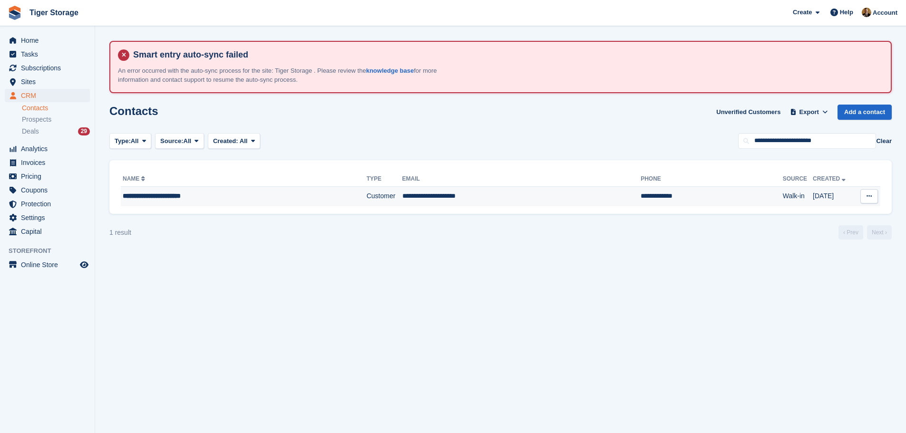
click at [367, 198] on td "Customer" at bounding box center [385, 196] width 36 height 20
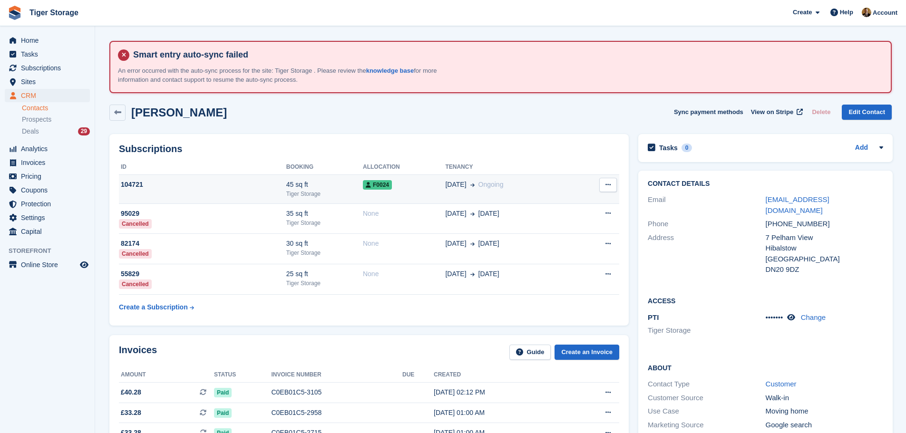
click at [324, 187] on div "45 sq ft" at bounding box center [324, 185] width 77 height 10
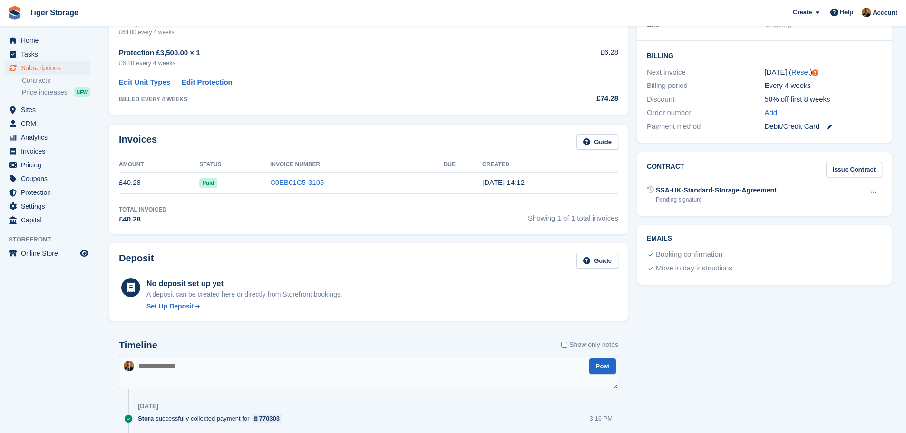
scroll to position [333, 0]
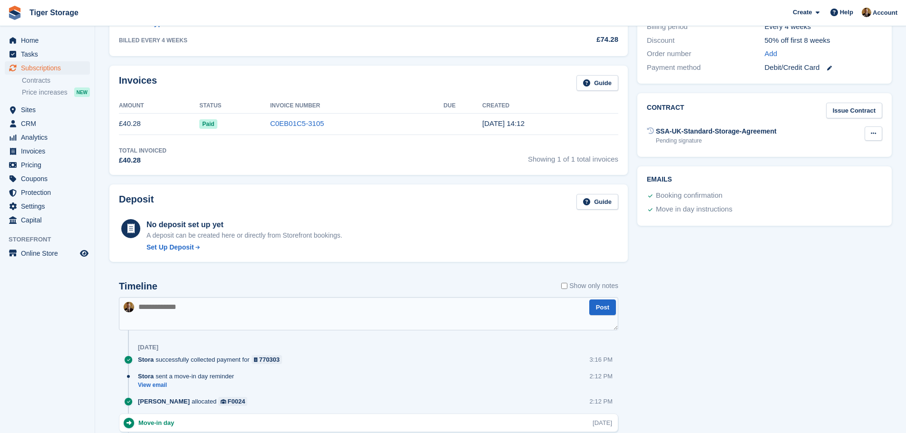
click at [872, 136] on icon at bounding box center [873, 133] width 5 height 6
click at [845, 162] on p "Send contract" at bounding box center [836, 164] width 83 height 12
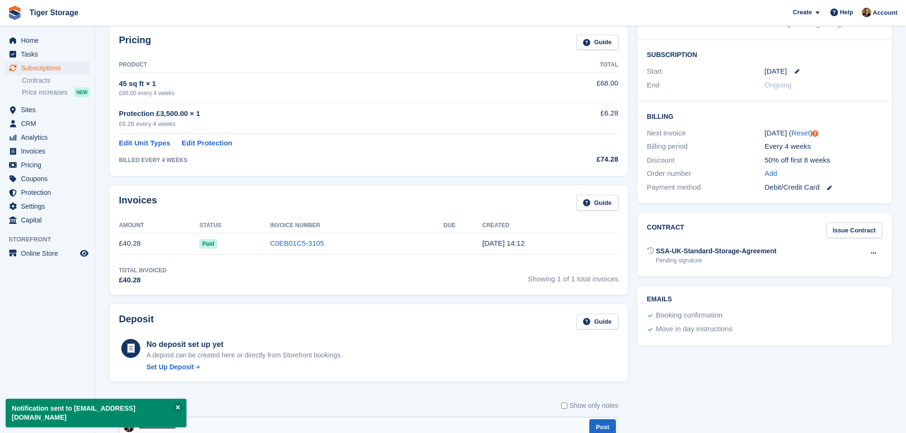
scroll to position [0, 0]
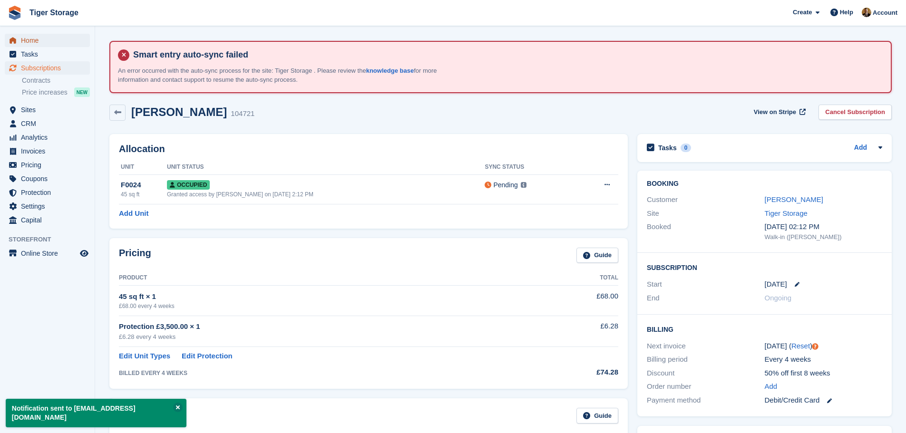
click at [36, 41] on span "Home" at bounding box center [49, 40] width 57 height 13
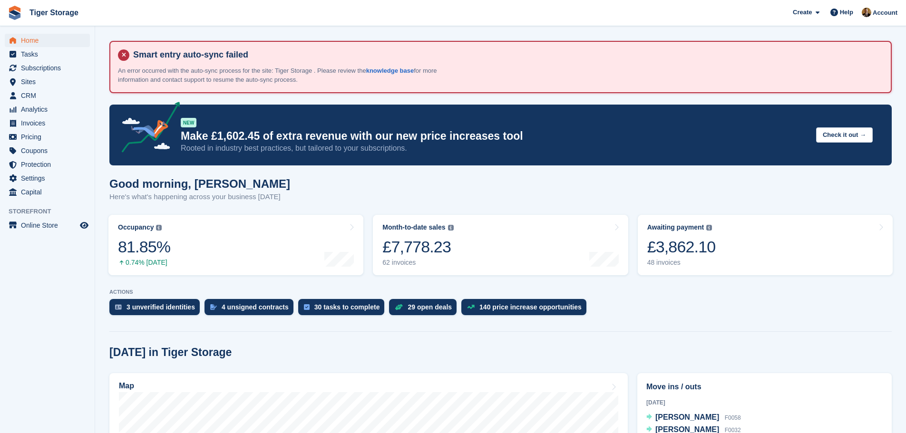
click at [236, 298] on div "ACTIONS 3 unverified identities 4 unsigned contracts 30 tasks to complete 29 op…" at bounding box center [500, 304] width 782 height 31
click at [270, 309] on div "4 unsigned contracts" at bounding box center [255, 307] width 67 height 8
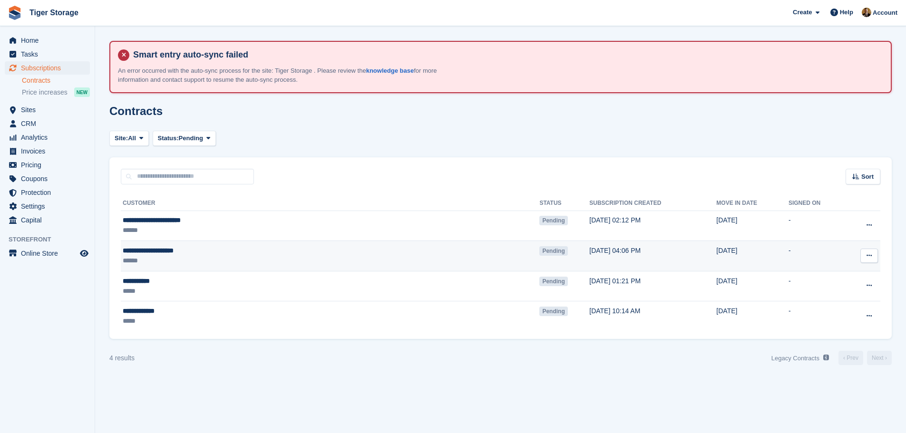
click at [166, 258] on div "******" at bounding box center [240, 261] width 235 height 10
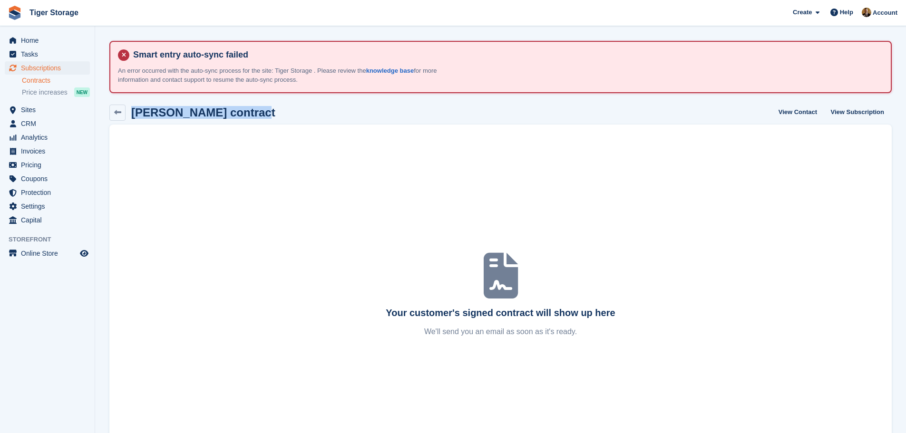
drag, startPoint x: 132, startPoint y: 115, endPoint x: 246, endPoint y: 117, distance: 113.7
click at [247, 117] on h2 "Ashley wain-Dickinson contract" at bounding box center [203, 112] width 144 height 13
copy h2 "[PERSON_NAME]"
click at [28, 125] on span "CRM" at bounding box center [49, 123] width 57 height 13
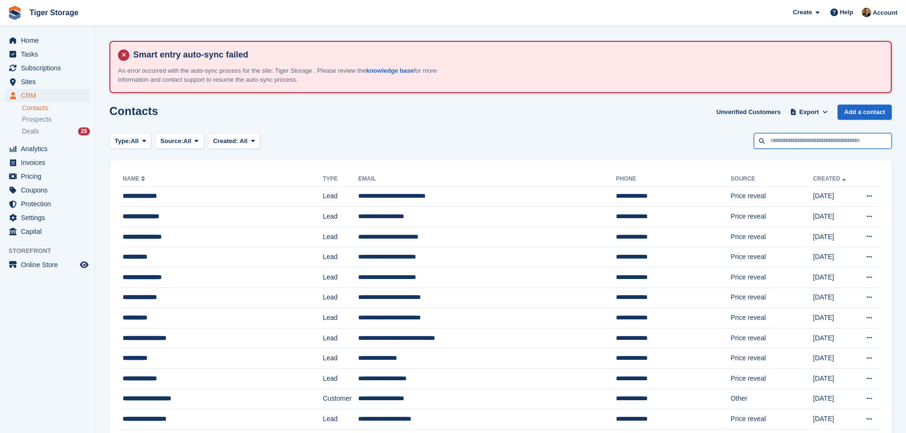
click at [849, 137] on input "text" at bounding box center [823, 141] width 138 height 16
paste input "**********"
type input "**********"
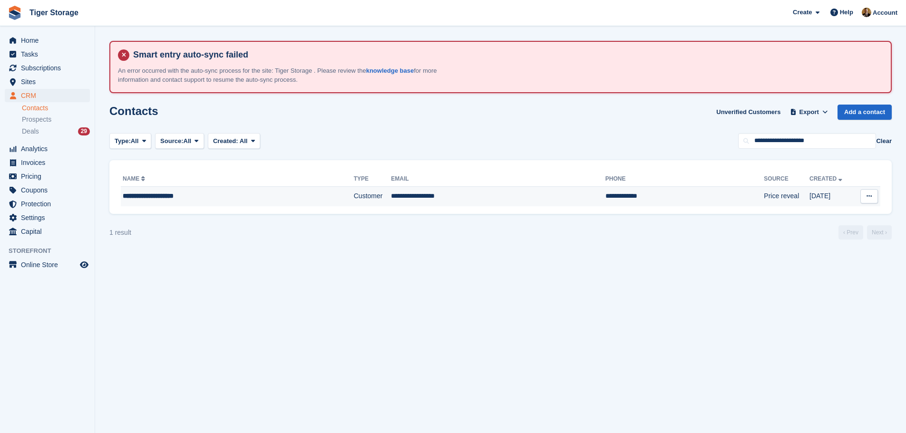
click at [227, 200] on div "**********" at bounding box center [212, 196] width 178 height 10
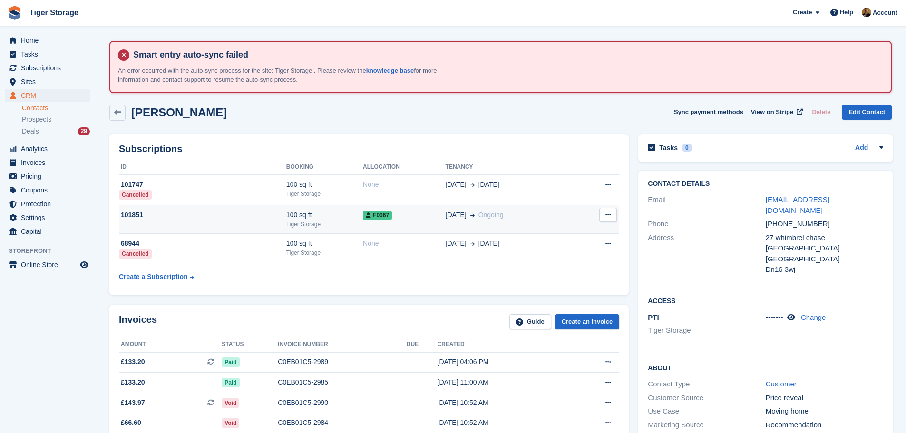
click at [410, 213] on div "F0067" at bounding box center [404, 215] width 83 height 10
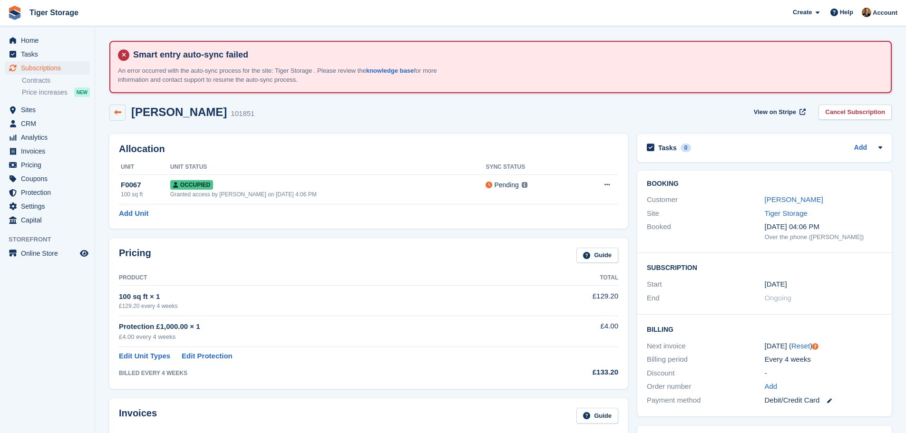
click at [116, 117] on link at bounding box center [117, 113] width 16 height 16
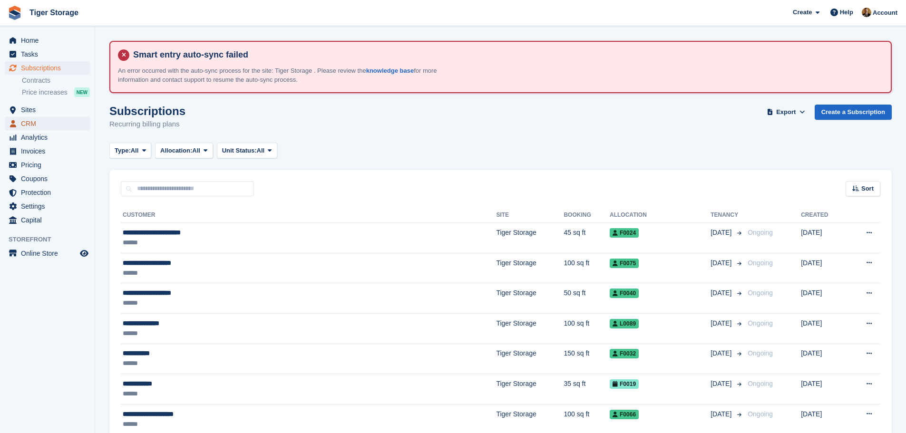
click at [28, 117] on span "CRM" at bounding box center [49, 123] width 57 height 13
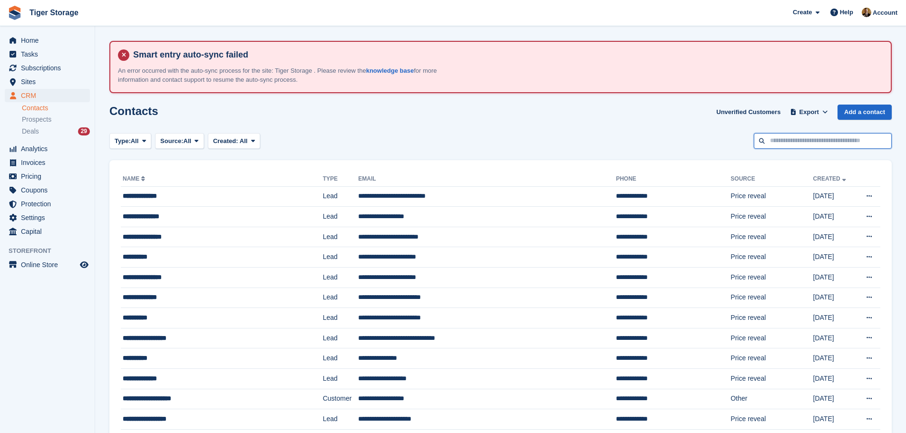
click at [837, 141] on input "text" at bounding box center [823, 141] width 138 height 16
paste input "**********"
type input "**********"
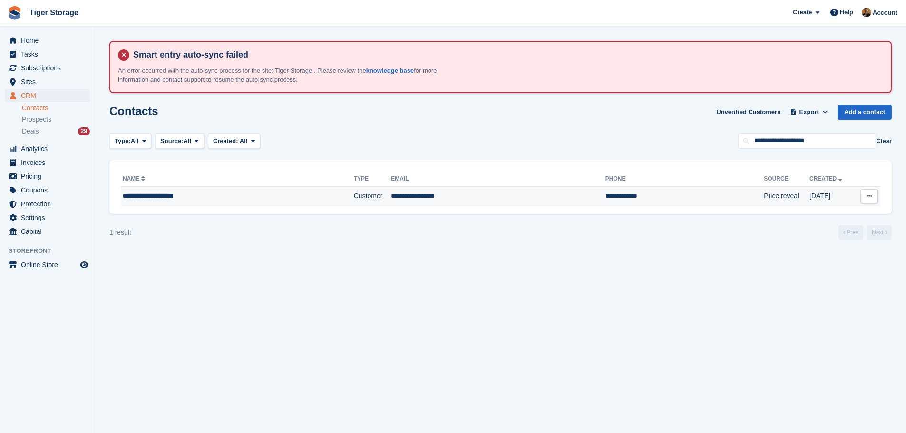
click at [393, 200] on td "**********" at bounding box center [498, 196] width 214 height 20
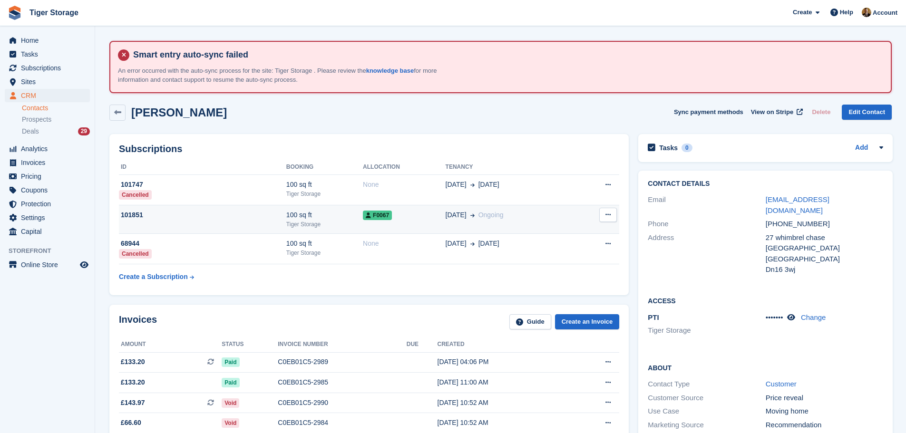
click at [421, 219] on div "F0067" at bounding box center [404, 215] width 83 height 10
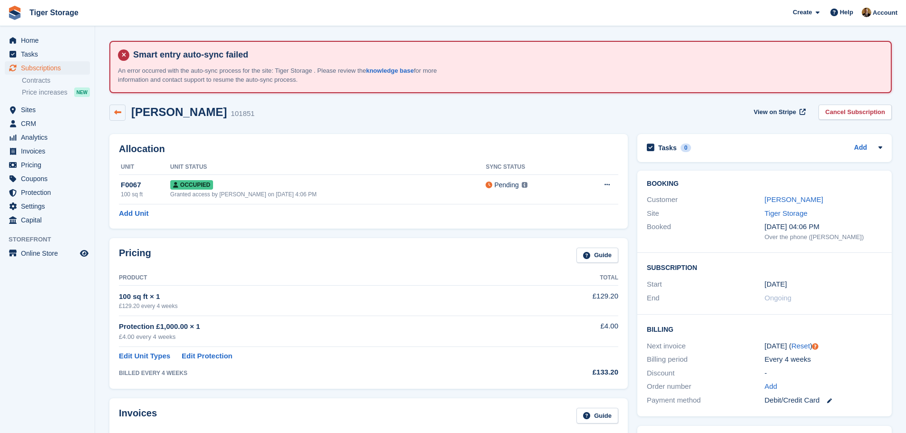
click at [120, 115] on icon at bounding box center [117, 112] width 7 height 7
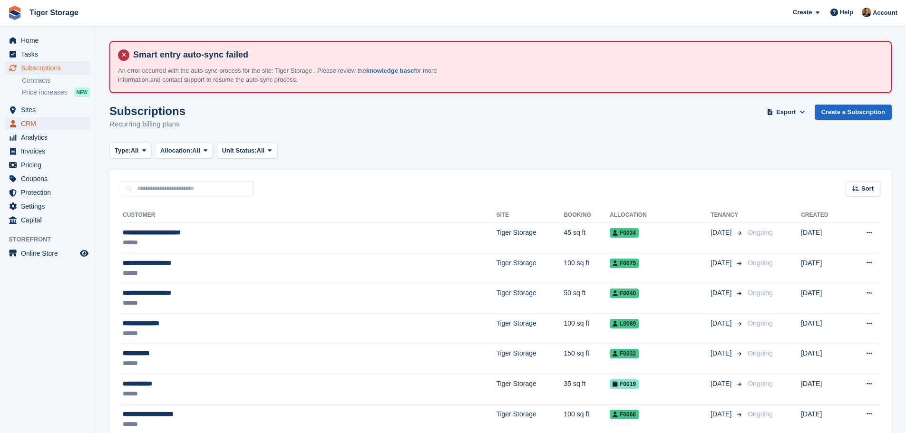
click at [39, 119] on span "CRM" at bounding box center [49, 123] width 57 height 13
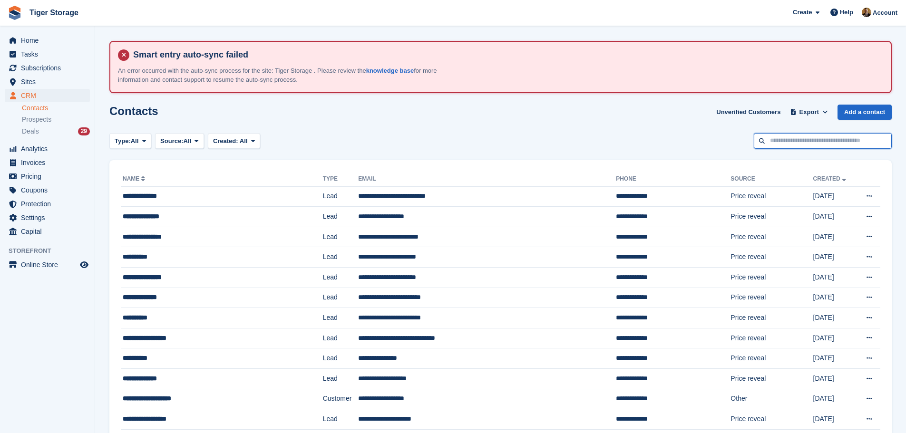
click at [829, 138] on input "text" at bounding box center [823, 141] width 138 height 16
paste input "**********"
type input "**********"
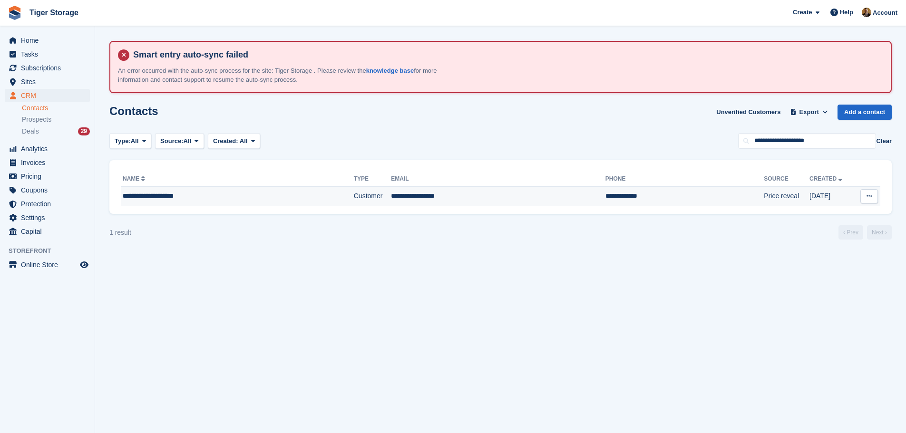
click at [391, 201] on td "**********" at bounding box center [498, 196] width 214 height 20
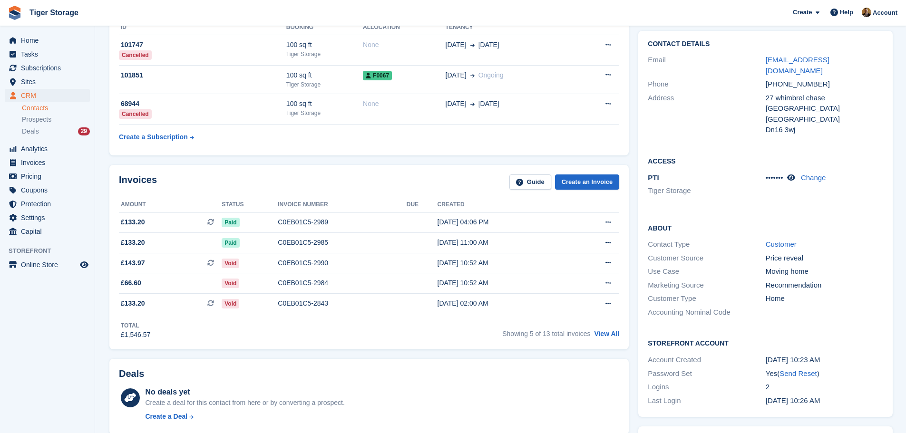
scroll to position [143, 0]
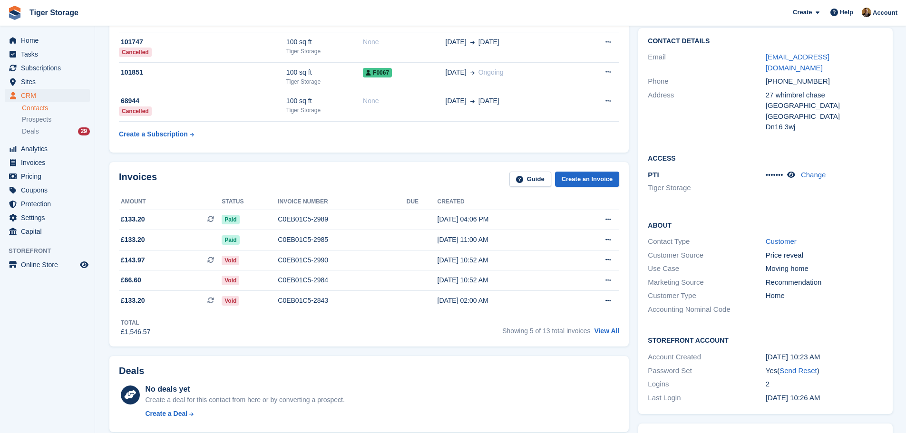
click at [722, 220] on h2 "About" at bounding box center [765, 225] width 235 height 10
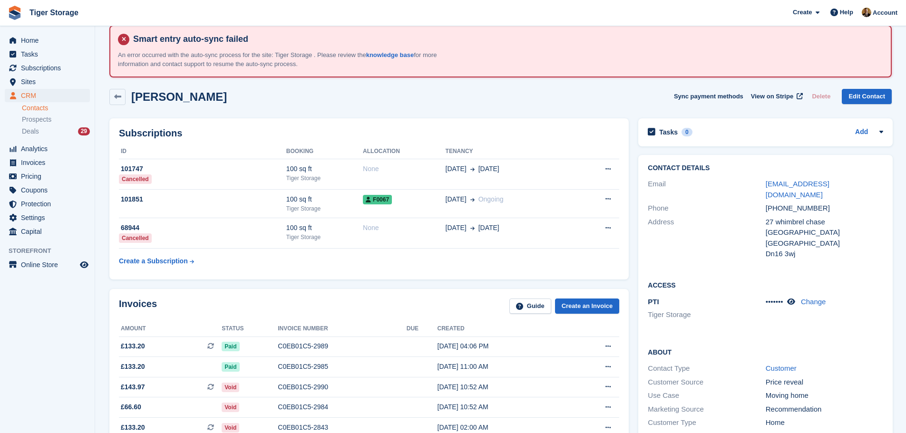
scroll to position [0, 0]
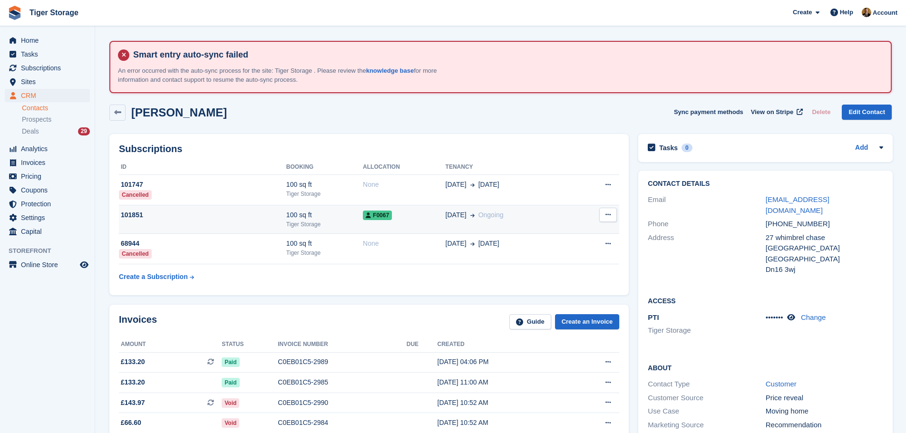
click at [339, 222] on div "Tiger Storage" at bounding box center [324, 224] width 77 height 9
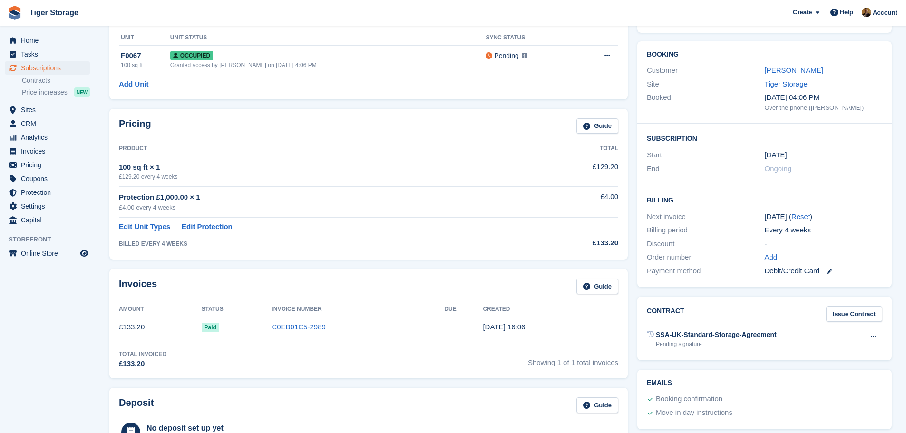
scroll to position [238, 0]
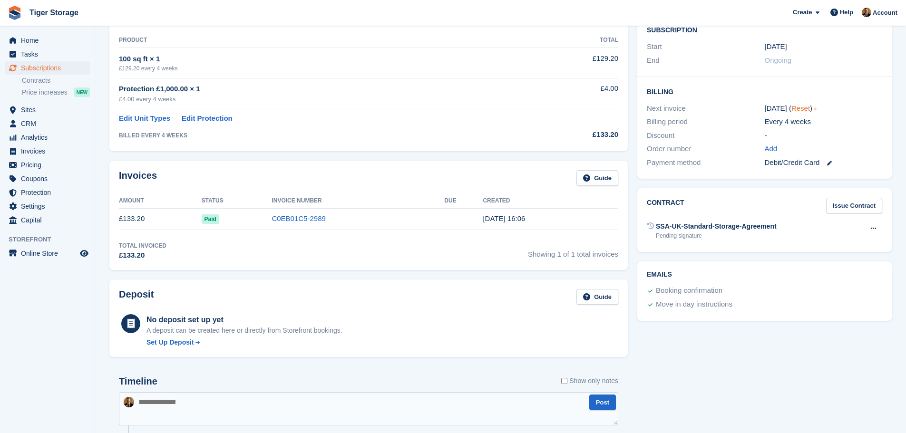
click at [801, 109] on link "Reset" at bounding box center [800, 108] width 19 height 8
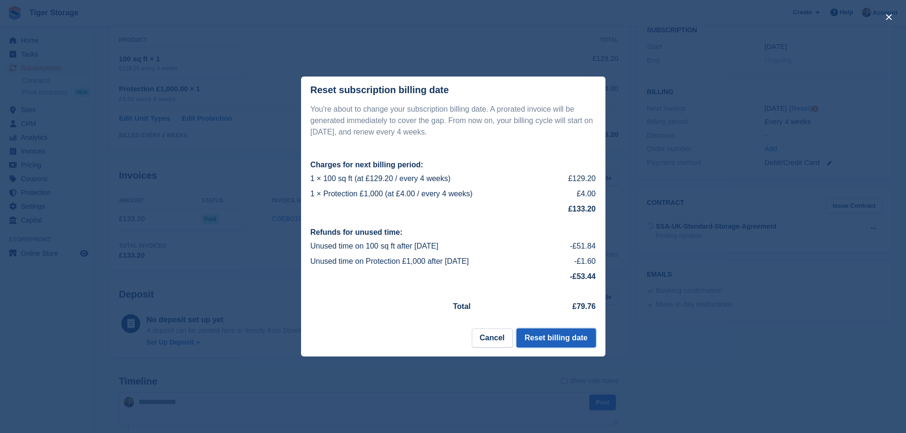
click at [555, 343] on button "Reset billing date" at bounding box center [556, 338] width 79 height 19
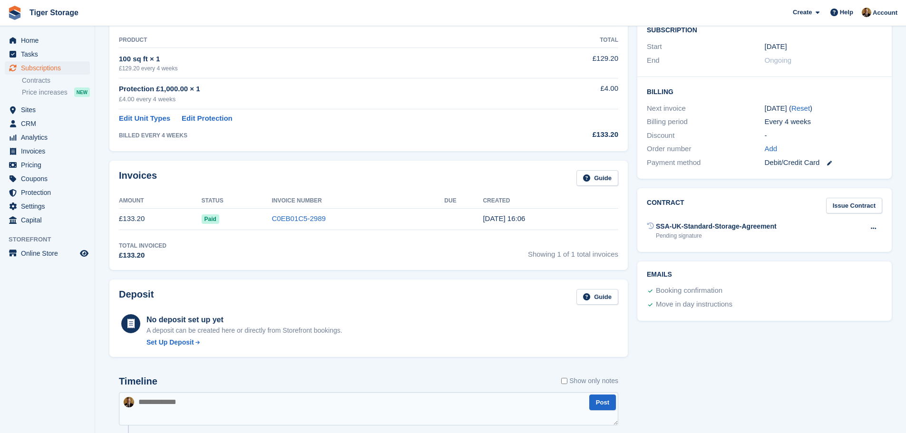
scroll to position [0, 0]
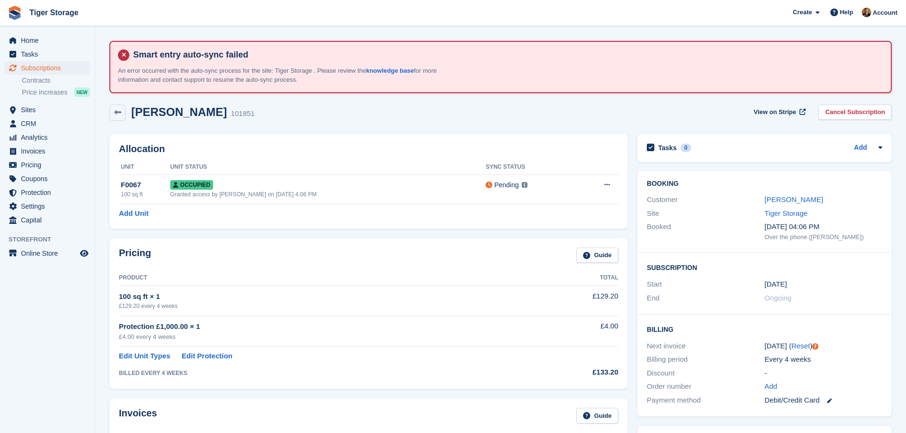
click at [692, 316] on div "Billing Next invoice 29 Sep ( Reset ) Billing period Every 4 weeks Discount - O…" at bounding box center [764, 366] width 254 height 102
click at [799, 343] on link "Reset" at bounding box center [800, 346] width 19 height 8
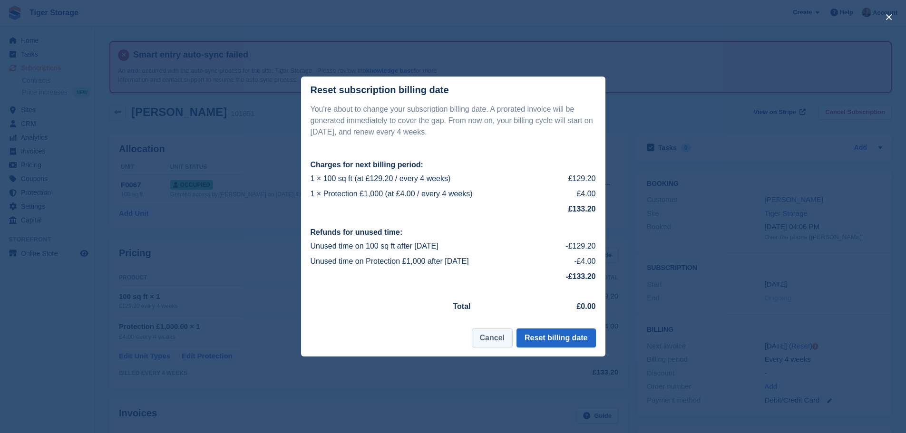
click at [506, 342] on button "Cancel" at bounding box center [492, 338] width 41 height 19
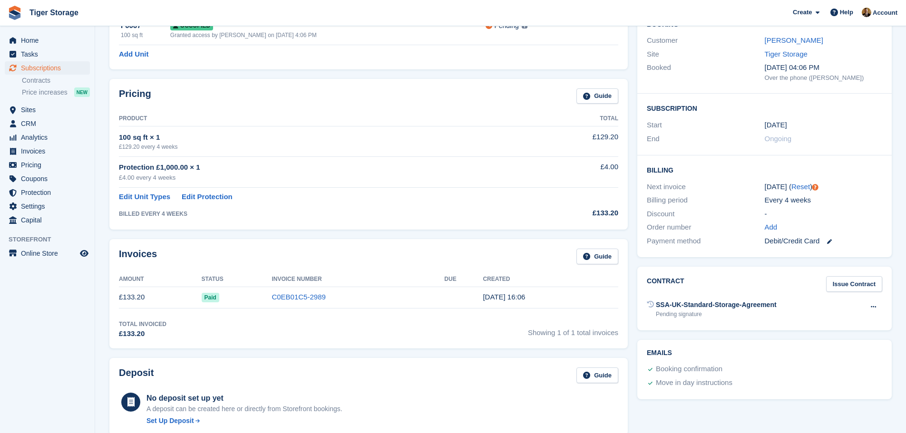
scroll to position [143, 0]
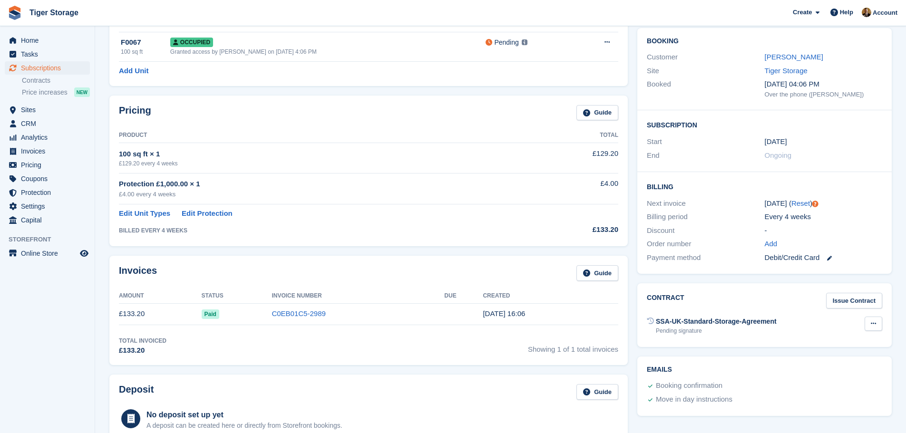
click at [872, 325] on icon at bounding box center [873, 324] width 5 height 6
click at [829, 357] on p "Send contract" at bounding box center [836, 355] width 83 height 12
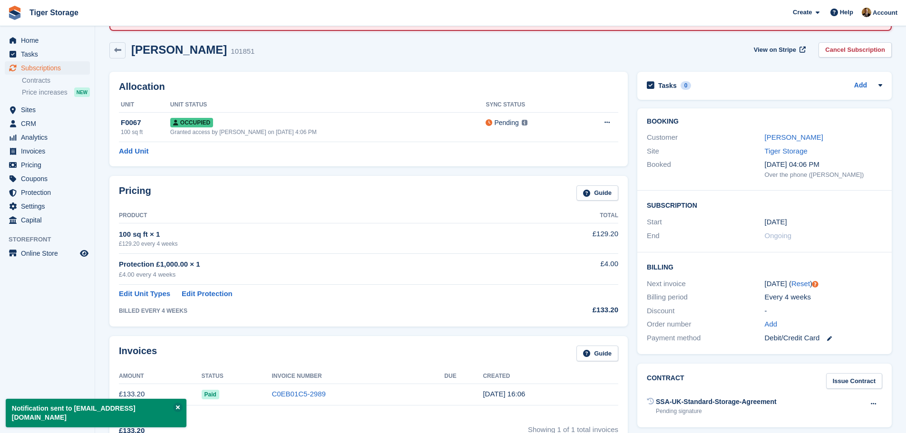
scroll to position [48, 0]
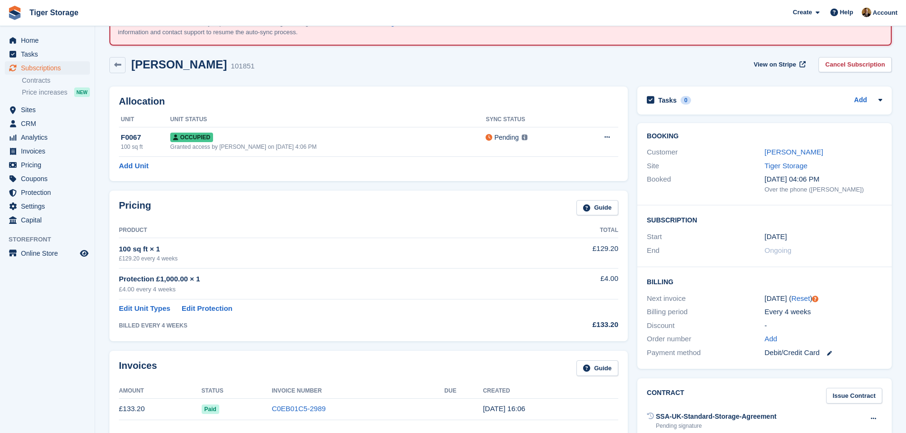
click at [774, 300] on div "29 Sep ( Reset )" at bounding box center [823, 298] width 117 height 11
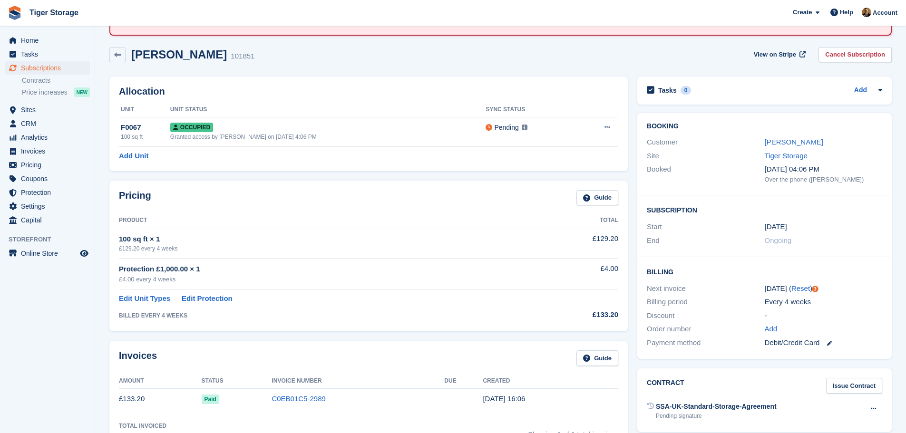
scroll to position [0, 0]
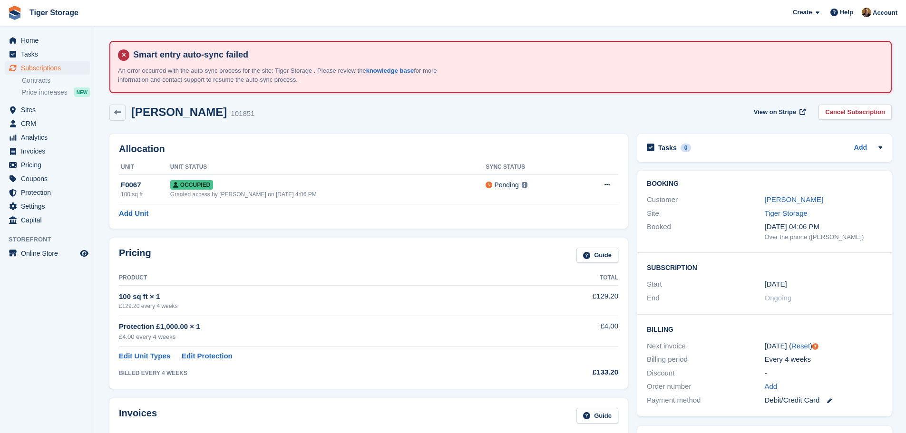
click at [652, 139] on div "Tasks 0 Add No tasks related to Subscription #101851" at bounding box center [764, 148] width 254 height 28
click at [652, 147] on icon at bounding box center [651, 148] width 8 height 9
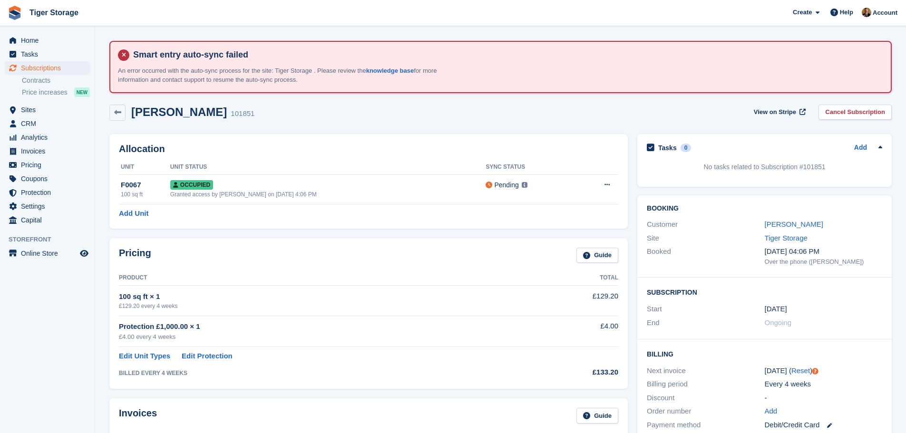
click at [676, 160] on div "Tasks 0 Add No tasks related to Subscription #101851" at bounding box center [764, 160] width 254 height 53
click at [863, 150] on link "Add" at bounding box center [860, 148] width 13 height 11
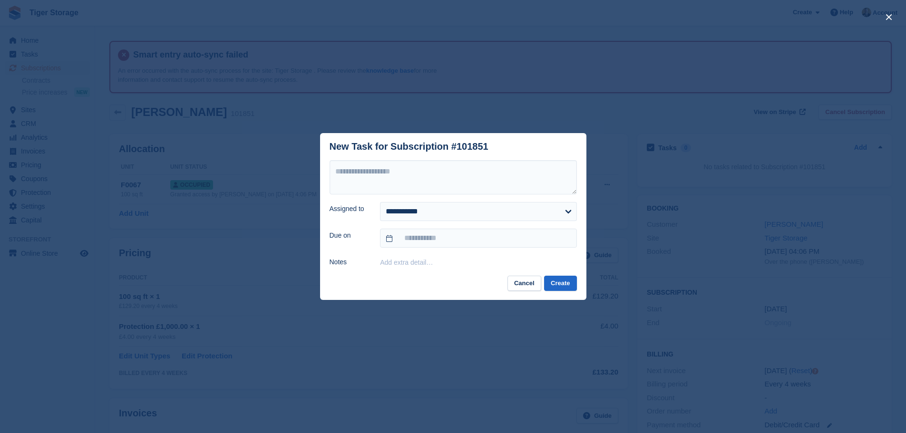
click at [393, 159] on header "New Task for Subscription #101851" at bounding box center [453, 146] width 266 height 27
click at [385, 168] on textarea at bounding box center [453, 177] width 247 height 34
type textarea "*"
click at [348, 174] on textarea "**********" at bounding box center [453, 177] width 247 height 34
drag, startPoint x: 431, startPoint y: 175, endPoint x: 448, endPoint y: 175, distance: 16.2
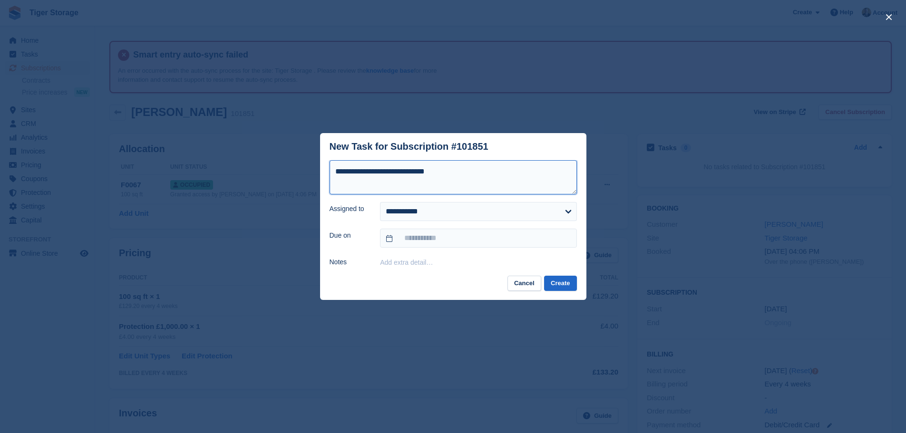
click at [433, 175] on textarea "**********" at bounding box center [453, 177] width 247 height 34
type textarea "**********"
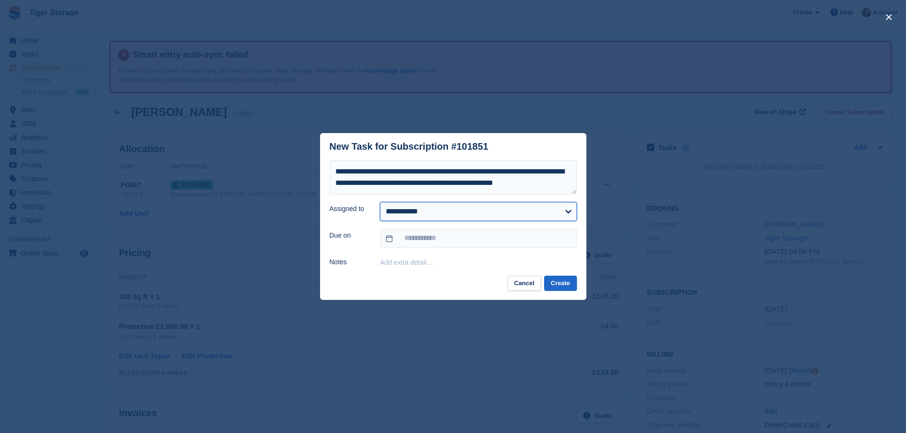
click at [474, 215] on select "**********" at bounding box center [478, 211] width 196 height 19
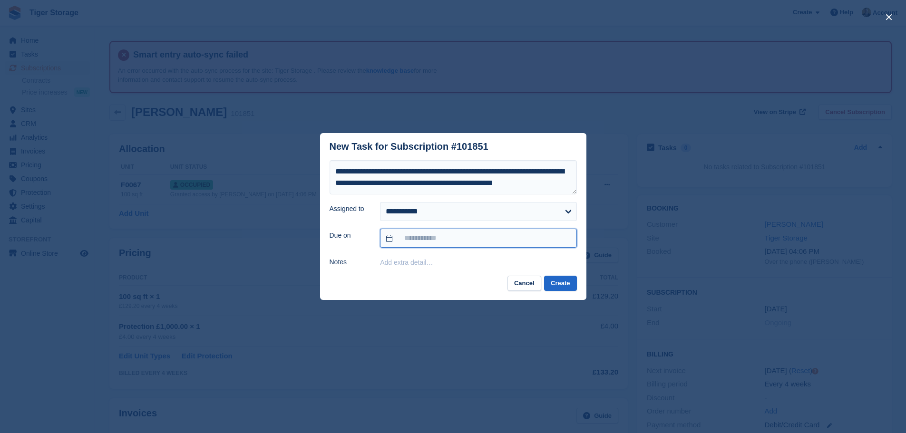
click at [449, 234] on input "text" at bounding box center [478, 238] width 196 height 19
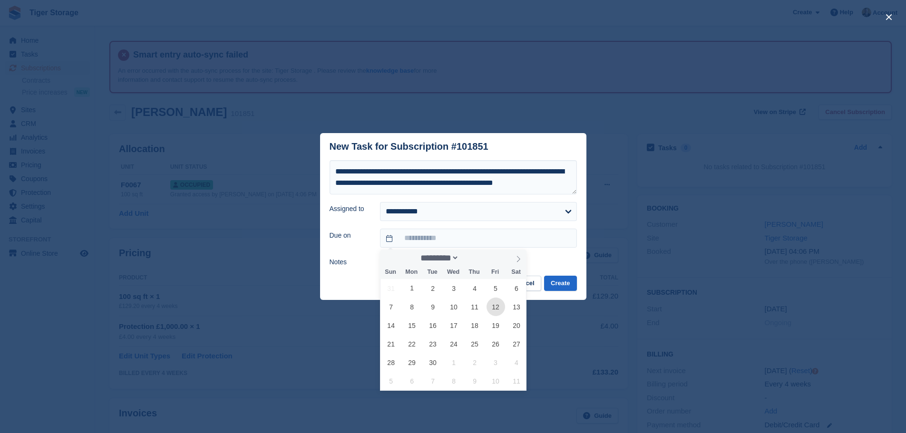
click at [497, 308] on span "12" at bounding box center [496, 307] width 19 height 19
type input "**********"
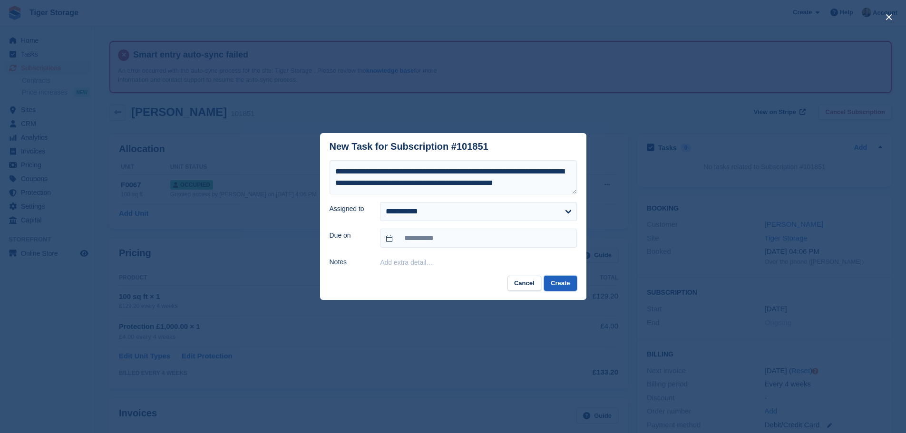
click at [574, 289] on button "Create" at bounding box center [560, 284] width 32 height 16
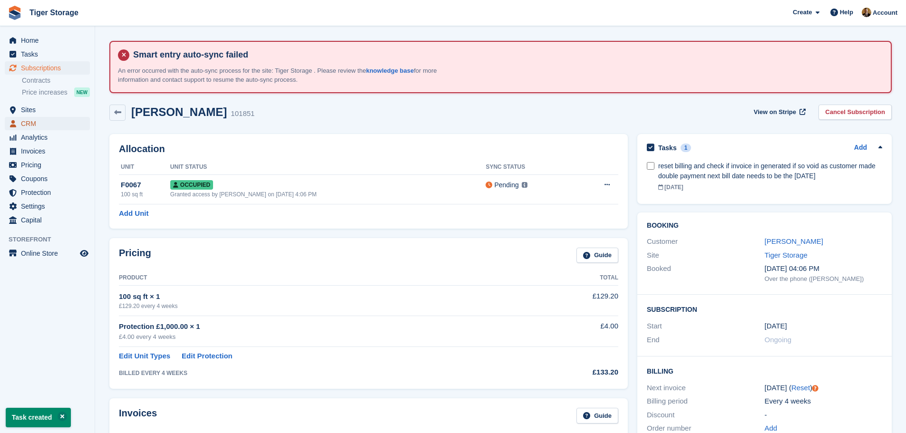
click at [39, 120] on span "CRM" at bounding box center [49, 123] width 57 height 13
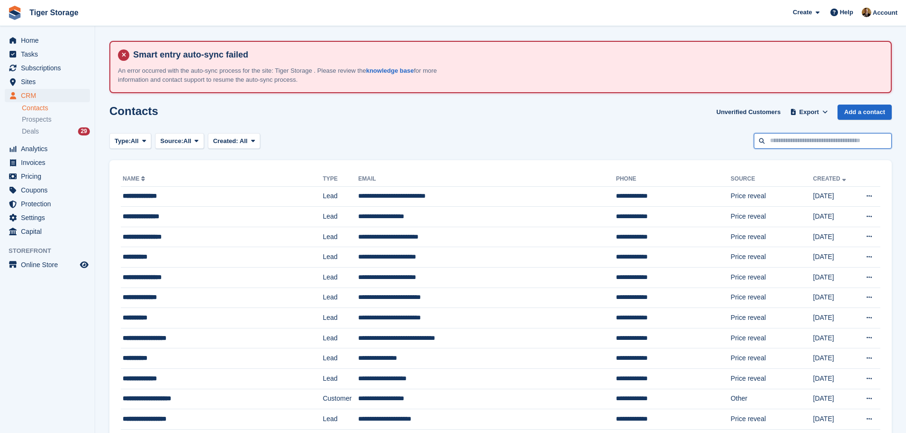
click at [803, 141] on input "text" at bounding box center [823, 141] width 138 height 16
type input "********"
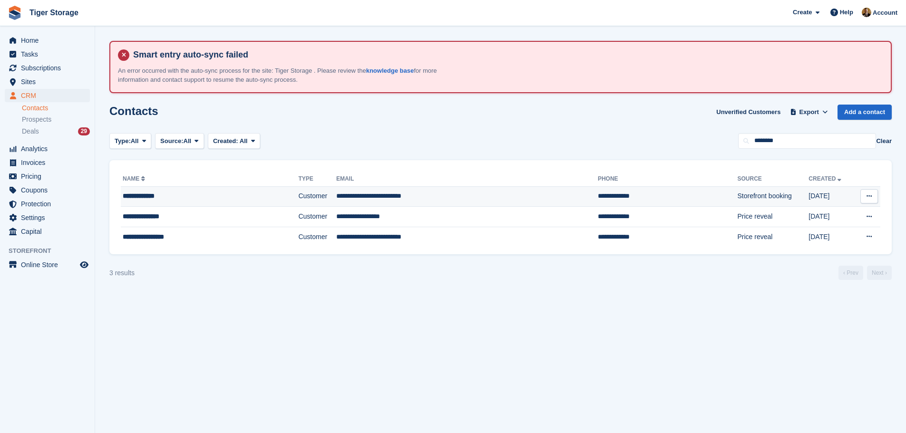
click at [356, 198] on td "**********" at bounding box center [467, 196] width 262 height 20
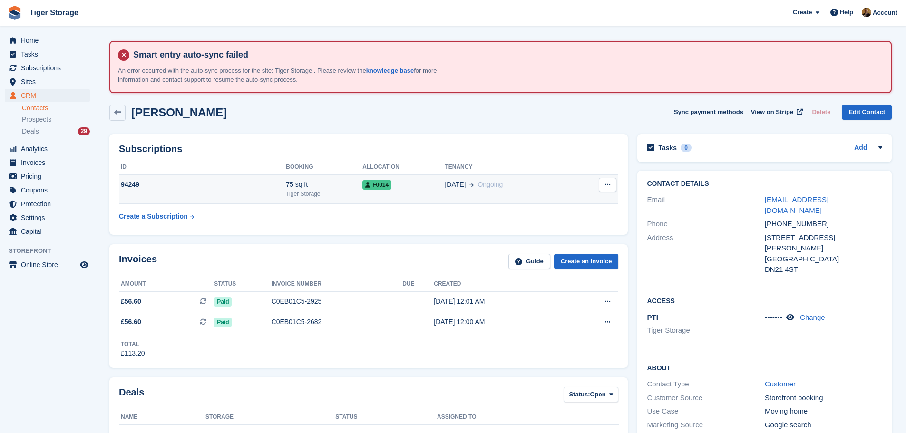
click at [352, 184] on div "75 sq ft" at bounding box center [324, 185] width 77 height 10
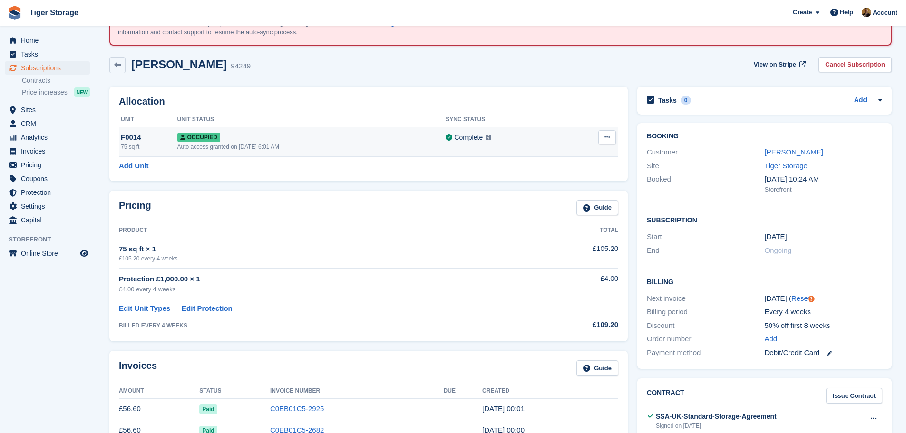
scroll to position [95, 0]
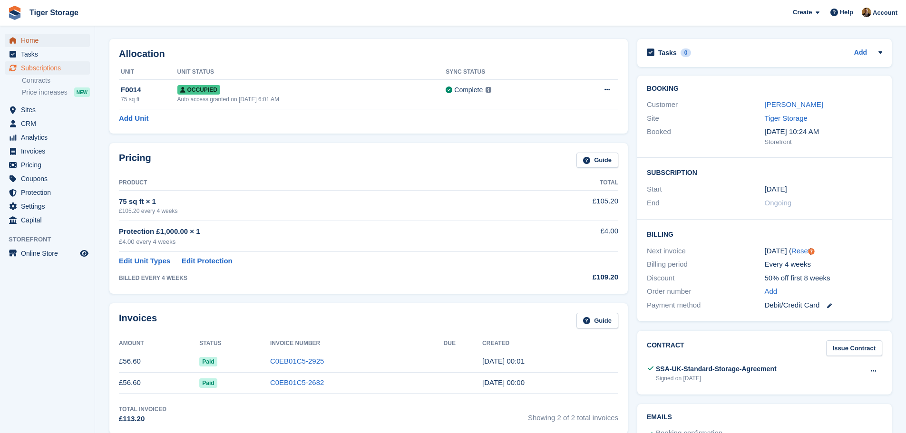
click at [43, 42] on span "Home" at bounding box center [49, 40] width 57 height 13
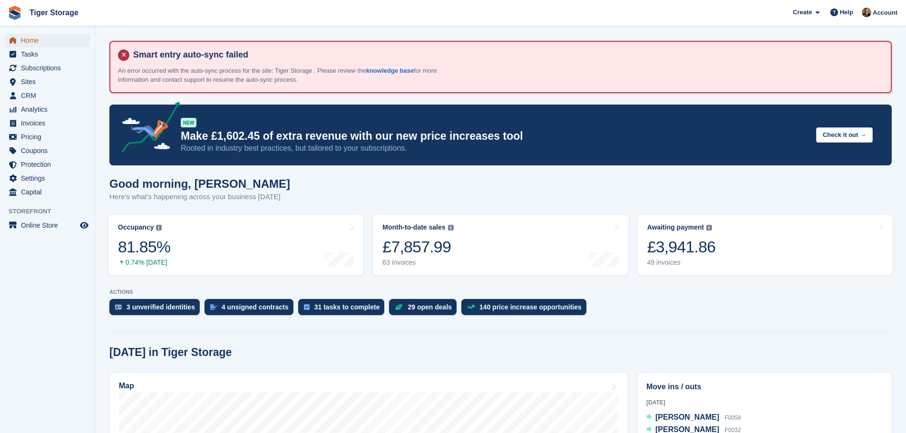
click at [34, 41] on span "Home" at bounding box center [49, 40] width 57 height 13
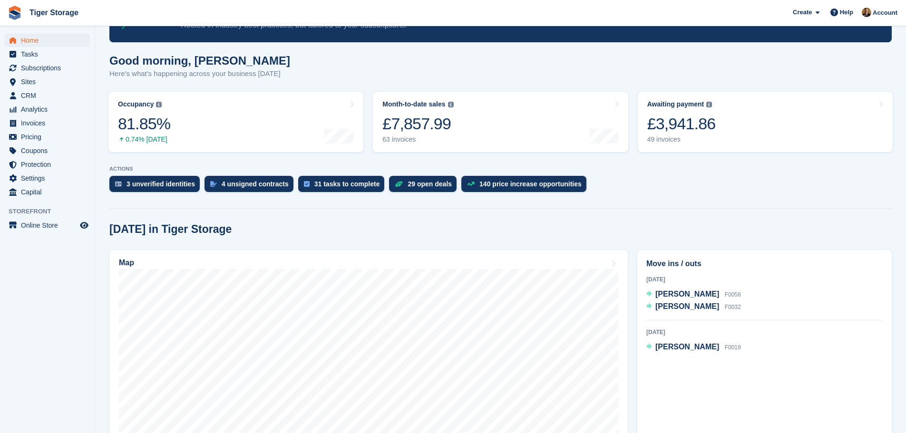
scroll to position [143, 0]
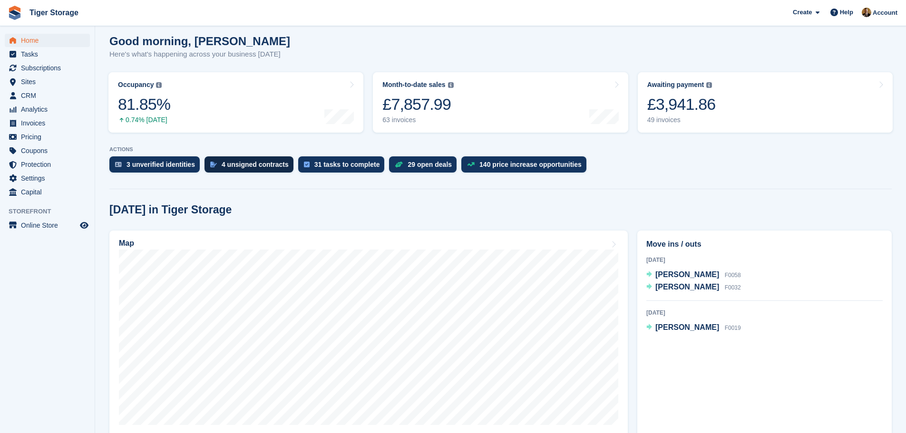
click at [270, 162] on div "4 unsigned contracts" at bounding box center [255, 165] width 67 height 8
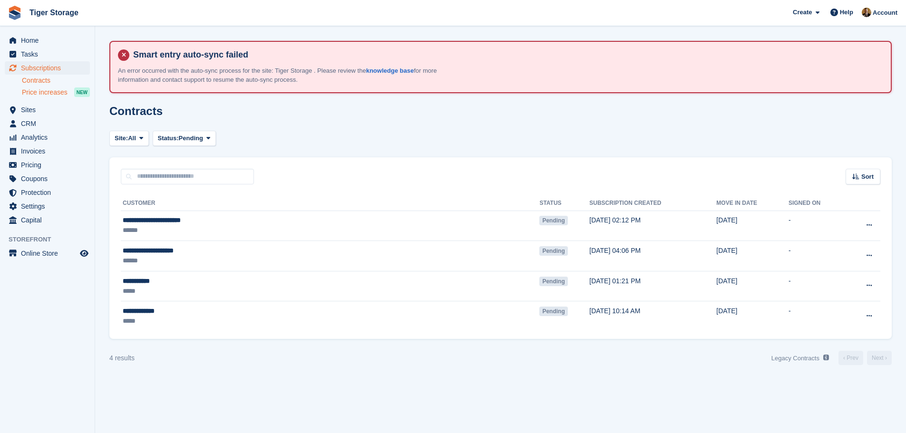
click at [58, 94] on span "Price increases" at bounding box center [45, 92] width 46 height 9
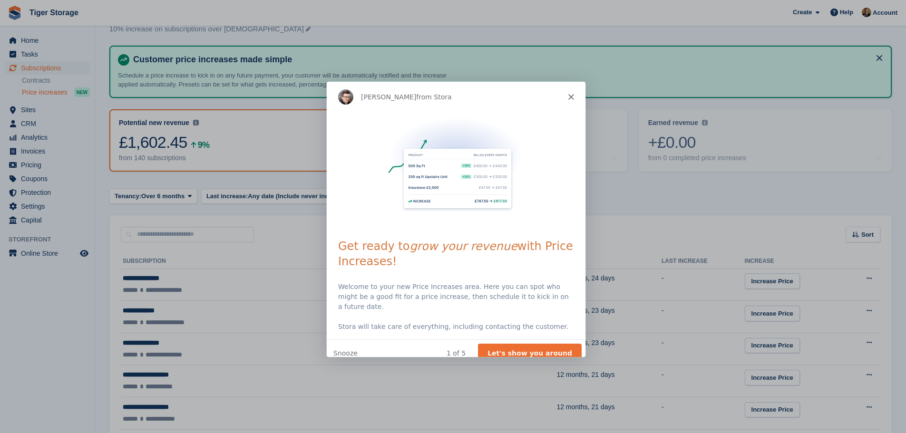
click at [566, 94] on div "Steven from Stora" at bounding box center [455, 96] width 259 height 30
click at [570, 96] on polygon "Close" at bounding box center [570, 97] width 6 height 6
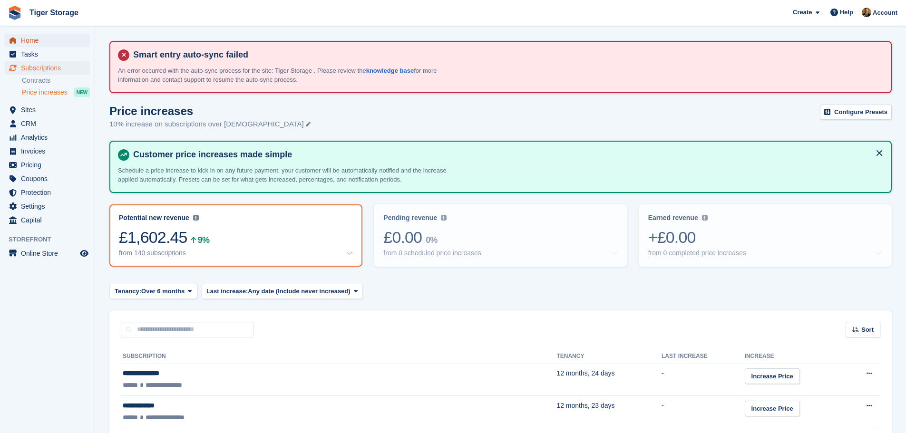
click at [36, 43] on span "Home" at bounding box center [49, 40] width 57 height 13
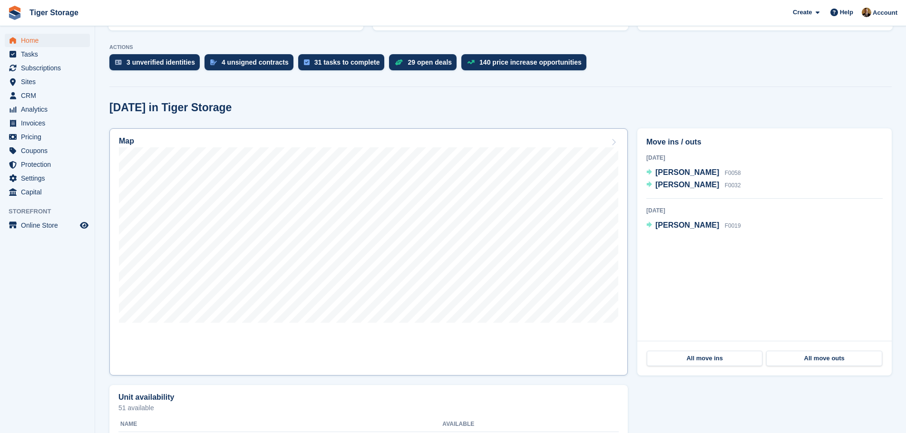
scroll to position [333, 0]
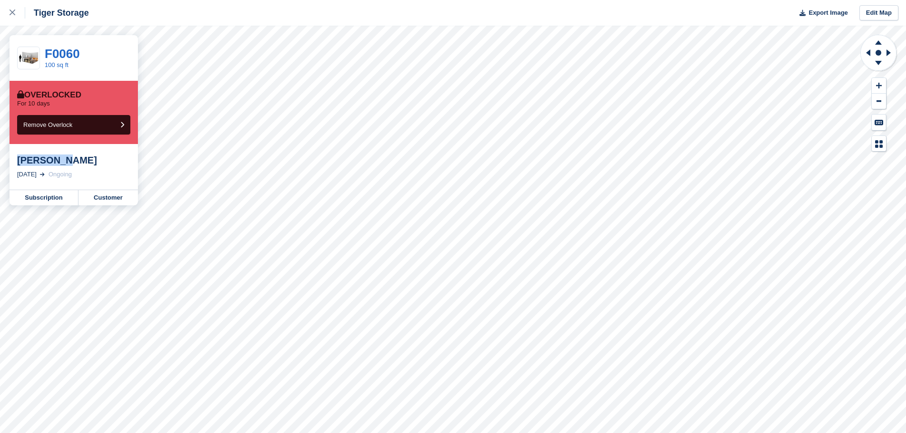
drag, startPoint x: 62, startPoint y: 164, endPoint x: 15, endPoint y: 165, distance: 47.1
click at [13, 166] on div "[PERSON_NAME] [DATE] Ongoing" at bounding box center [74, 167] width 128 height 46
copy div "[PERSON_NAME]"
drag, startPoint x: 83, startPoint y: 163, endPoint x: 15, endPoint y: 162, distance: 68.5
click at [15, 162] on div "Zach Paddison 4 Jan, 2025 Ongoing" at bounding box center [74, 167] width 128 height 46
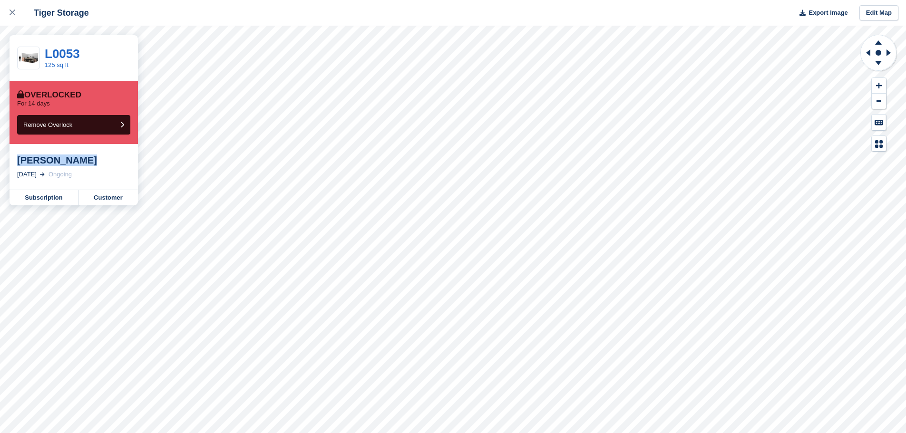
copy div "Zach Paddison"
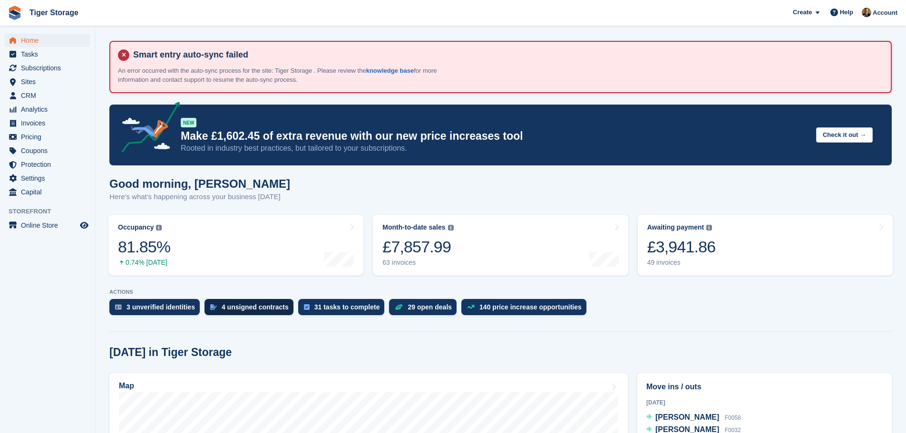
click at [252, 306] on div "4 unsigned contracts" at bounding box center [255, 307] width 67 height 8
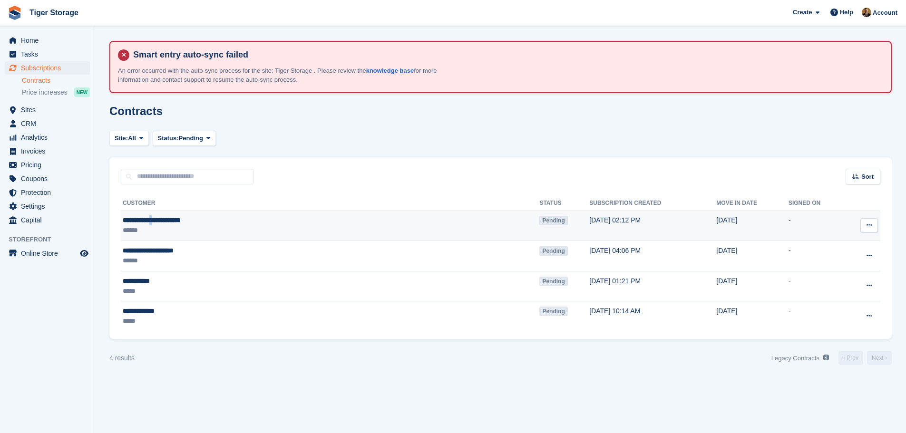
click at [164, 214] on td "**********" at bounding box center [330, 226] width 419 height 30
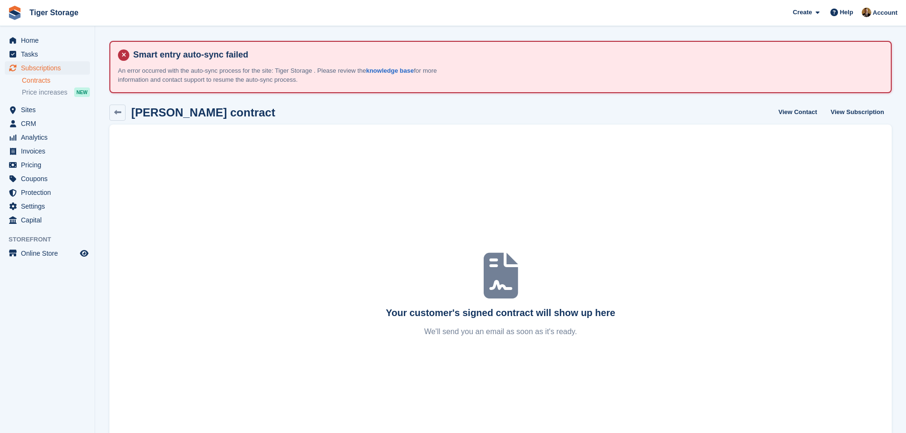
drag, startPoint x: 133, startPoint y: 111, endPoint x: 269, endPoint y: 110, distance: 136.5
click at [269, 110] on h2 "Timothy Robert Parmenter contract" at bounding box center [203, 112] width 144 height 13
copy h2 "Timothy Robert Parmenter"
click at [38, 42] on span "Home" at bounding box center [49, 40] width 57 height 13
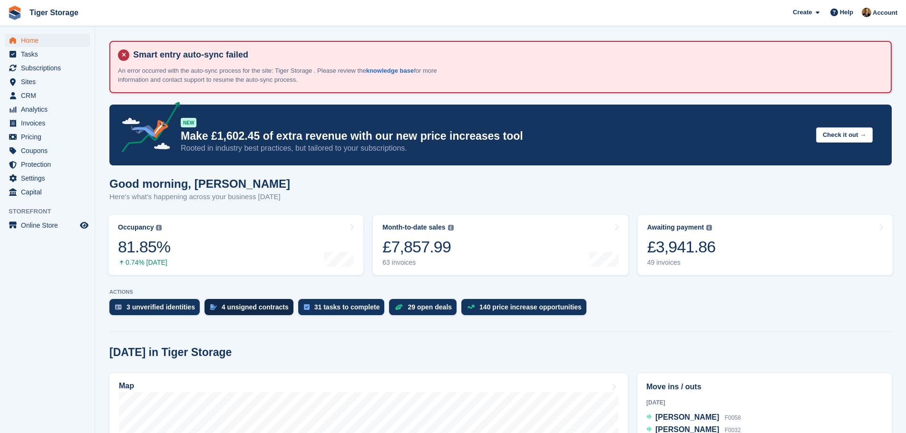
click at [248, 307] on div "4 unsigned contracts" at bounding box center [255, 307] width 67 height 8
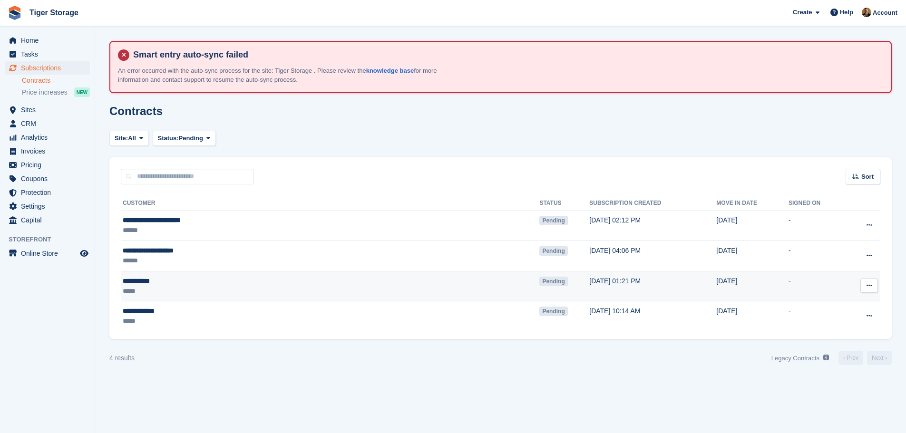
click at [165, 280] on div "**********" at bounding box center [240, 281] width 235 height 10
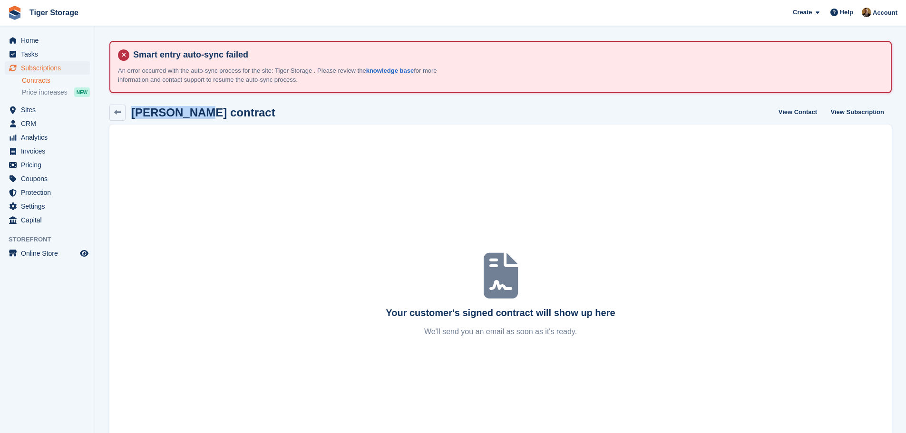
drag, startPoint x: 196, startPoint y: 112, endPoint x: 129, endPoint y: 112, distance: 67.1
click at [129, 112] on div "Keanan Riby contract" at bounding box center [192, 113] width 166 height 16
copy h2 "[PERSON_NAME]"
click at [36, 121] on span "CRM" at bounding box center [49, 123] width 57 height 13
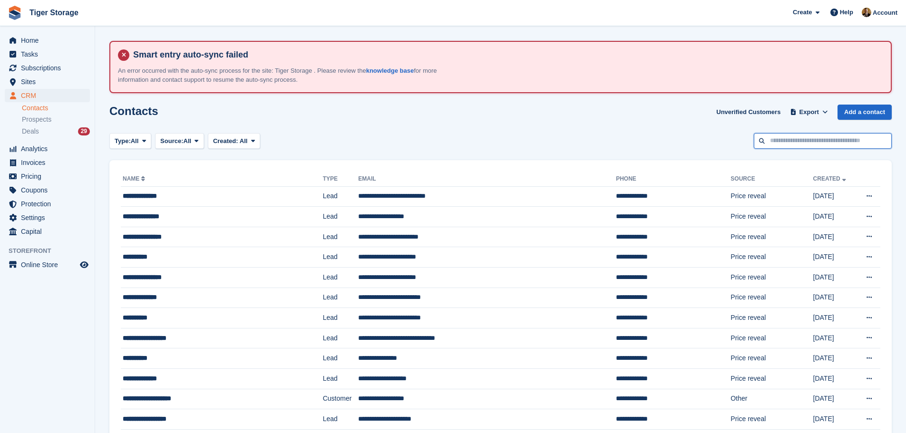
click at [853, 145] on input "text" at bounding box center [823, 141] width 138 height 16
paste input "**********"
type input "**********"
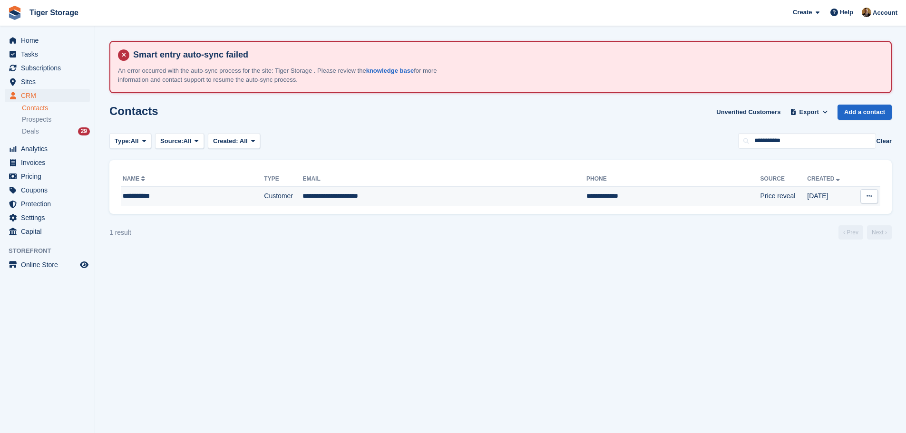
click at [316, 189] on td "**********" at bounding box center [444, 196] width 284 height 20
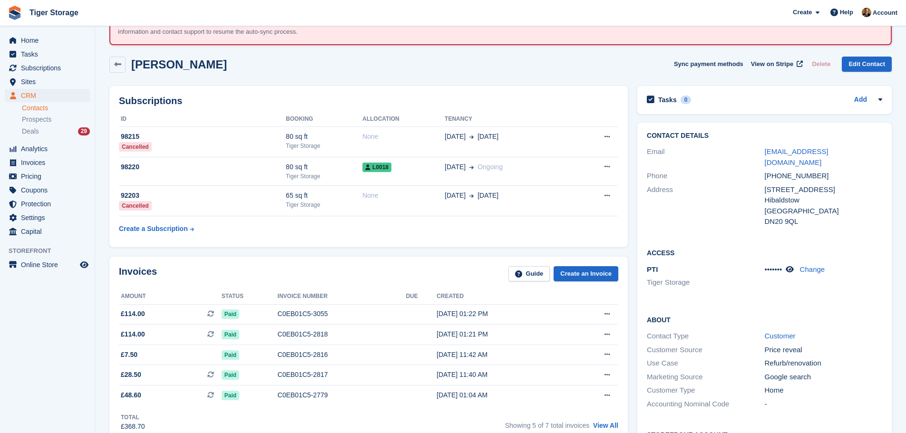
scroll to position [48, 0]
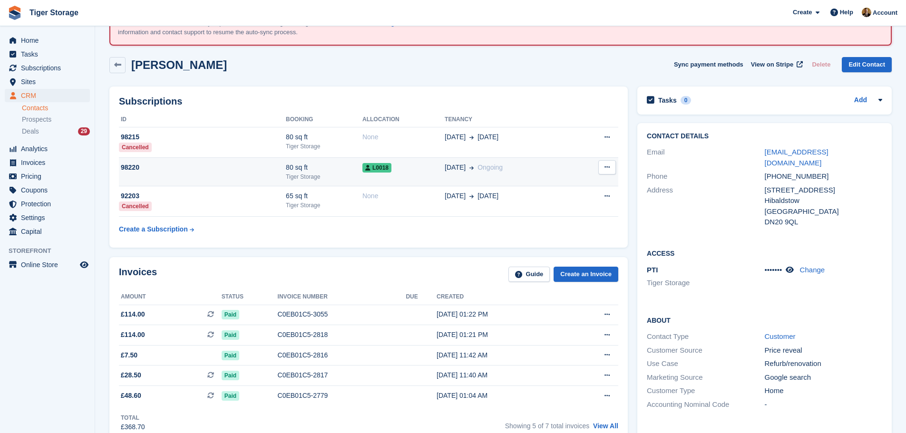
click at [379, 180] on td "L0018" at bounding box center [403, 171] width 82 height 29
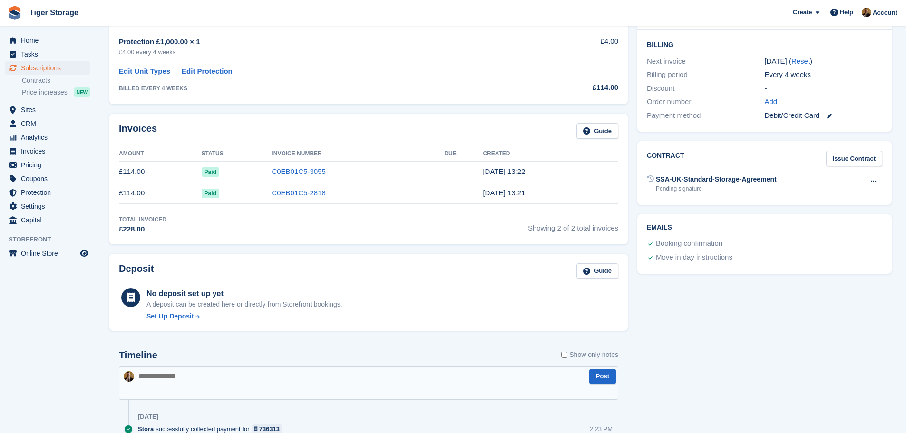
scroll to position [285, 0]
click at [868, 182] on button at bounding box center [874, 181] width 18 height 14
click at [833, 215] on p "Send contract" at bounding box center [836, 212] width 83 height 12
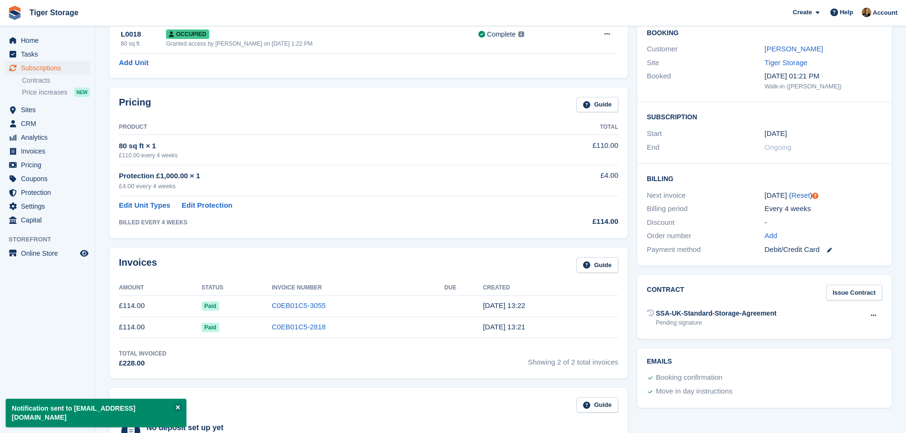
scroll to position [0, 0]
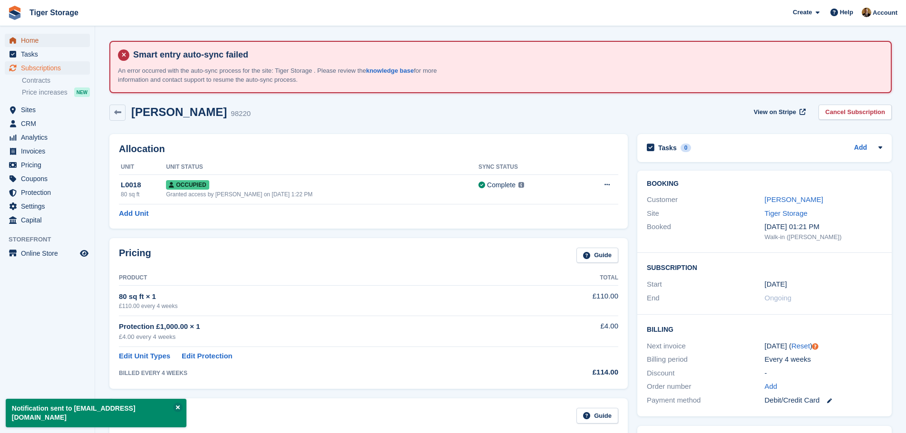
click at [36, 46] on span "Home" at bounding box center [49, 40] width 57 height 13
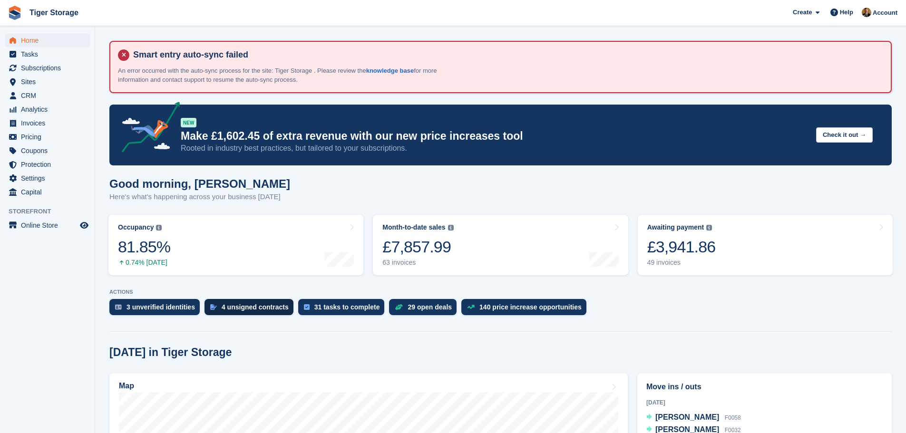
click at [272, 309] on div "4 unsigned contracts" at bounding box center [255, 307] width 67 height 8
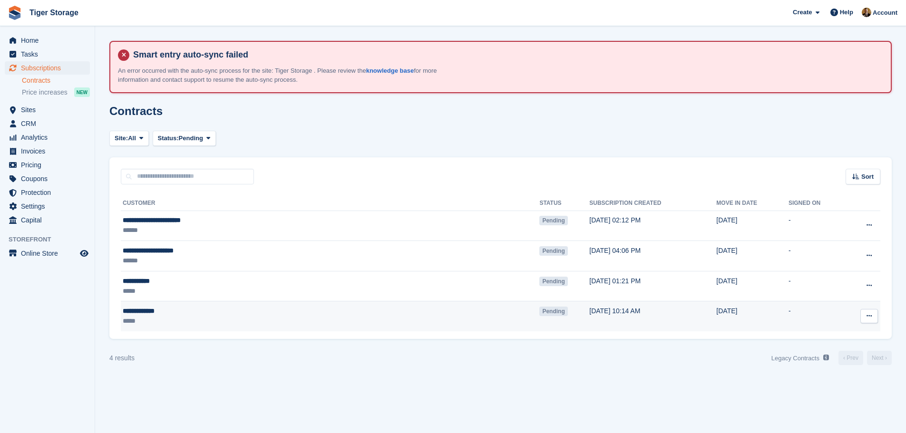
click at [177, 312] on div "**********" at bounding box center [240, 311] width 235 height 10
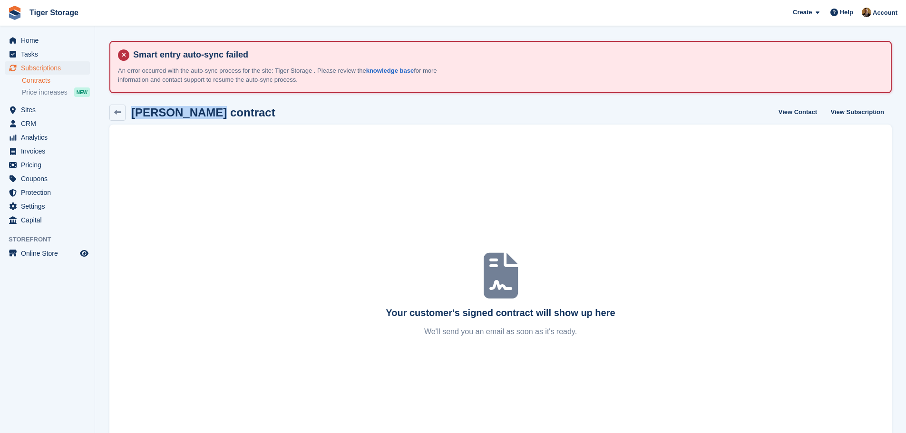
drag, startPoint x: 206, startPoint y: 111, endPoint x: 130, endPoint y: 113, distance: 76.6
click at [130, 113] on div "Samuel Vessey contract" at bounding box center [192, 113] width 166 height 16
copy h2 "[PERSON_NAME]"
click at [48, 120] on span "CRM" at bounding box center [49, 123] width 57 height 13
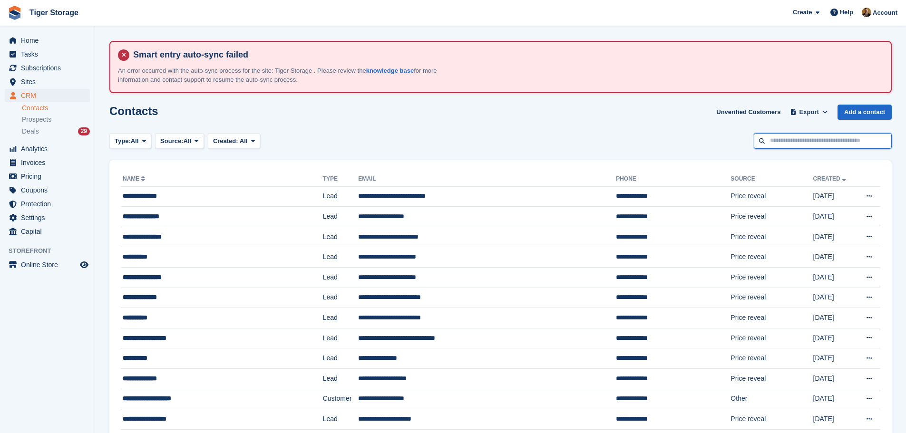
click at [837, 144] on input "text" at bounding box center [823, 141] width 138 height 16
paste input "**********"
type input "**********"
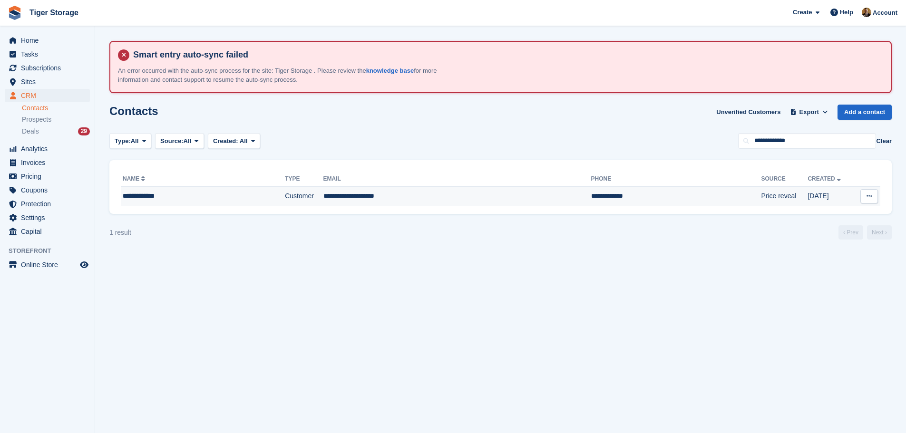
click at [234, 200] on div "**********" at bounding box center [184, 196] width 122 height 10
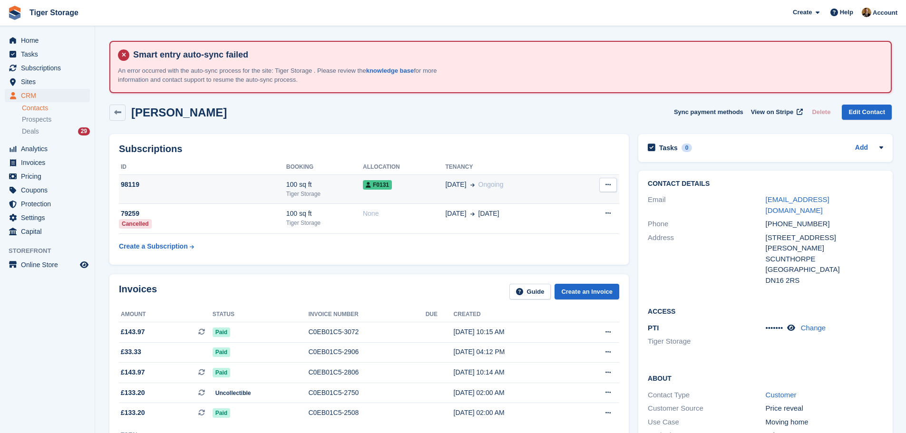
click at [419, 182] on div "F0131" at bounding box center [404, 185] width 82 height 10
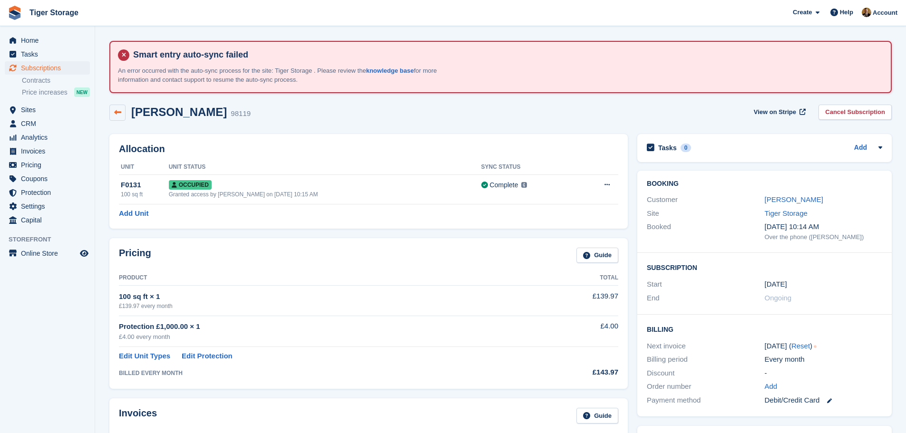
click at [123, 114] on link at bounding box center [117, 113] width 16 height 16
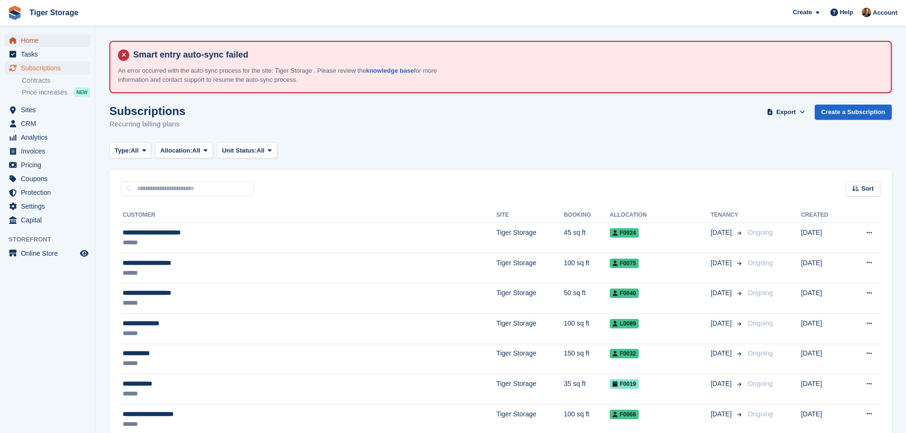
click at [42, 42] on span "Home" at bounding box center [49, 40] width 57 height 13
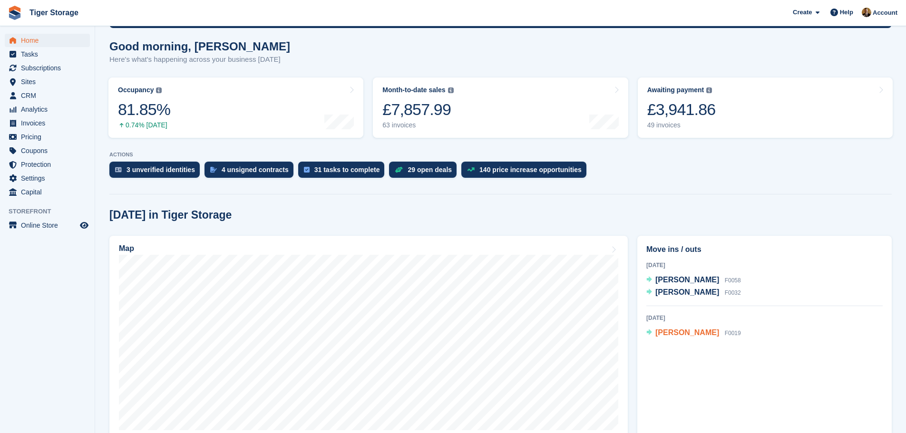
scroll to position [143, 0]
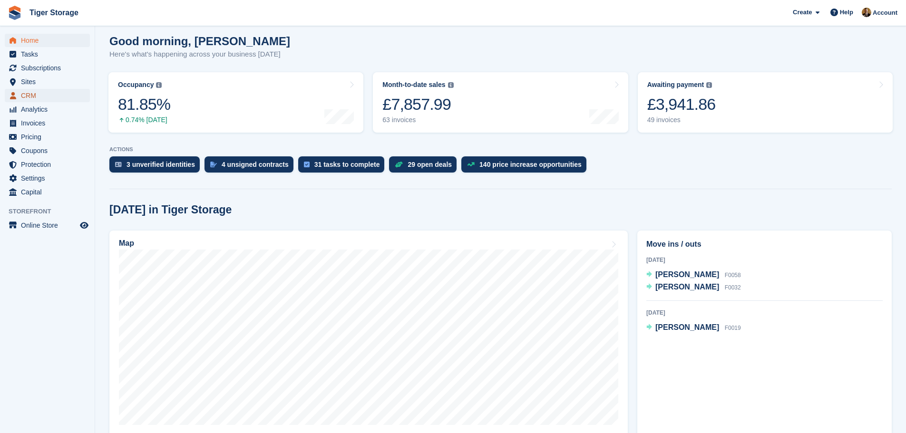
click at [53, 94] on span "CRM" at bounding box center [49, 95] width 57 height 13
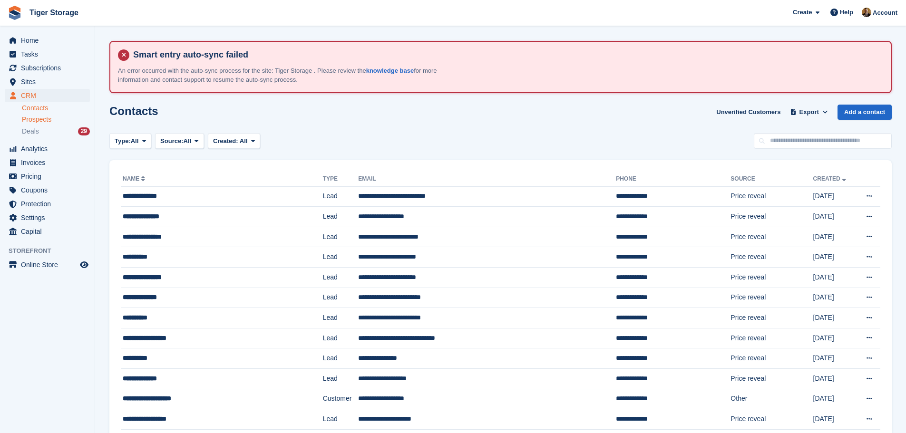
click at [49, 119] on span "Prospects" at bounding box center [36, 119] width 29 height 9
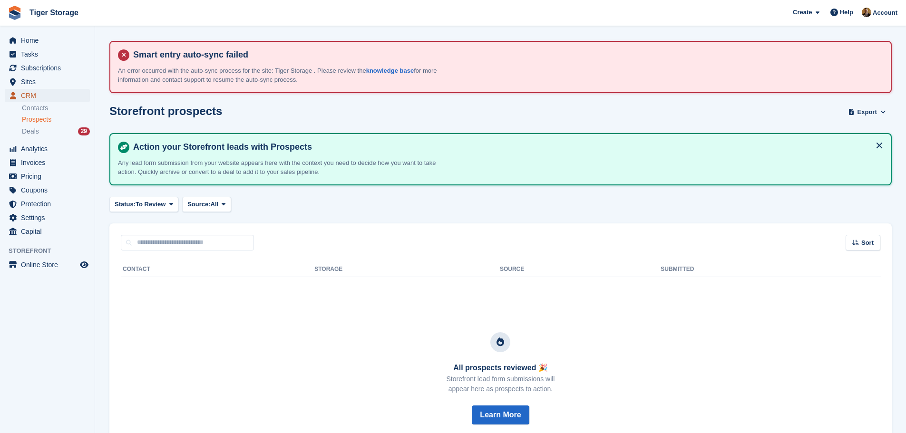
click at [49, 96] on span "CRM" at bounding box center [49, 95] width 57 height 13
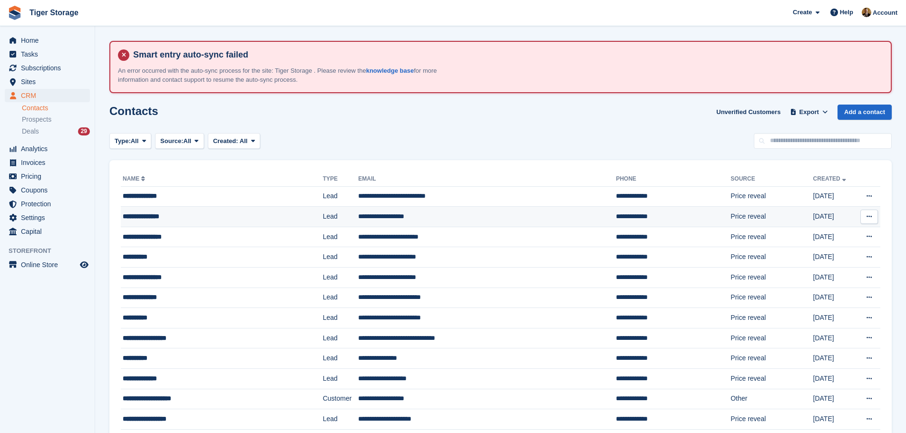
click at [417, 225] on td "**********" at bounding box center [487, 217] width 258 height 20
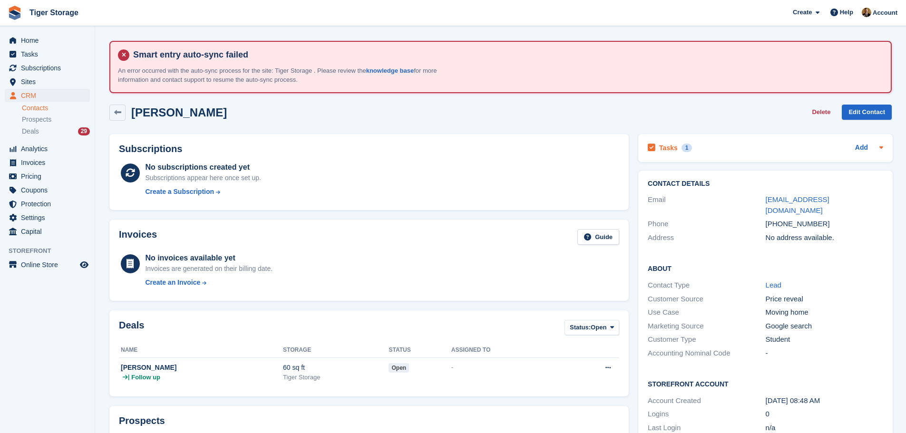
click at [760, 150] on div "Tasks 1 Add" at bounding box center [765, 148] width 235 height 13
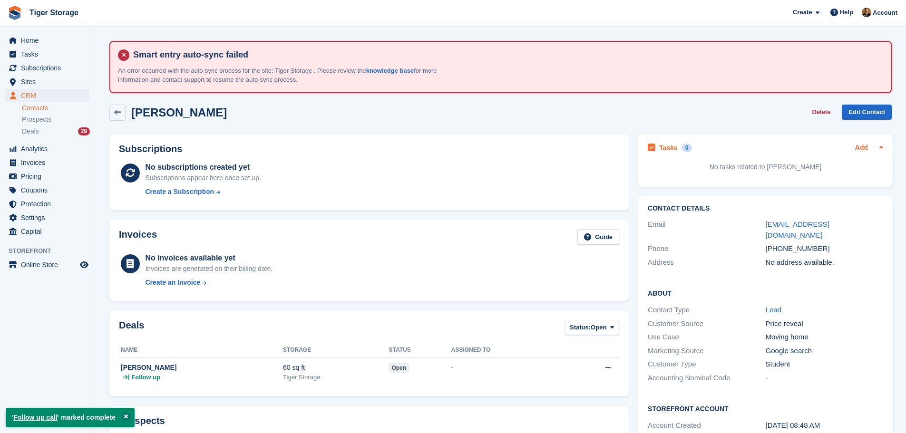
click at [860, 149] on link "Add" at bounding box center [861, 148] width 13 height 11
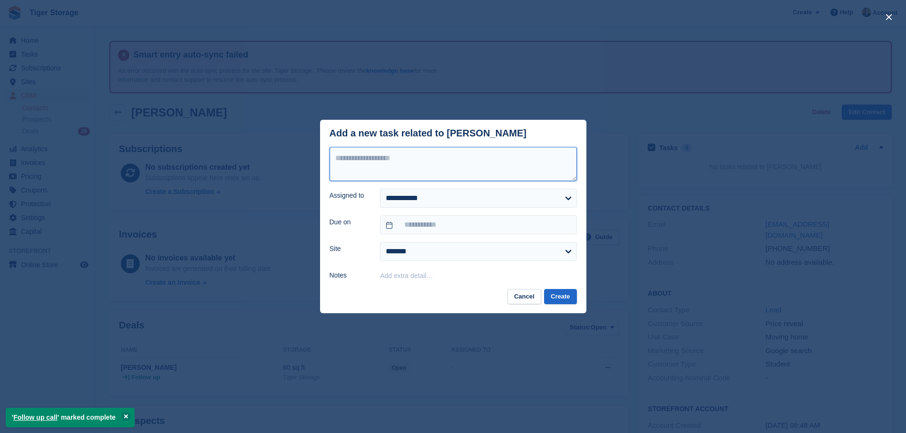
click at [360, 147] on textarea at bounding box center [453, 164] width 247 height 34
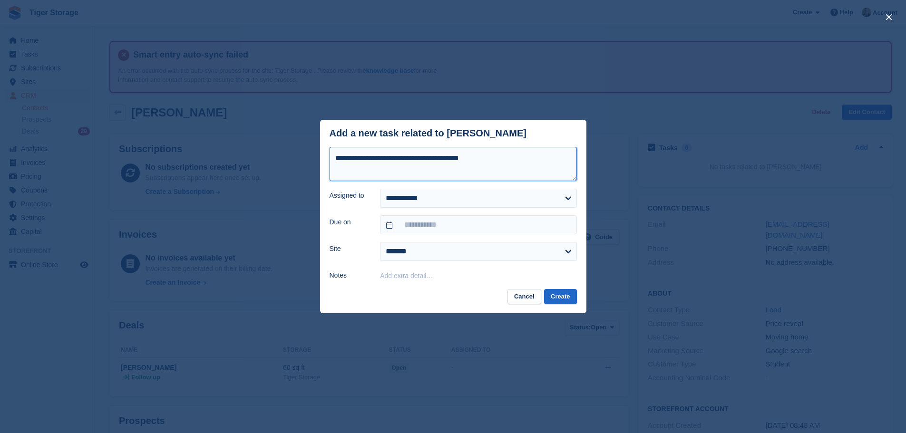
click at [493, 164] on textarea "**********" at bounding box center [453, 164] width 247 height 34
drag, startPoint x: 414, startPoint y: 179, endPoint x: 324, endPoint y: 143, distance: 97.2
click at [324, 143] on div "**********" at bounding box center [453, 217] width 266 height 194
type textarea "**********"
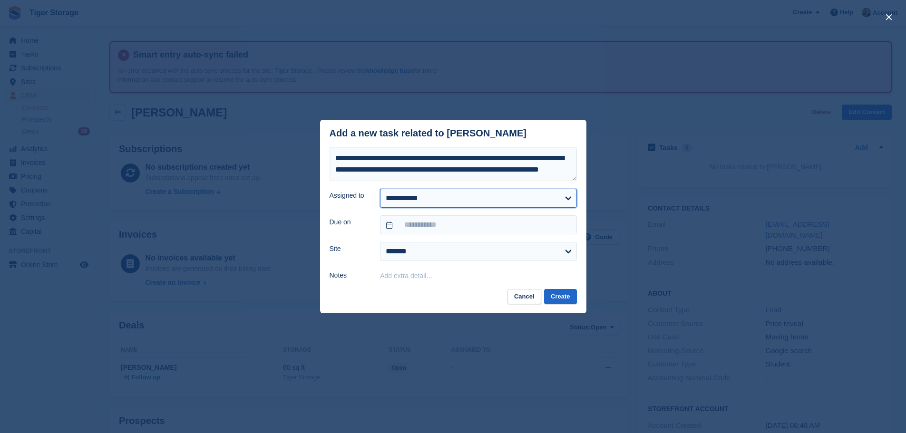
click at [428, 200] on select "**********" at bounding box center [478, 198] width 196 height 19
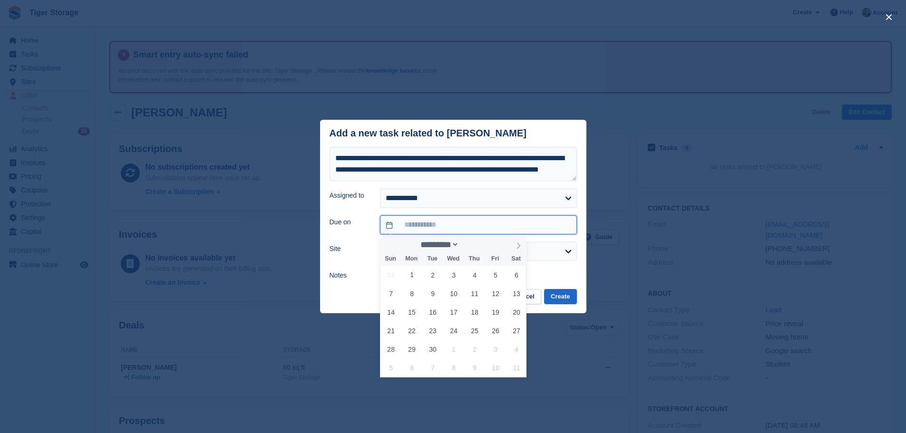
click at [422, 221] on input "text" at bounding box center [478, 224] width 196 height 19
click at [459, 245] on select "********* ******* ******** ********" at bounding box center [439, 245] width 42 height 10
select select "**"
click at [418, 240] on select "********* ******* ******** ********" at bounding box center [439, 245] width 42 height 10
click at [417, 273] on span "1" at bounding box center [412, 275] width 19 height 19
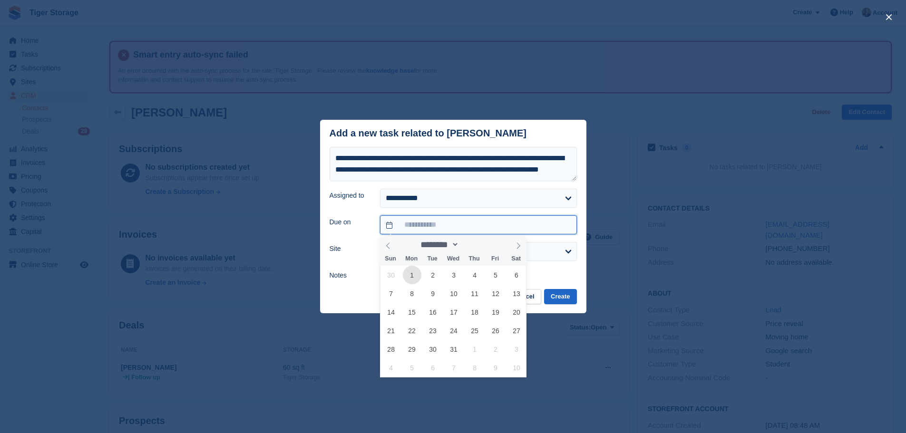
type input "**********"
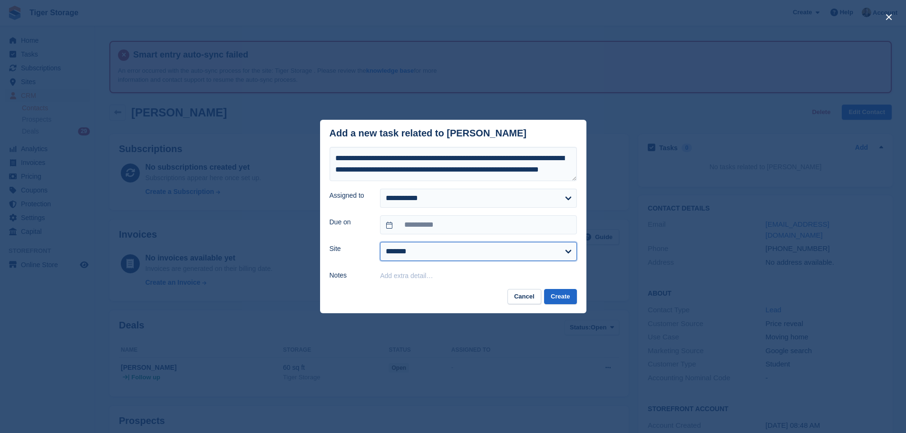
click at [472, 256] on select "**********" at bounding box center [478, 251] width 196 height 19
select select "****"
click at [380, 243] on select "**********" at bounding box center [478, 251] width 196 height 19
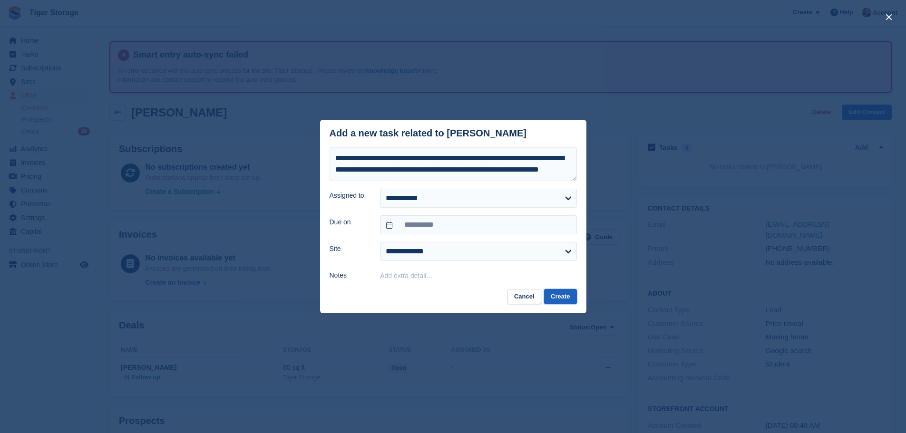
click at [575, 296] on button "Create" at bounding box center [560, 297] width 32 height 16
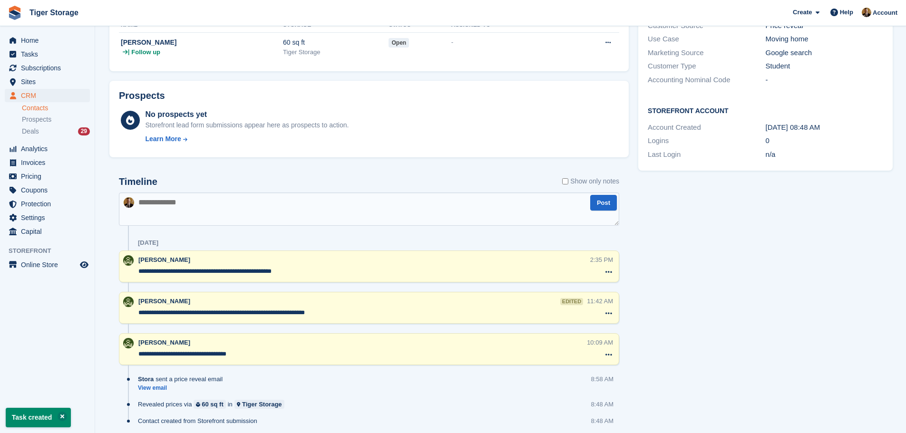
scroll to position [360, 0]
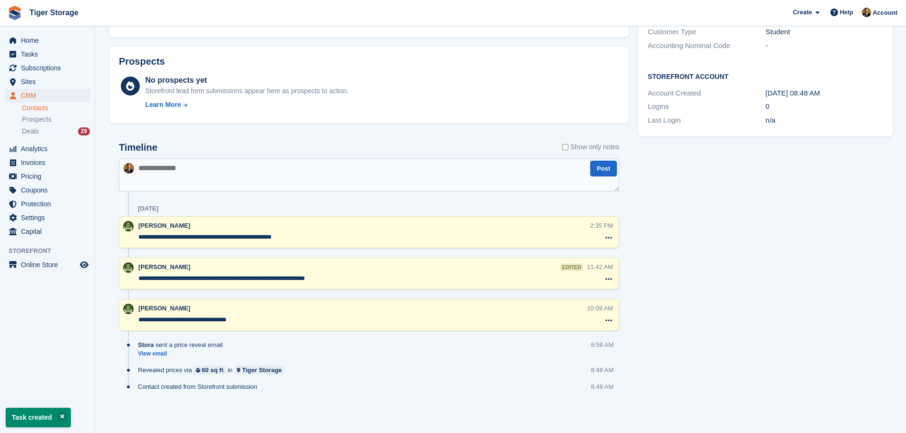
click at [400, 176] on textarea at bounding box center [369, 174] width 500 height 33
paste textarea "**********"
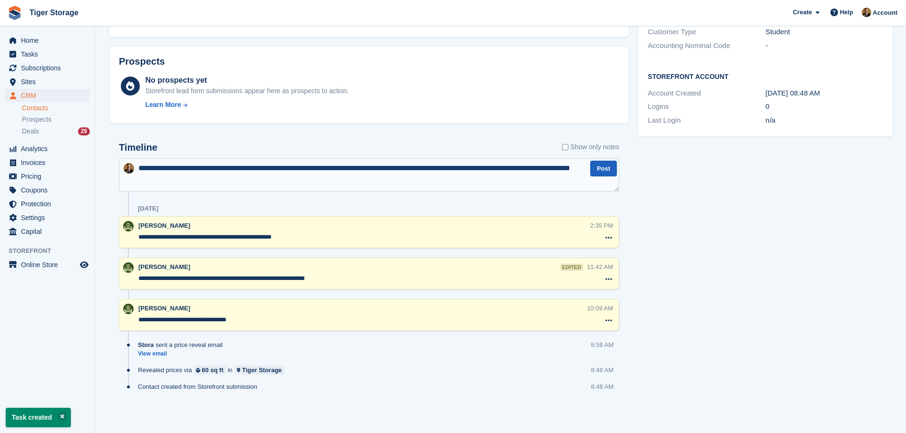
type textarea "**********"
click at [605, 168] on button "Post" at bounding box center [603, 169] width 27 height 16
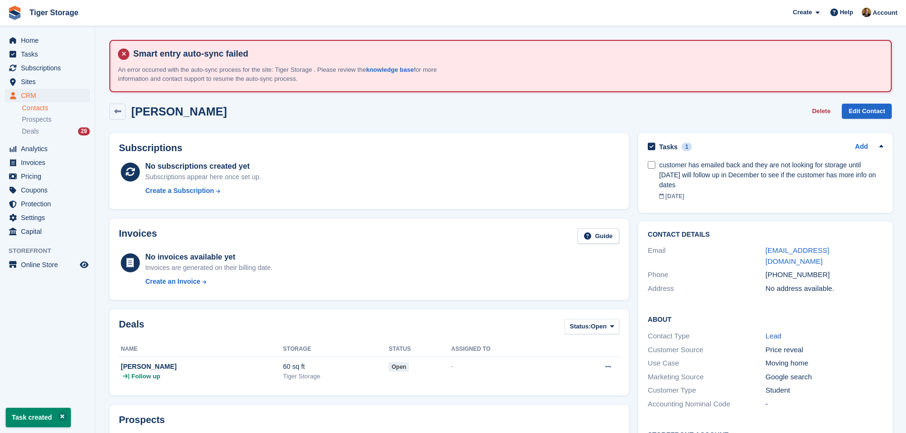
scroll to position [0, 0]
click at [53, 46] on span "Home" at bounding box center [49, 40] width 57 height 13
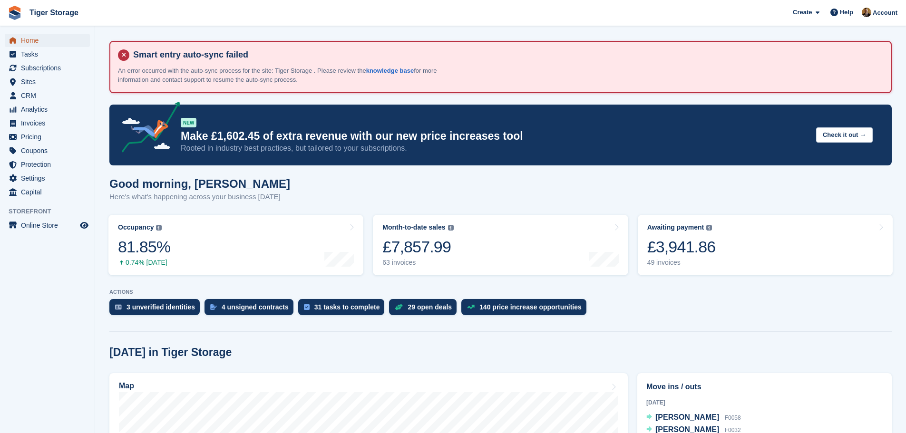
click at [38, 43] on span "Home" at bounding box center [49, 40] width 57 height 13
click at [165, 303] on div "3 unverified identities" at bounding box center [161, 307] width 68 height 8
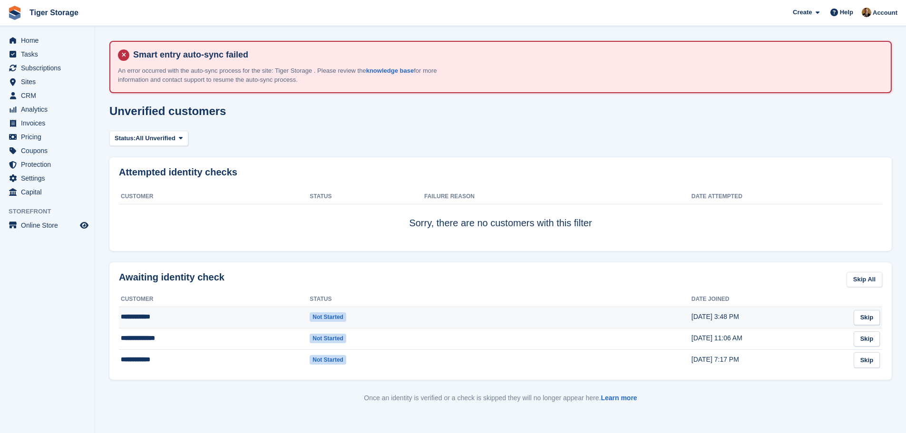
click at [150, 319] on td "**********" at bounding box center [214, 317] width 191 height 21
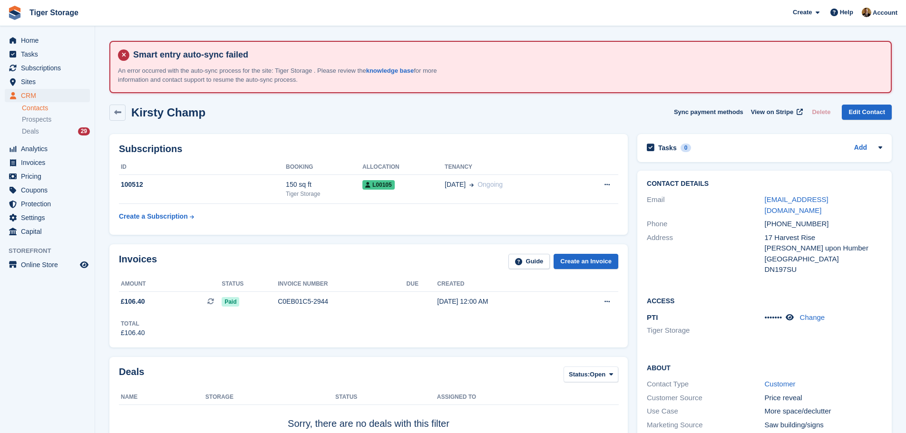
click at [868, 353] on div "About Contact Type Customer Customer Source Price reveal Use Case More space/de…" at bounding box center [764, 411] width 254 height 116
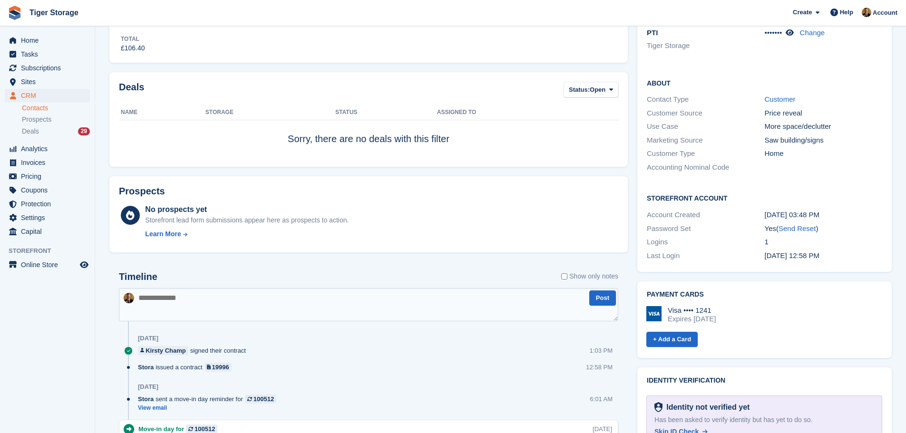
scroll to position [381, 0]
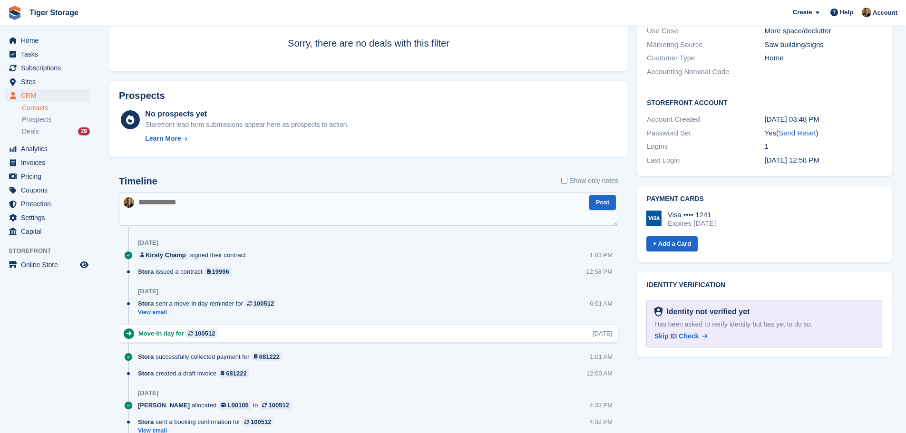
drag, startPoint x: 675, startPoint y: 323, endPoint x: 502, endPoint y: 60, distance: 315.3
click at [675, 332] on span "Skip ID Check" at bounding box center [676, 336] width 44 height 8
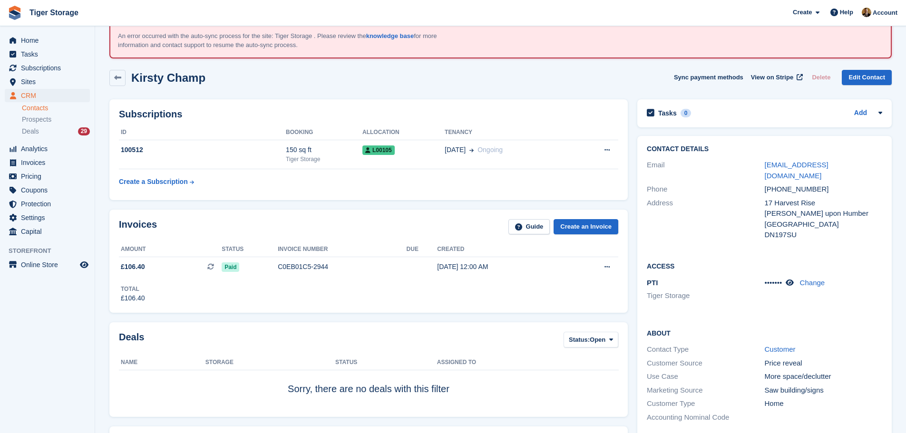
scroll to position [0, 0]
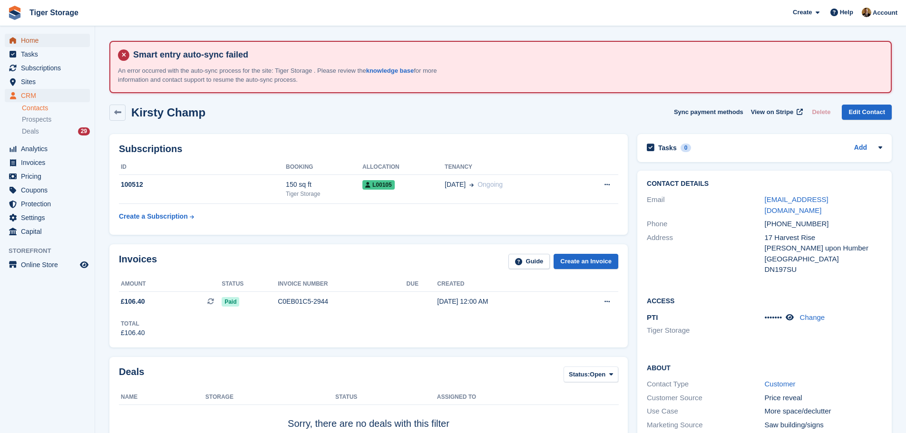
click at [45, 46] on span "Home" at bounding box center [49, 40] width 57 height 13
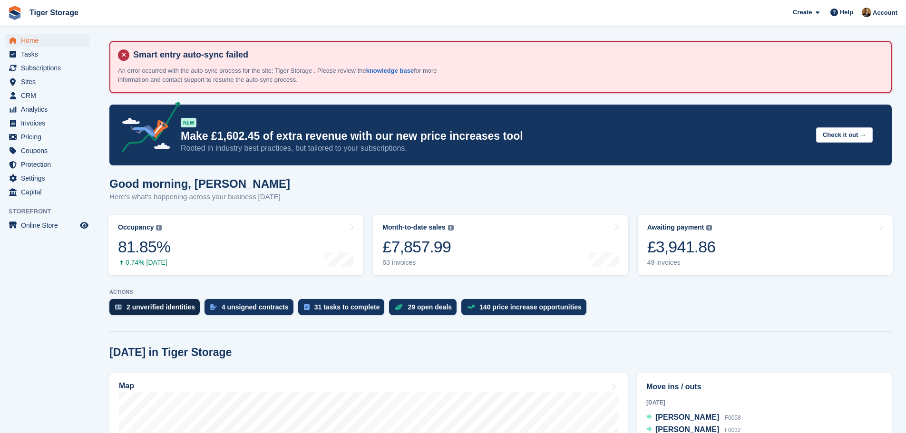
click at [164, 309] on div "2 unverified identities" at bounding box center [161, 307] width 68 height 8
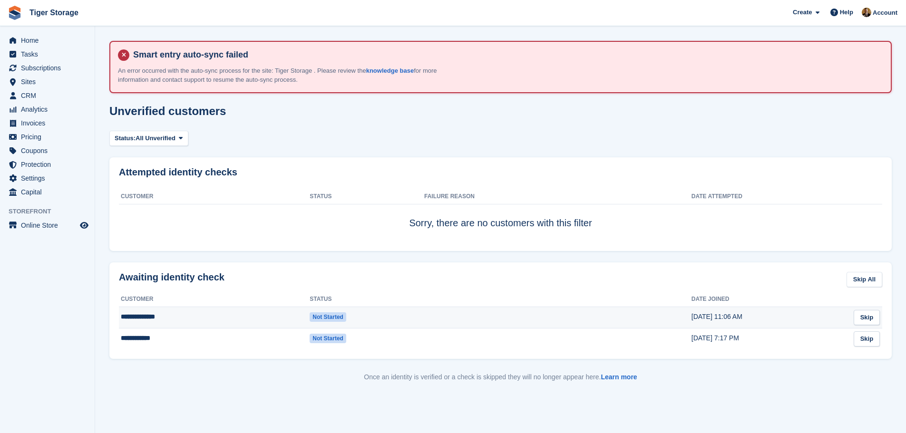
click at [224, 316] on td "**********" at bounding box center [214, 317] width 191 height 21
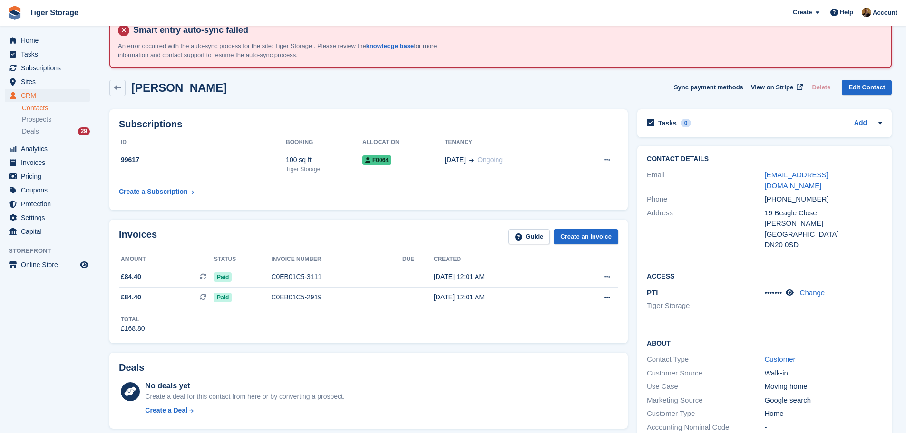
scroll to position [48, 0]
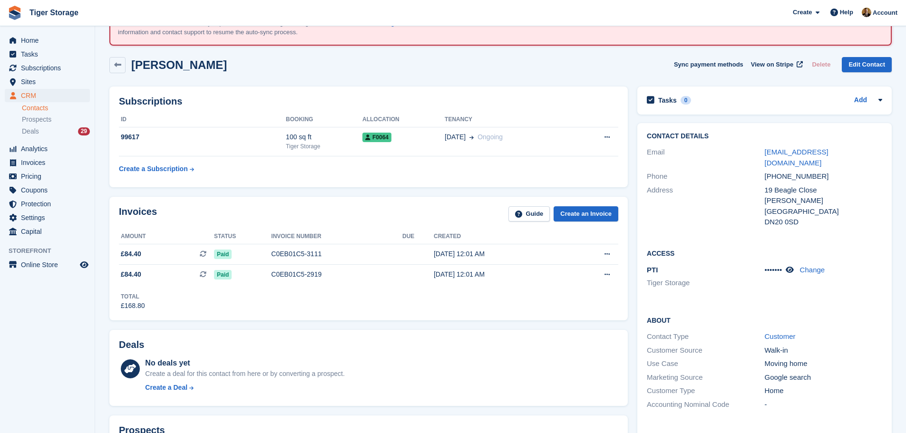
click at [861, 239] on div "Access PTI Tiger Storage ••••••• Change" at bounding box center [764, 272] width 254 height 67
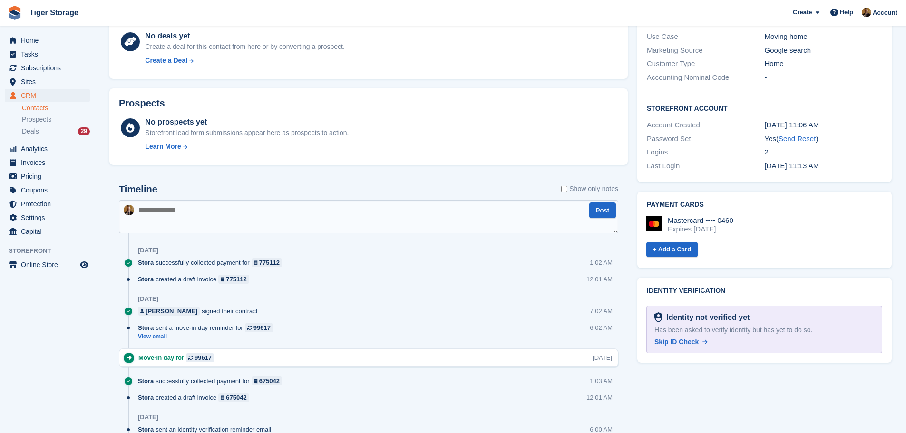
scroll to position [428, 0]
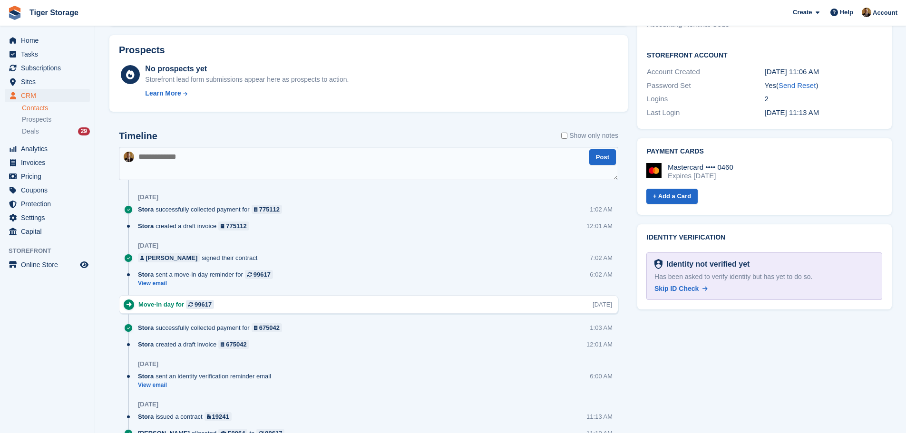
drag, startPoint x: 663, startPoint y: 275, endPoint x: 504, endPoint y: 56, distance: 271.4
click at [665, 285] on span "Skip ID Check" at bounding box center [676, 289] width 44 height 8
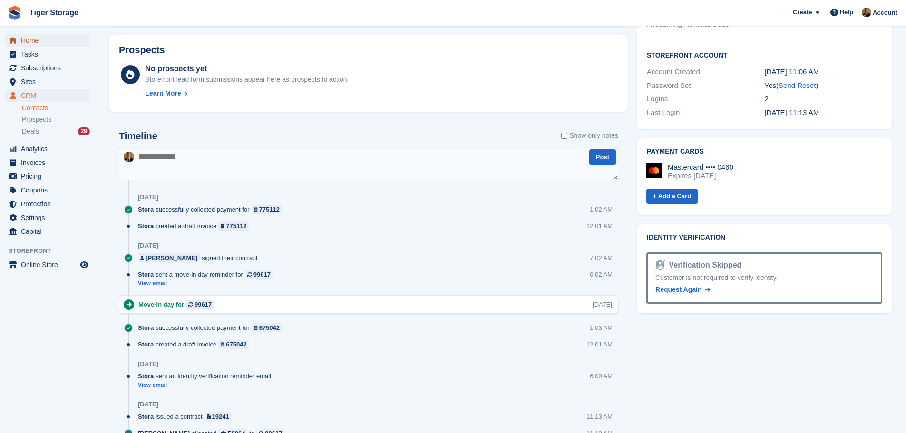
click at [20, 44] on link "Home" at bounding box center [47, 40] width 85 height 13
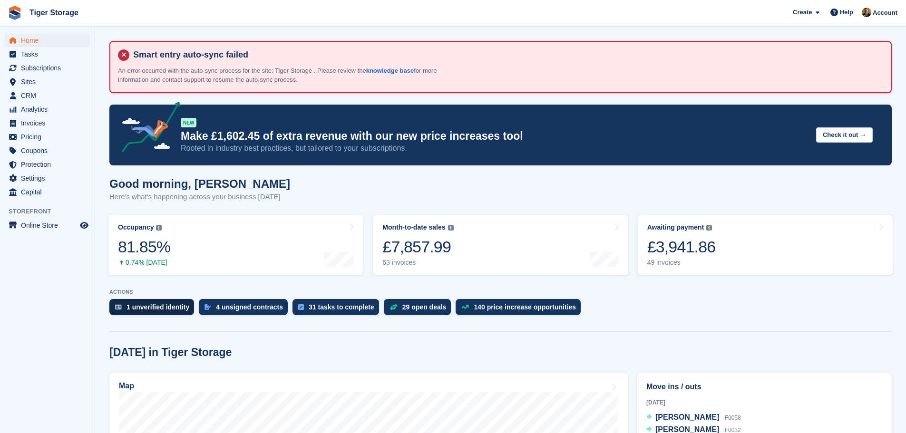
click at [172, 309] on div "1 unverified identity" at bounding box center [158, 307] width 63 height 8
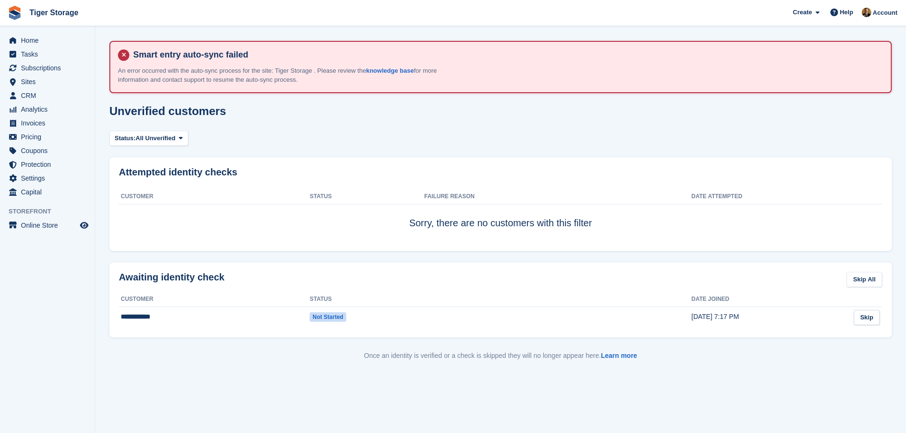
click at [846, 131] on div "Status: All Unverified All Unverified Failed In Progress" at bounding box center [500, 139] width 782 height 16
click at [177, 319] on td "**********" at bounding box center [214, 317] width 191 height 21
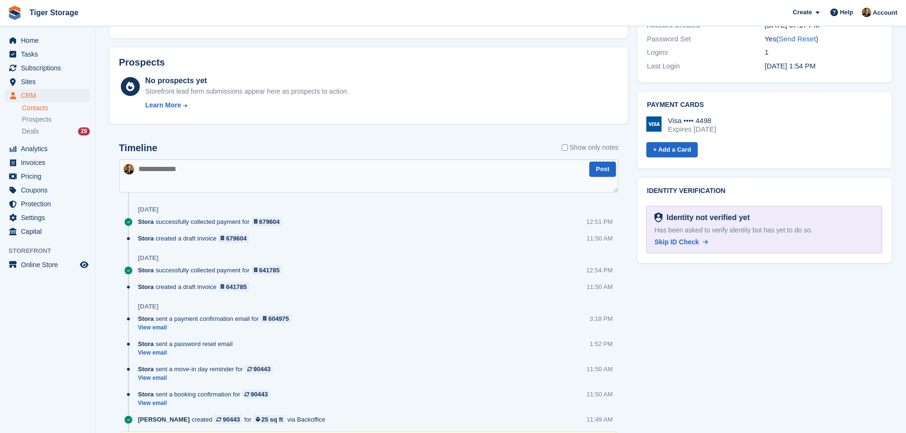
scroll to position [476, 0]
click at [678, 237] on span "Skip ID Check" at bounding box center [676, 241] width 44 height 8
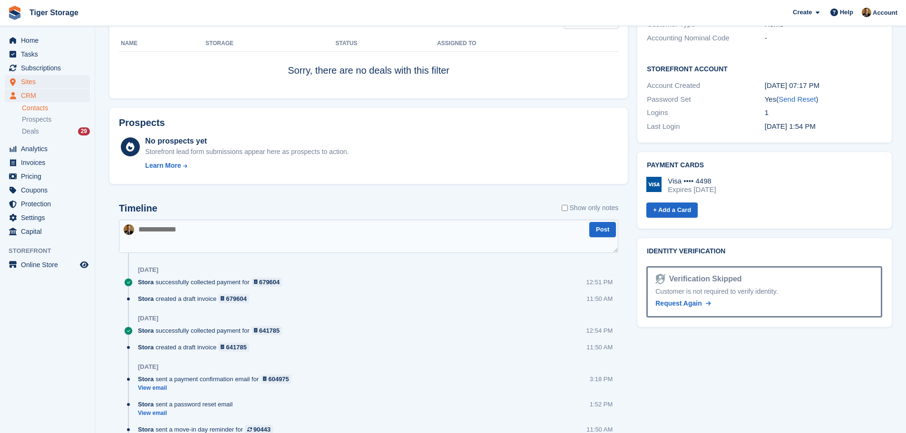
scroll to position [190, 0]
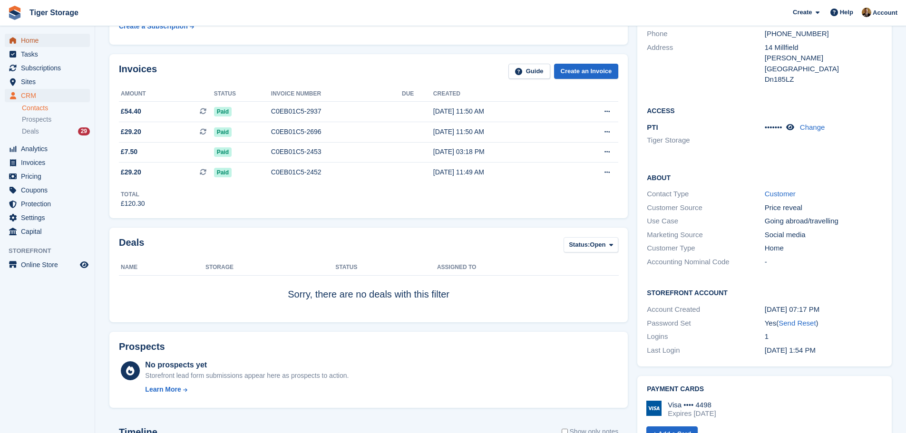
click at [30, 38] on span "Home" at bounding box center [49, 40] width 57 height 13
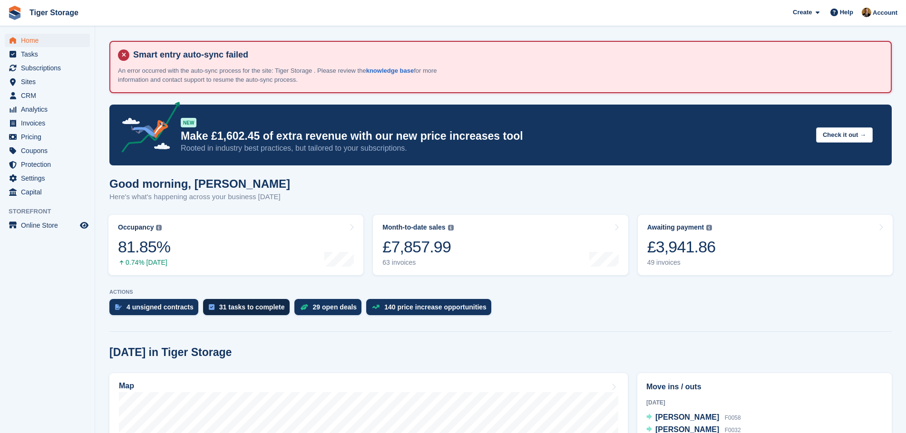
click at [251, 309] on div "31 tasks to complete" at bounding box center [252, 307] width 66 height 8
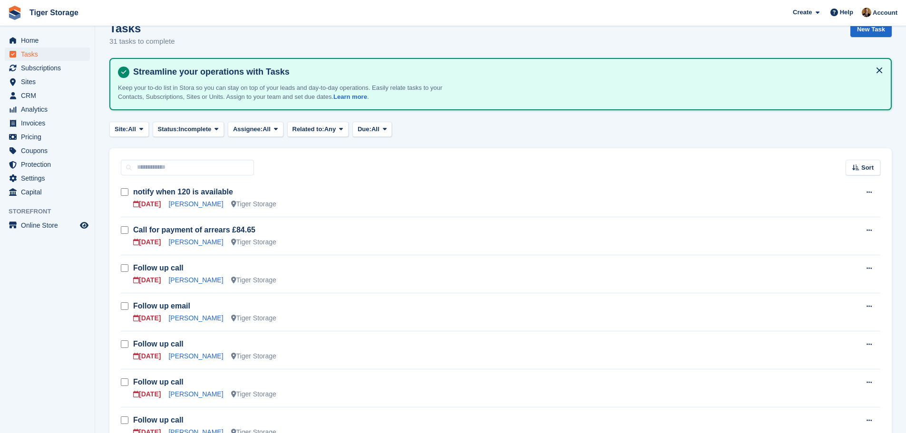
scroll to position [195, 0]
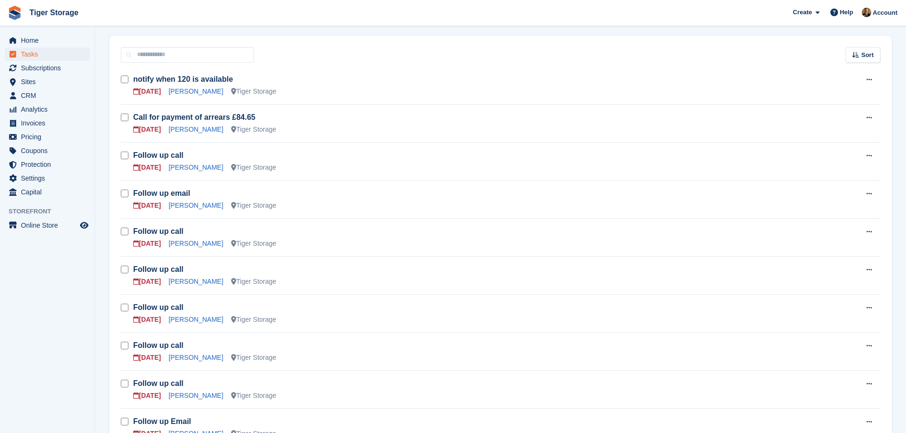
click at [309, 159] on h3 "Follow up call" at bounding box center [493, 155] width 721 height 10
click at [206, 169] on link "Jacob Hepworth" at bounding box center [195, 168] width 55 height 8
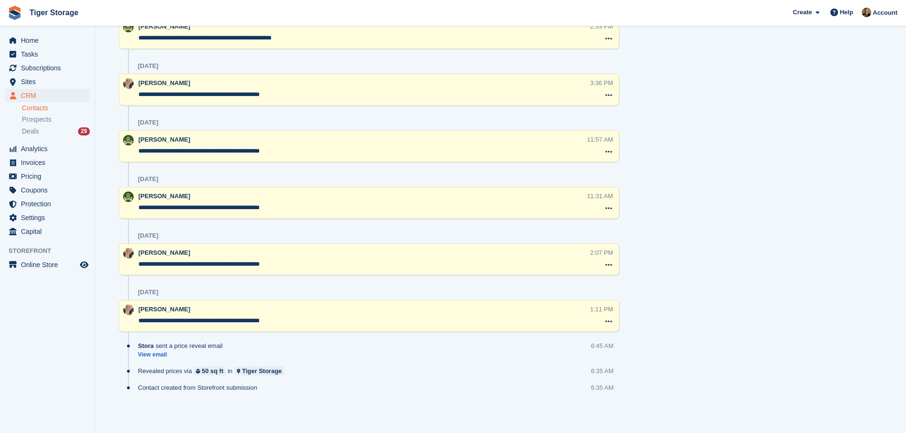
scroll to position [560, 0]
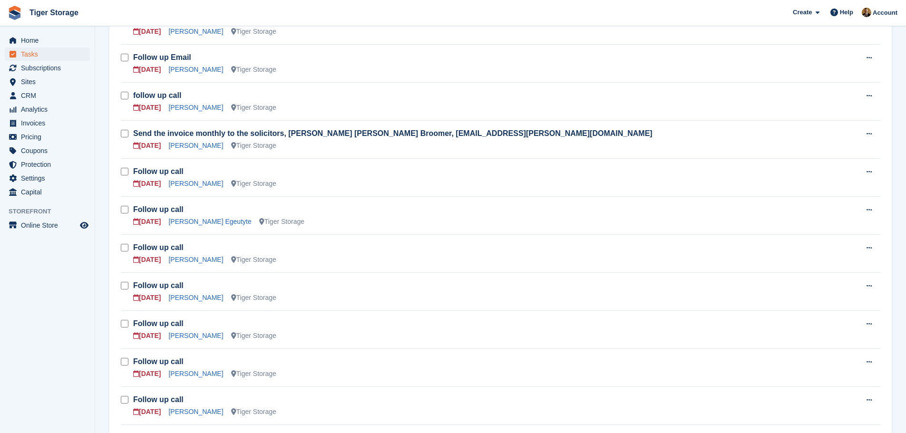
scroll to position [195, 0]
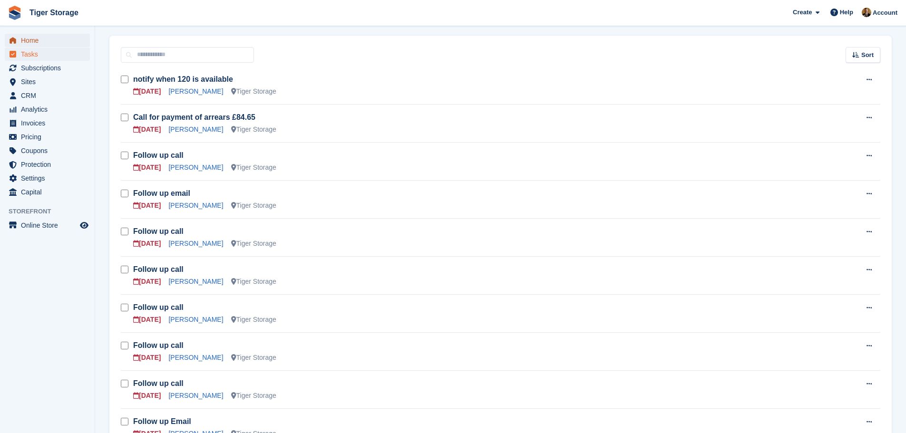
click at [52, 42] on span "Home" at bounding box center [49, 40] width 57 height 13
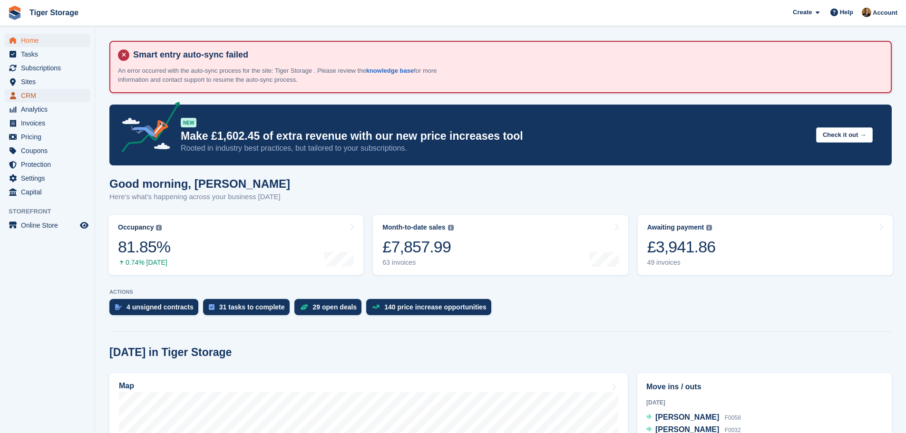
click at [43, 95] on span "CRM" at bounding box center [49, 95] width 57 height 13
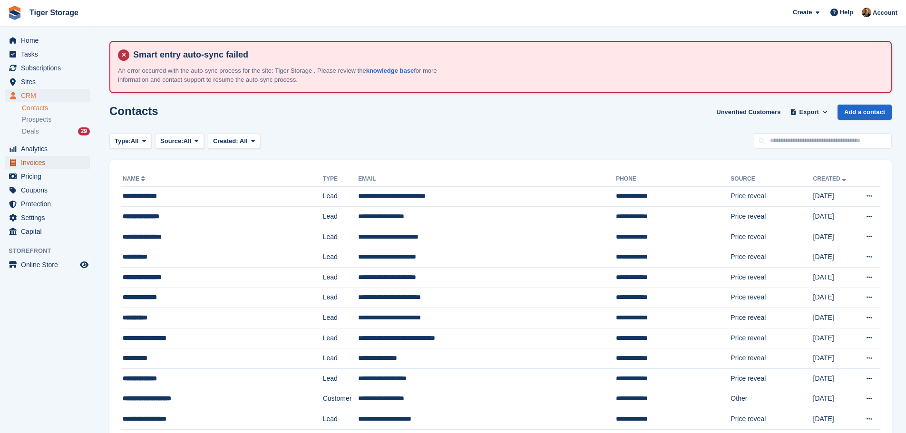
click at [40, 162] on span "Invoices" at bounding box center [49, 162] width 57 height 13
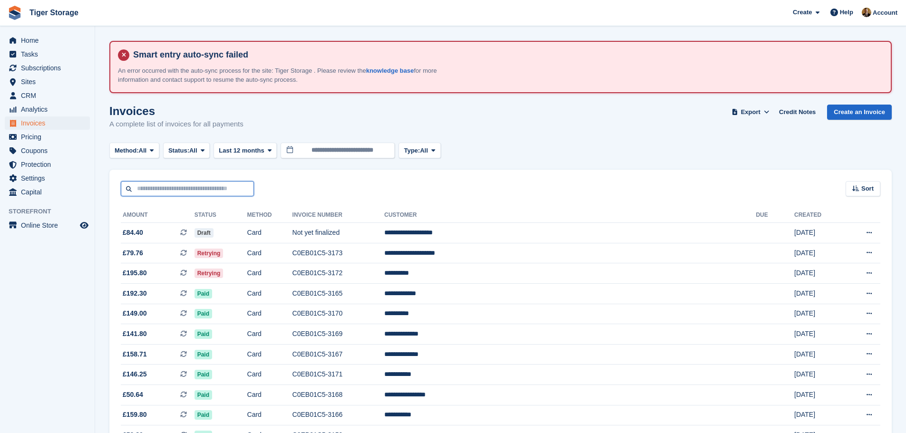
click at [161, 192] on input "text" at bounding box center [187, 189] width 133 height 16
type input "****"
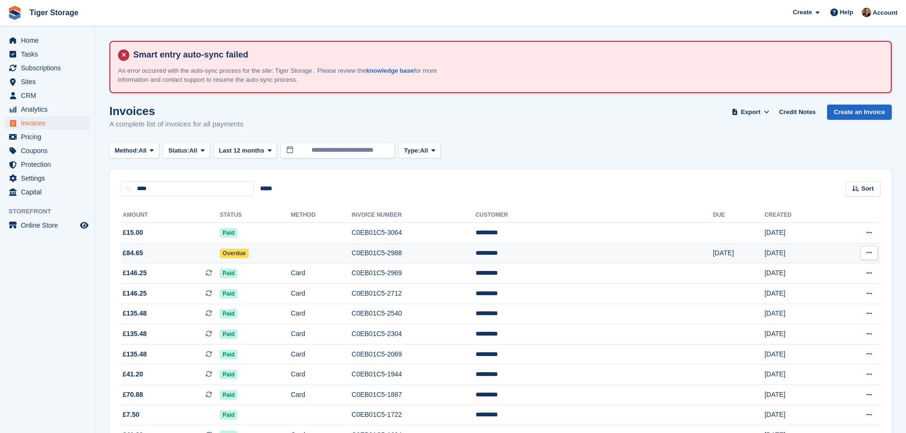
click at [249, 253] on span "Overdue" at bounding box center [234, 254] width 29 height 10
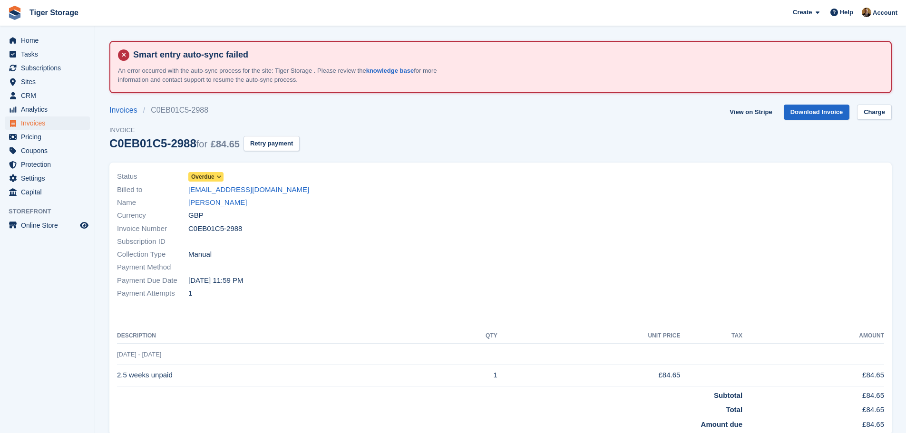
click at [219, 181] on span at bounding box center [219, 177] width 8 height 8
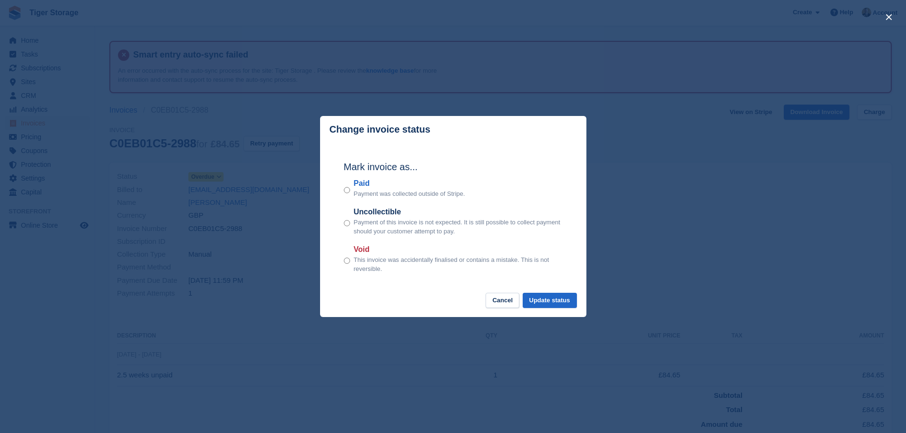
click at [262, 207] on div "close" at bounding box center [453, 216] width 906 height 433
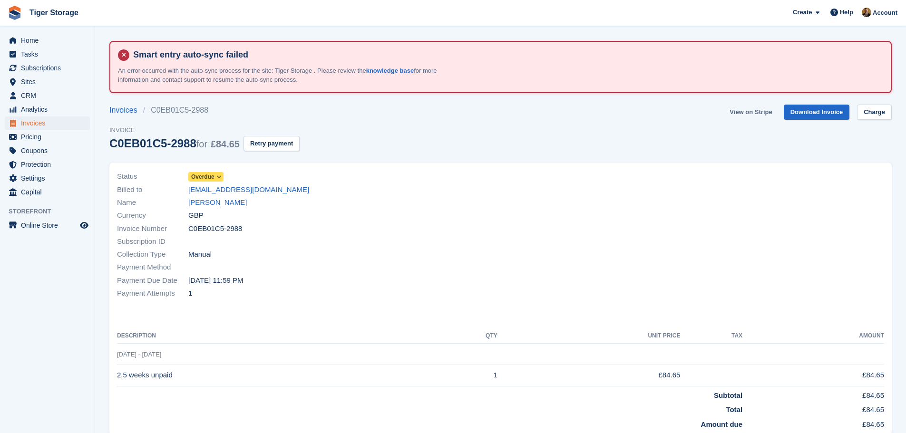
click at [752, 111] on link "View on Stripe" at bounding box center [751, 113] width 50 height 16
click at [219, 205] on link "[PERSON_NAME]" at bounding box center [217, 202] width 59 height 11
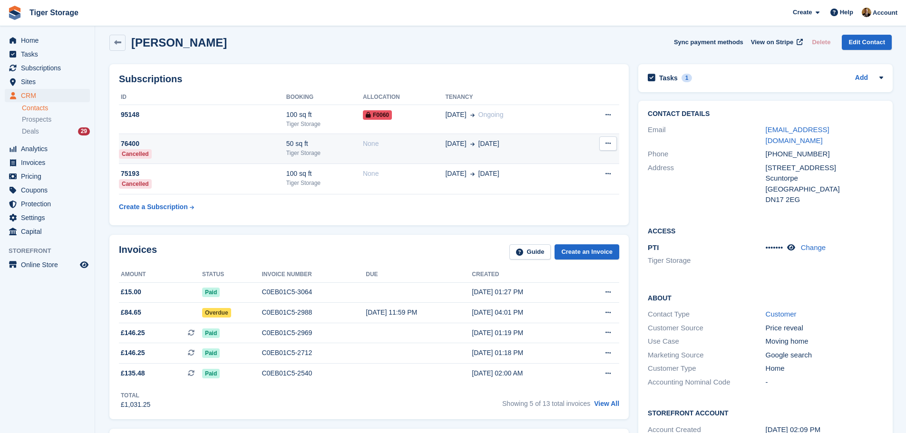
scroll to position [95, 0]
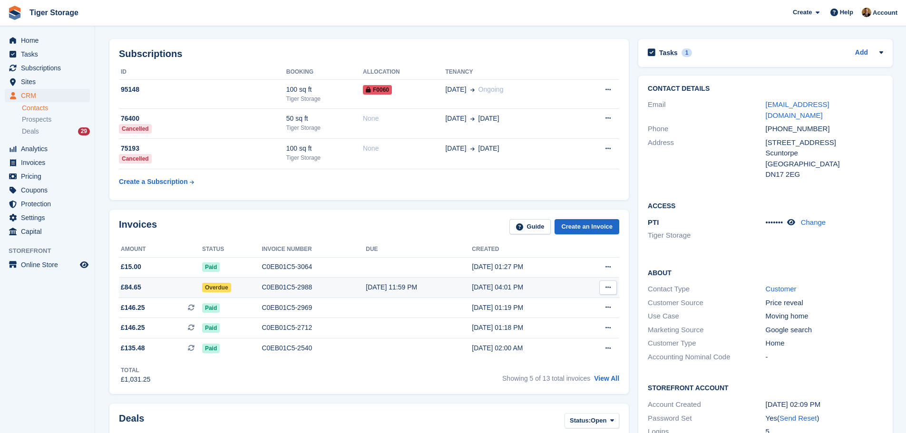
click at [338, 291] on div "C0EB01C5-2988" at bounding box center [314, 288] width 104 height 10
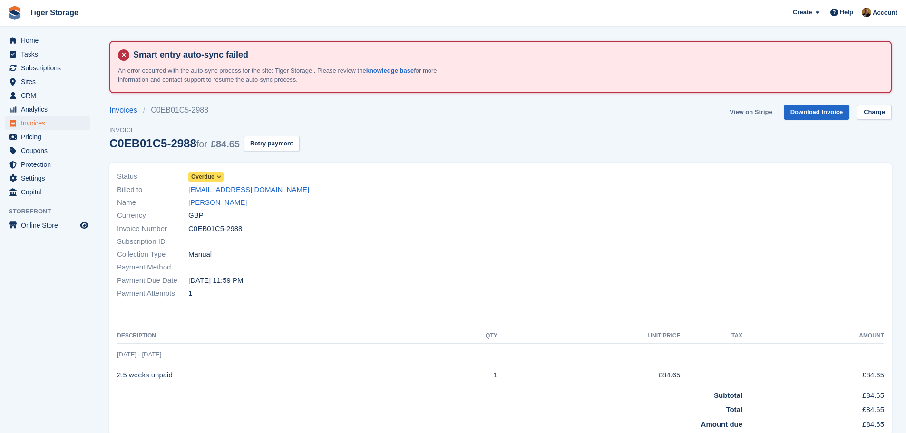
click at [757, 114] on link "View on Stripe" at bounding box center [751, 113] width 50 height 16
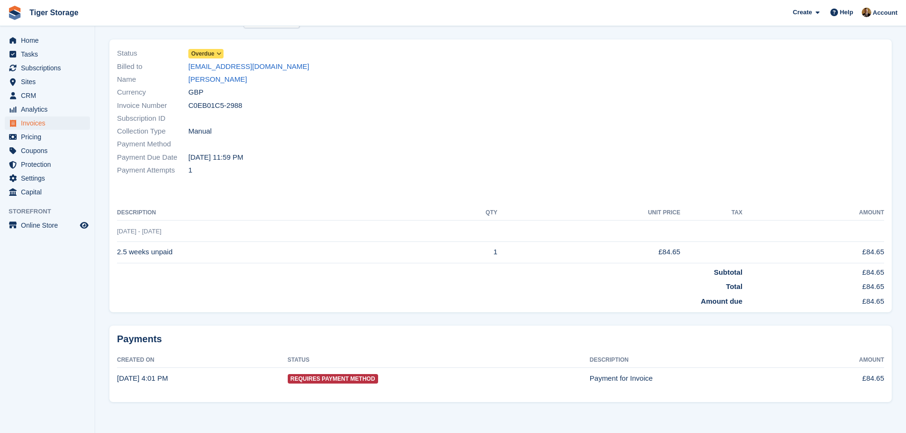
scroll to position [124, 0]
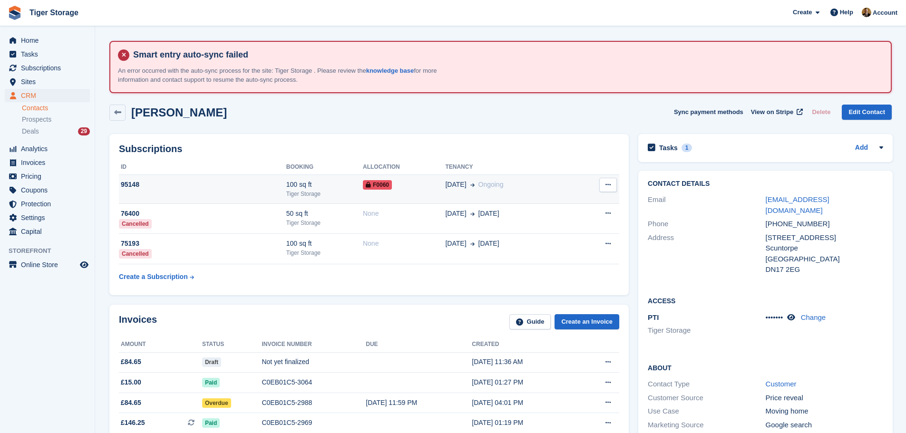
click at [353, 188] on div "100 sq ft" at bounding box center [324, 185] width 77 height 10
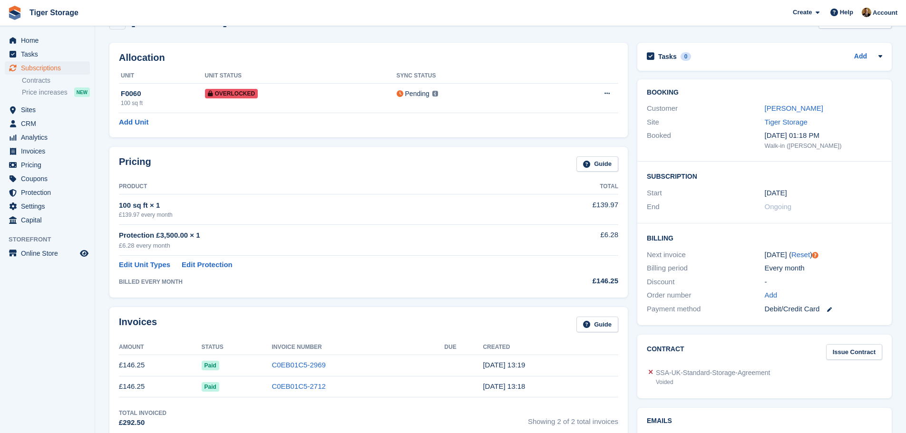
scroll to position [95, 0]
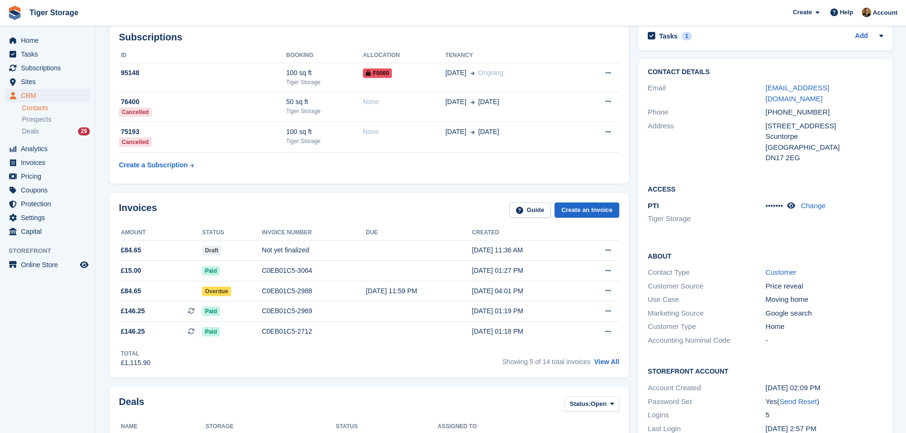
scroll to position [95, 0]
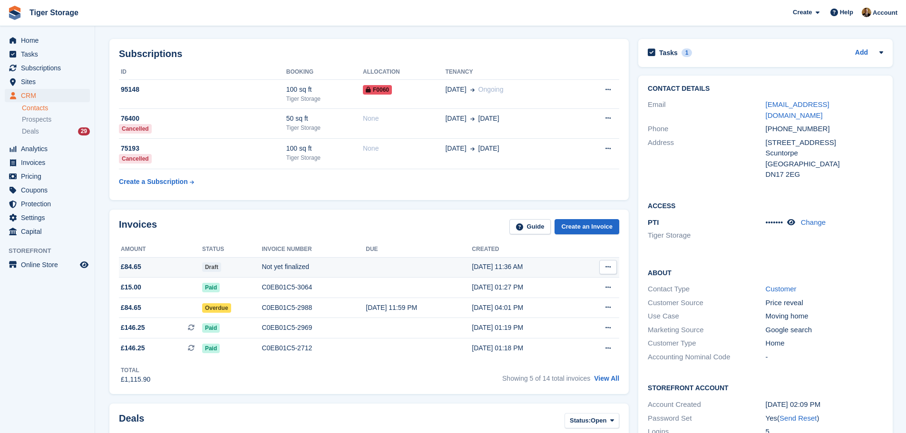
click at [607, 263] on button at bounding box center [608, 267] width 18 height 14
click at [608, 268] on icon at bounding box center [607, 267] width 5 height 6
click at [452, 270] on td at bounding box center [419, 267] width 106 height 20
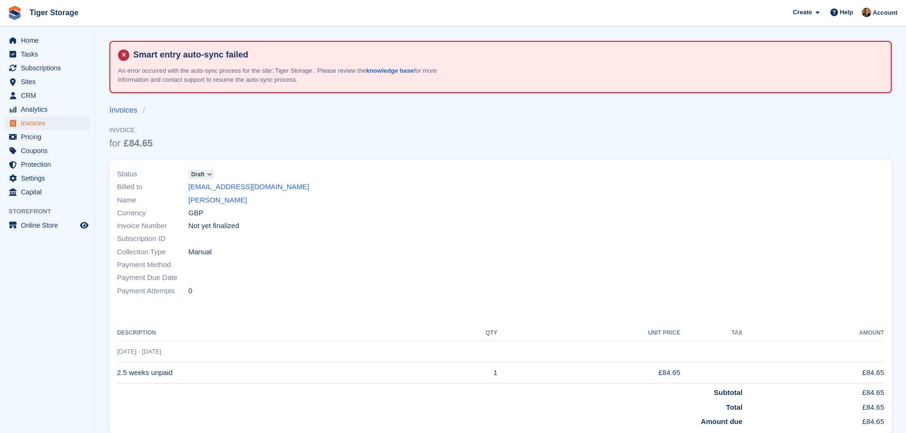
click at [212, 174] on icon at bounding box center [209, 175] width 5 height 6
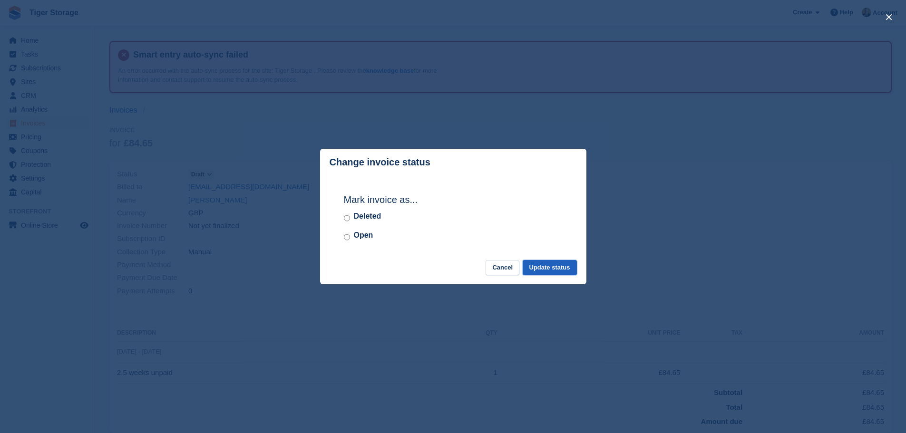
click at [552, 269] on button "Update status" at bounding box center [550, 268] width 54 height 16
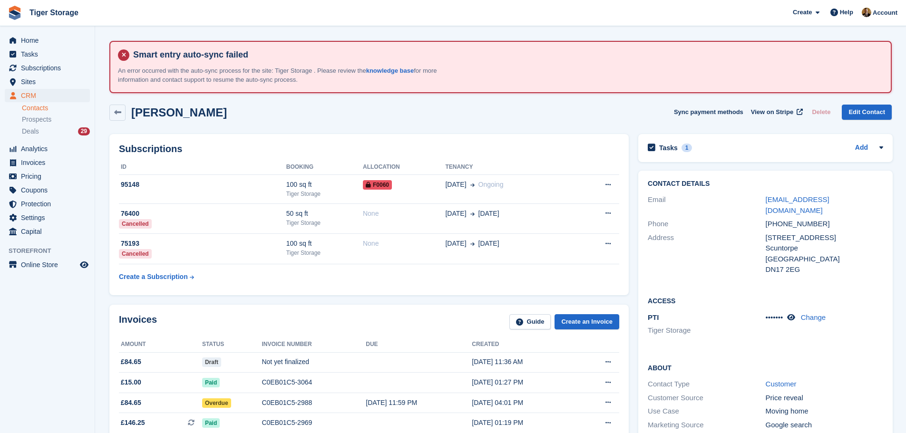
scroll to position [95, 0]
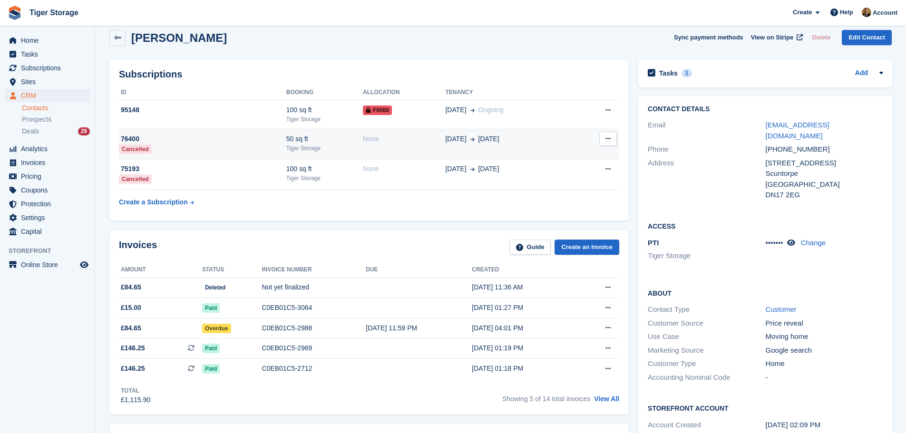
scroll to position [48, 0]
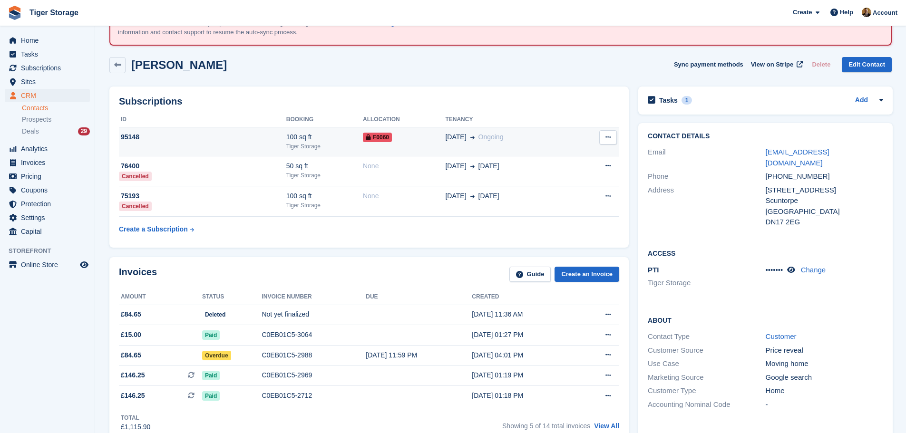
click at [399, 135] on div "F0060" at bounding box center [404, 137] width 82 height 10
